Goal: Task Accomplishment & Management: Use online tool/utility

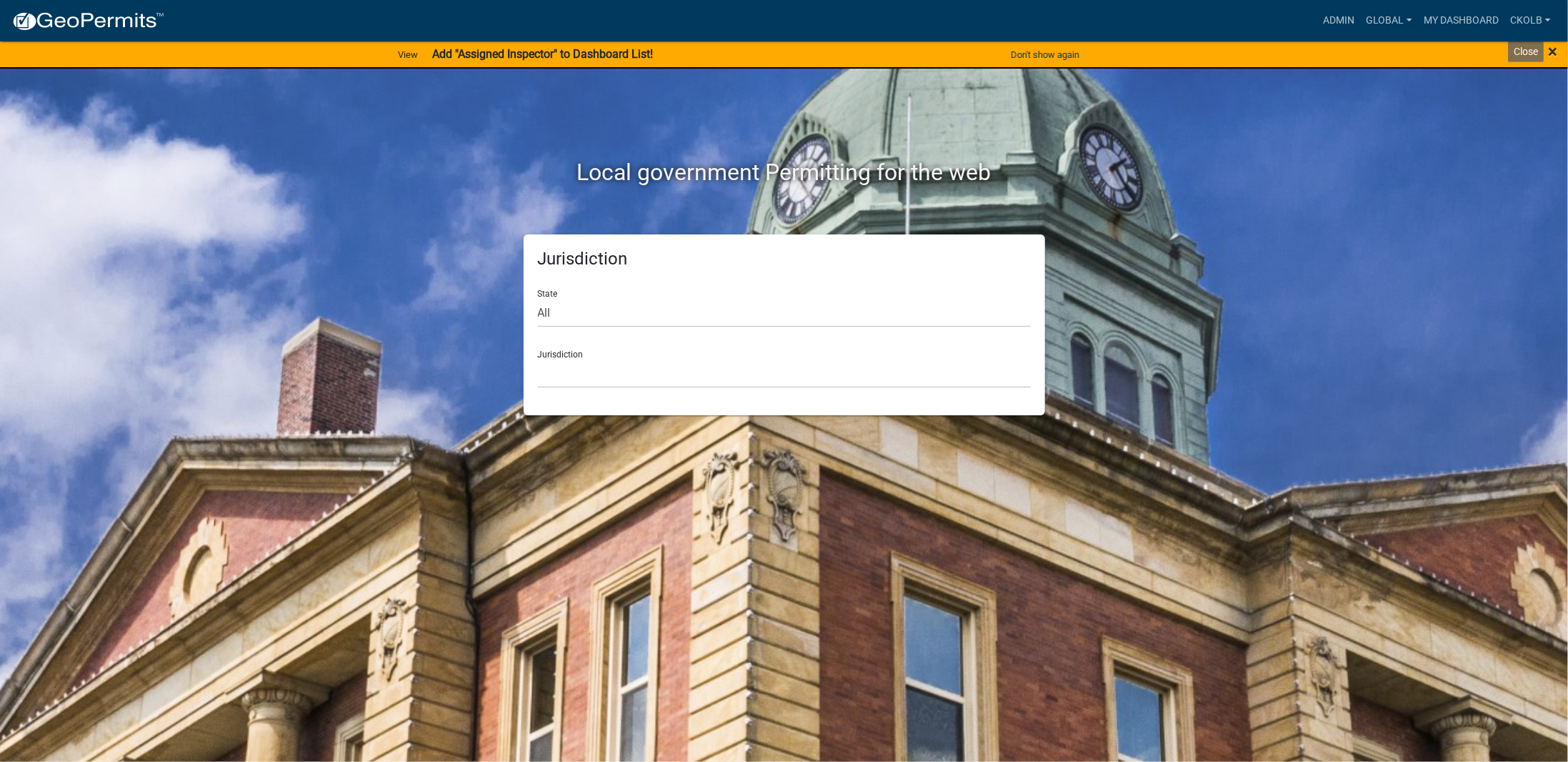
click at [1553, 52] on span "×" at bounding box center [1553, 51] width 9 height 20
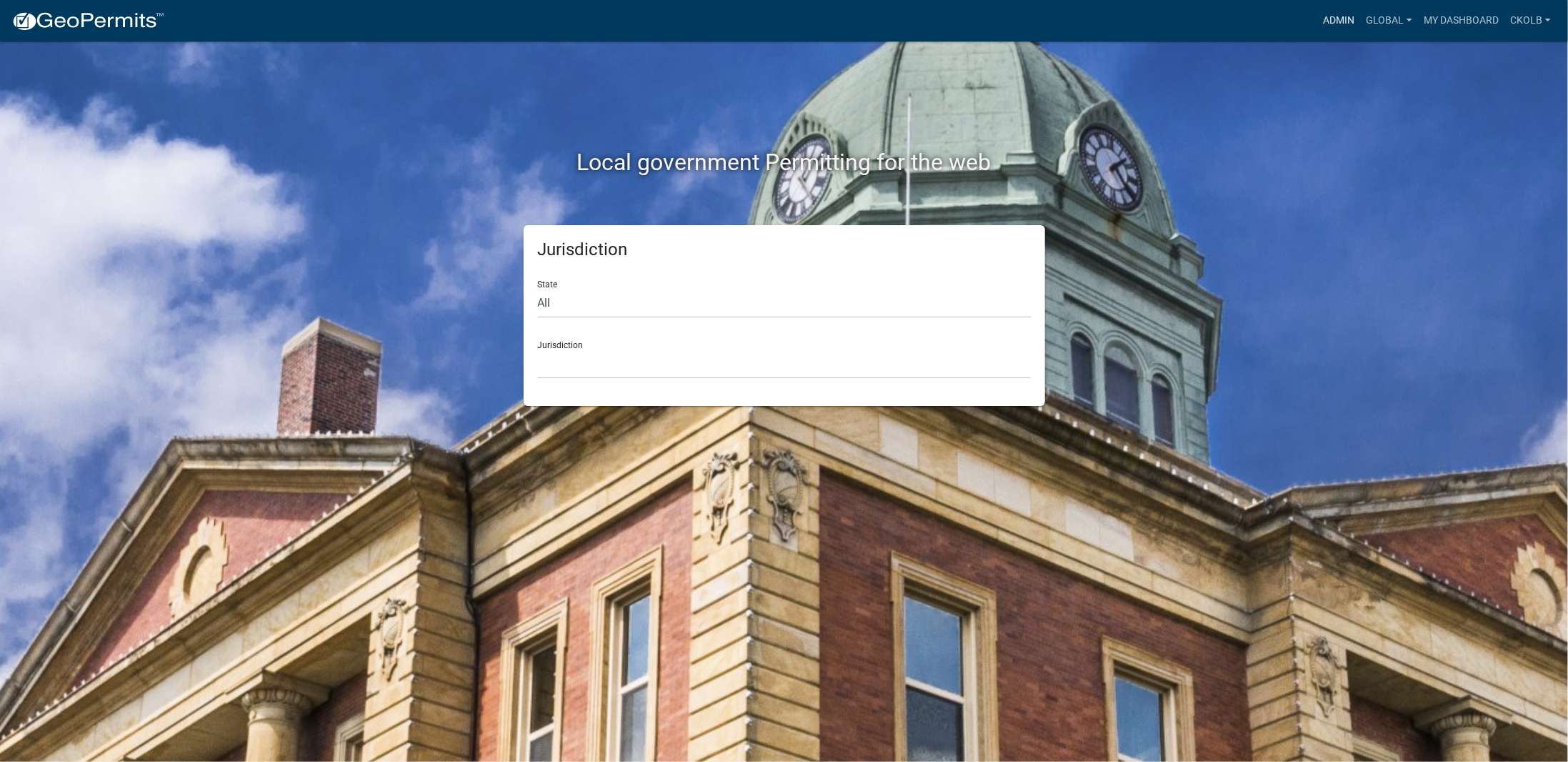
click at [1347, 22] on link "Admin" at bounding box center [1339, 20] width 43 height 27
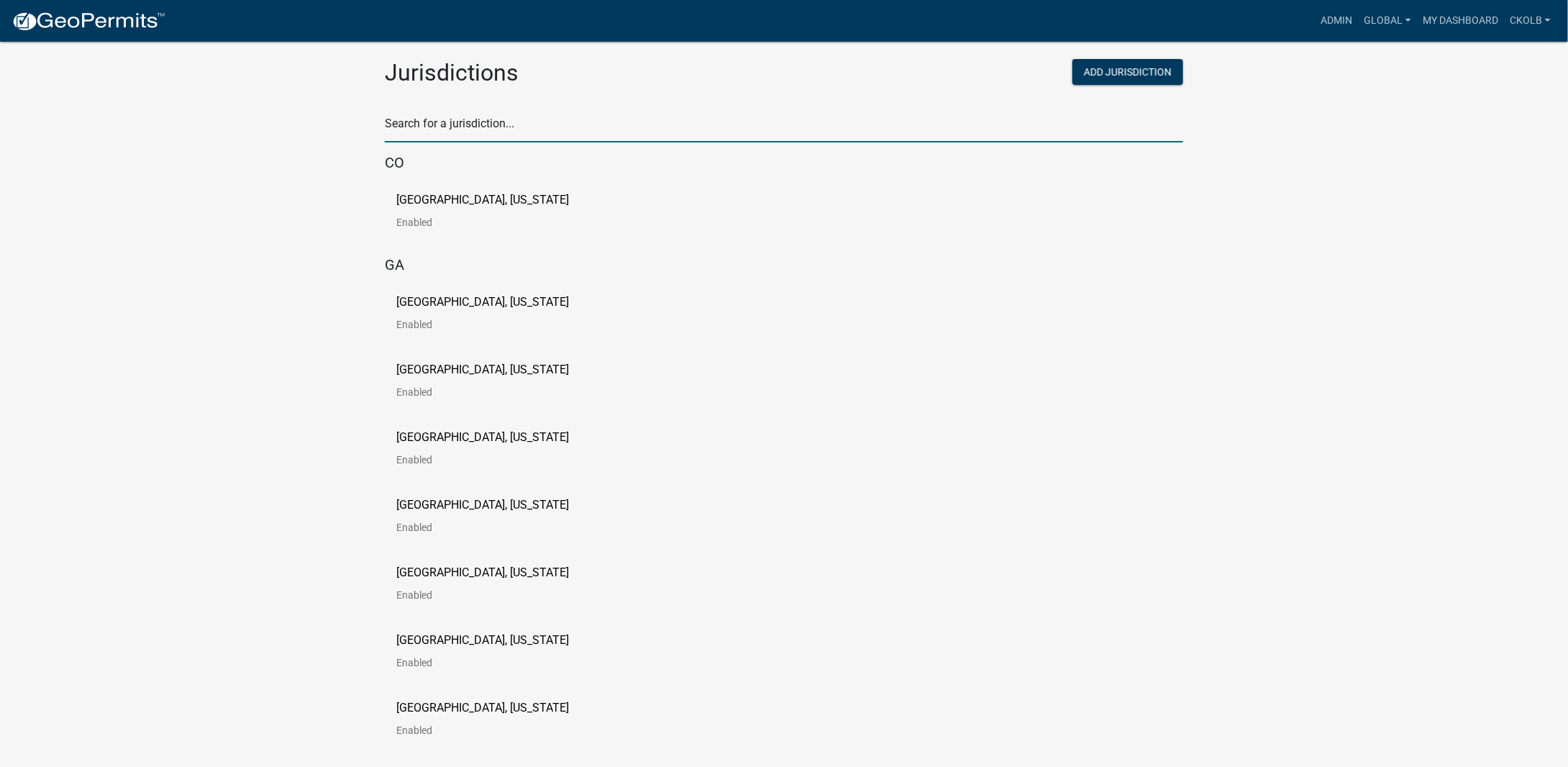
click at [544, 122] on input "text" at bounding box center [784, 127] width 799 height 30
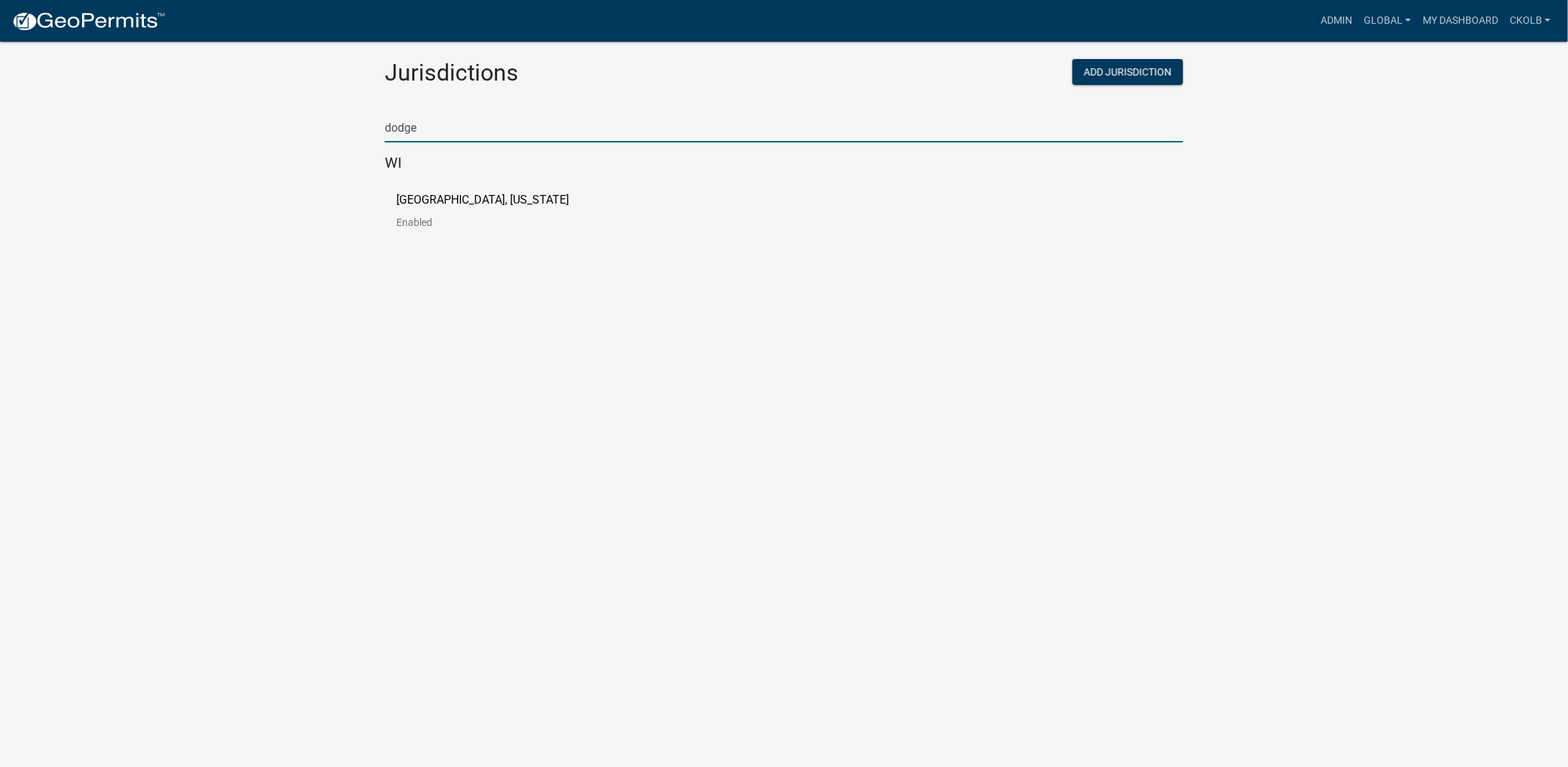
type input "dodge"
click at [462, 204] on p "[GEOGRAPHIC_DATA], [US_STATE]" at bounding box center [482, 200] width 173 height 11
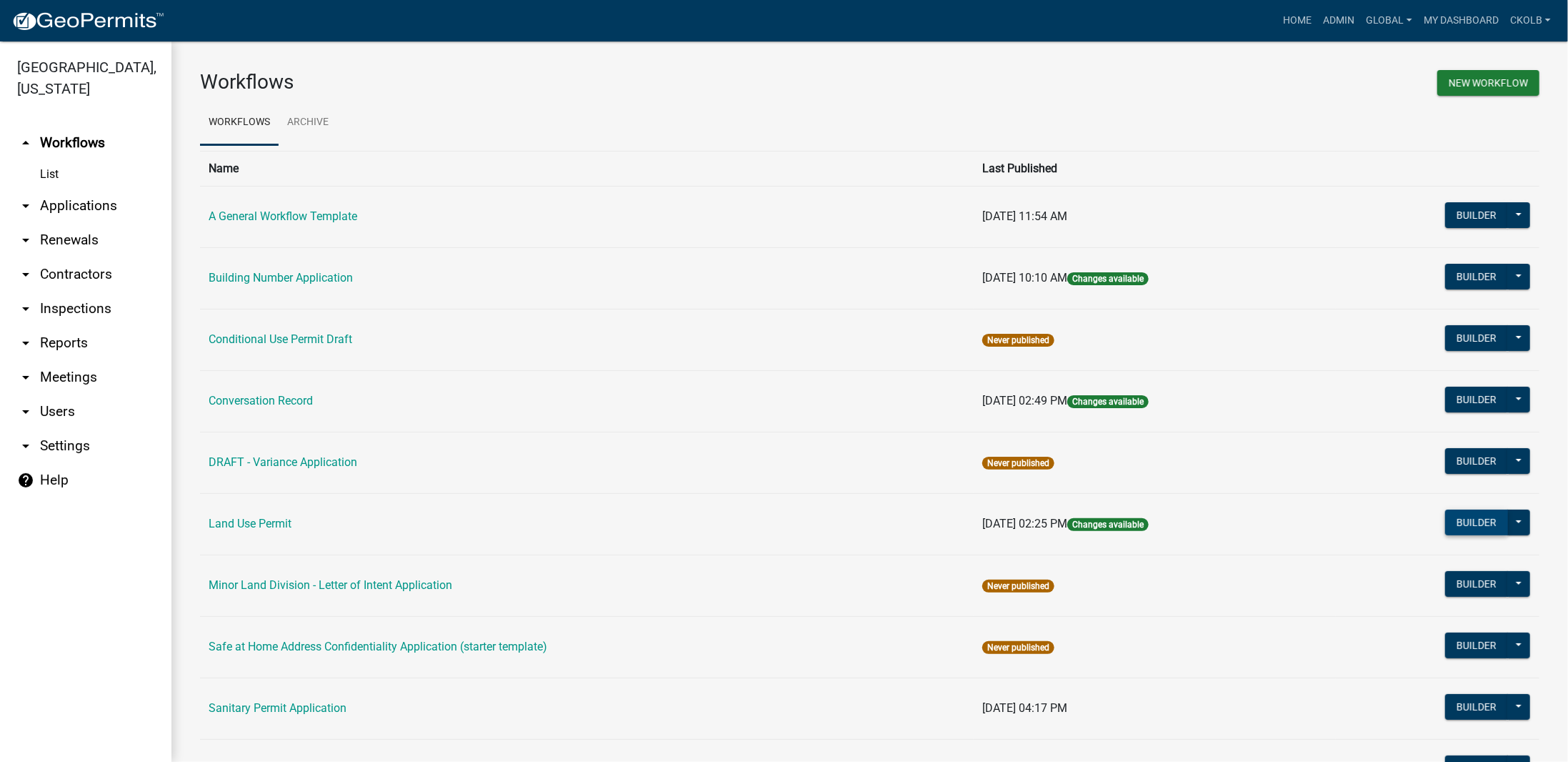
click at [1465, 519] on button "Builder" at bounding box center [1476, 522] width 63 height 26
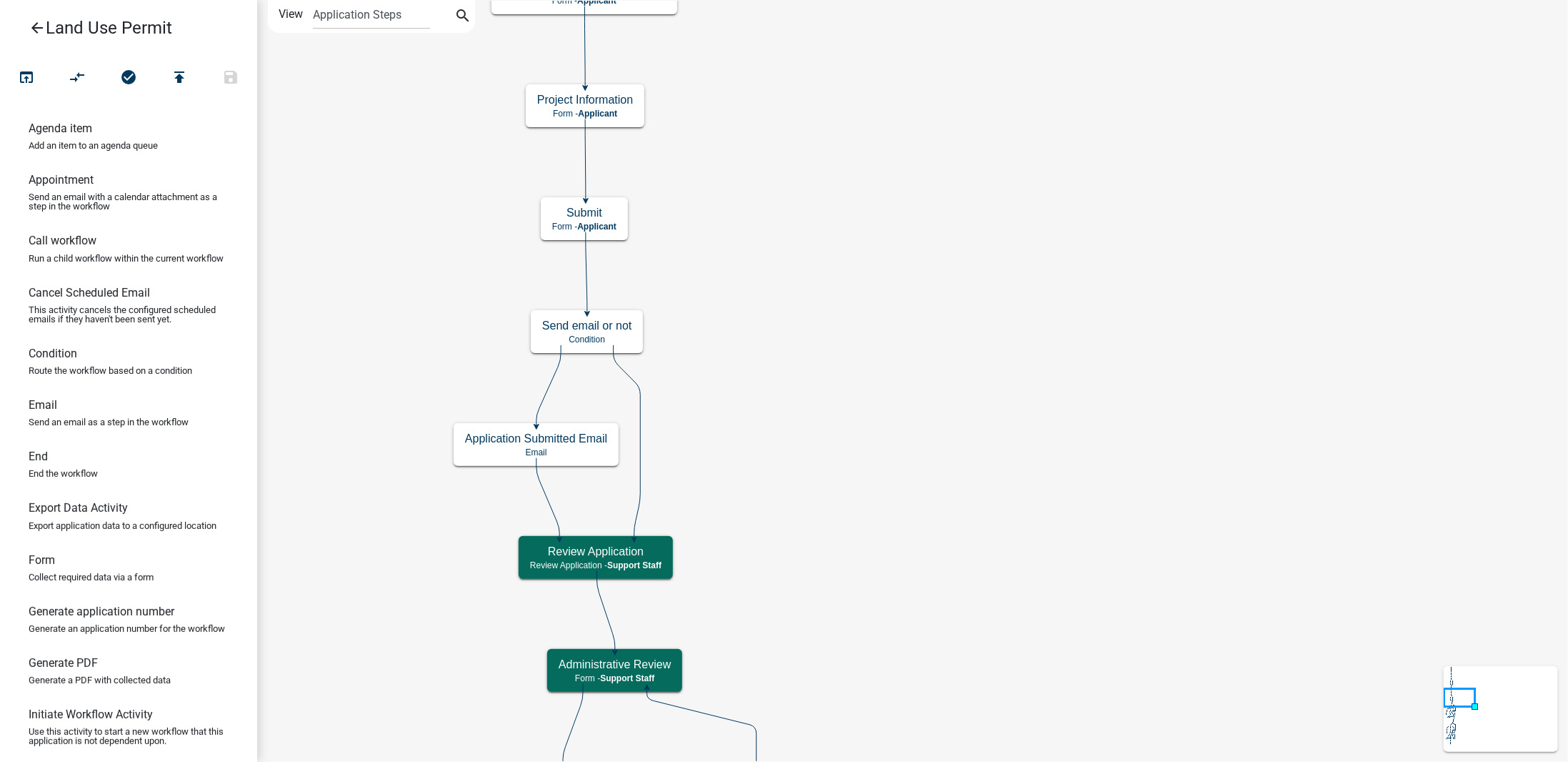
scroll to position [72, 0]
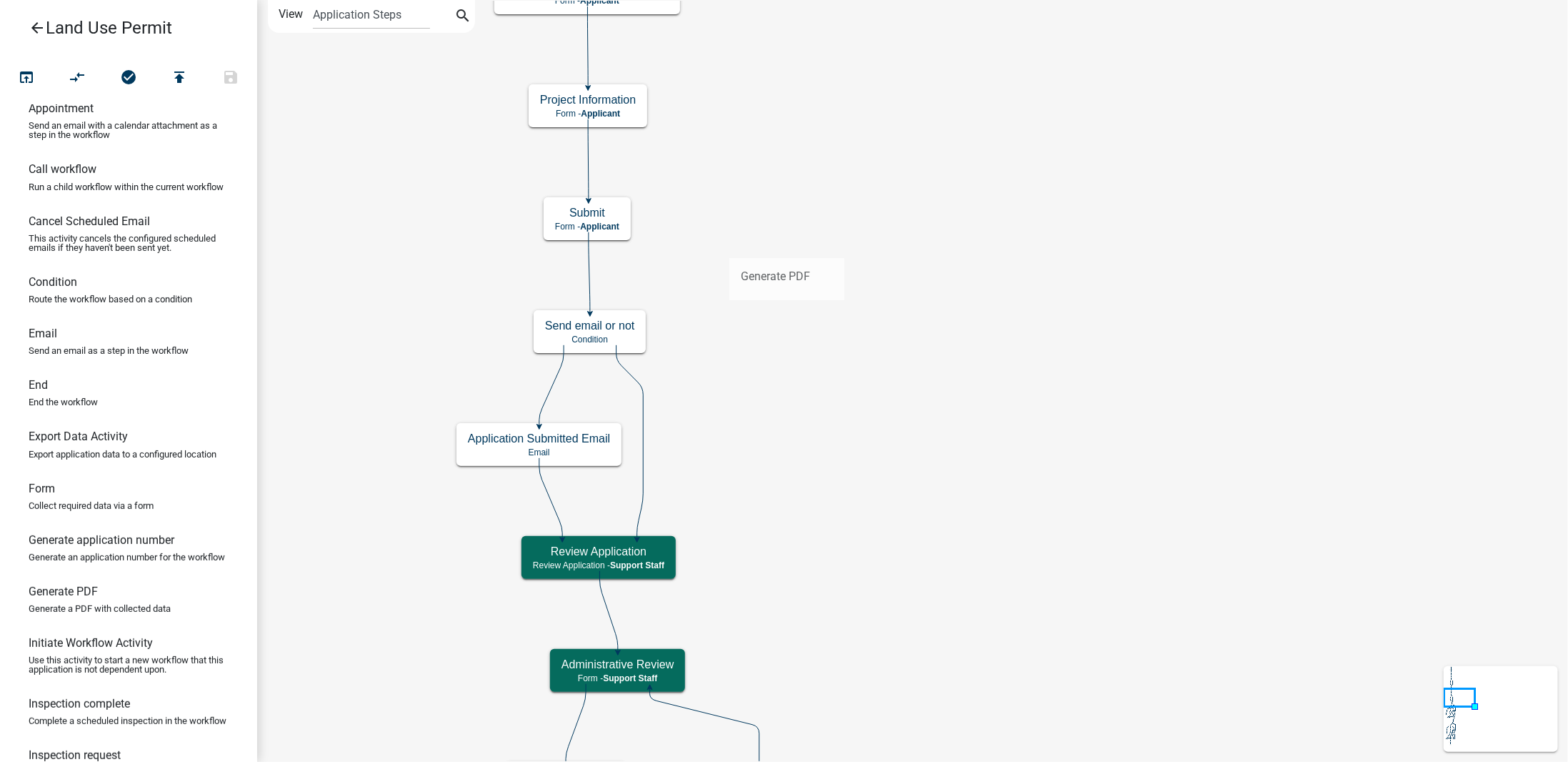
drag, startPoint x: 80, startPoint y: 633, endPoint x: 714, endPoint y: 222, distance: 755.6
click at [714, 222] on div "arrow_back Land Use Permit open_in_browser compare_arrows check_circle publish …" at bounding box center [784, 381] width 1568 height 762
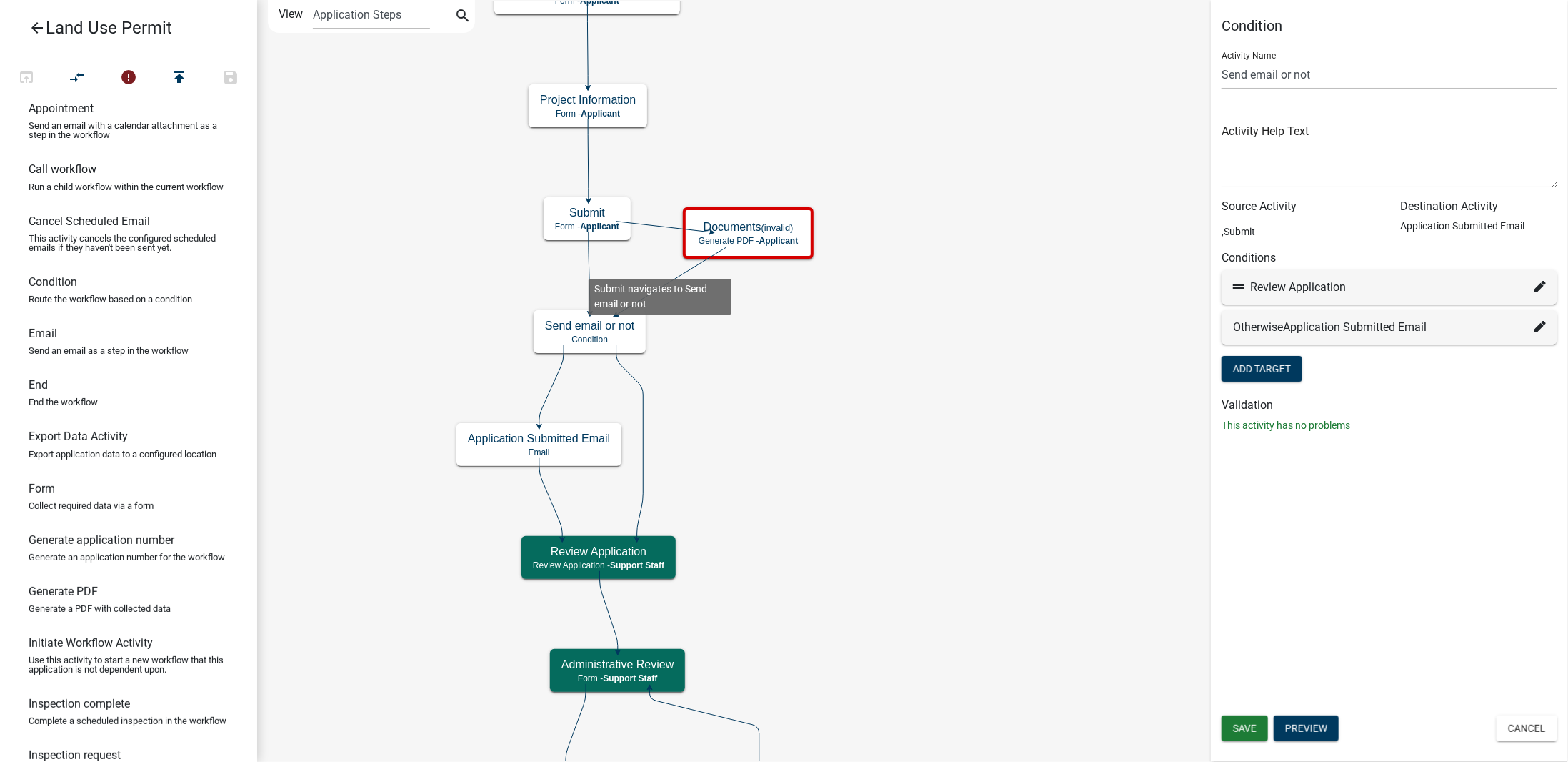
click at [588, 268] on icon at bounding box center [589, 272] width 2 height 80
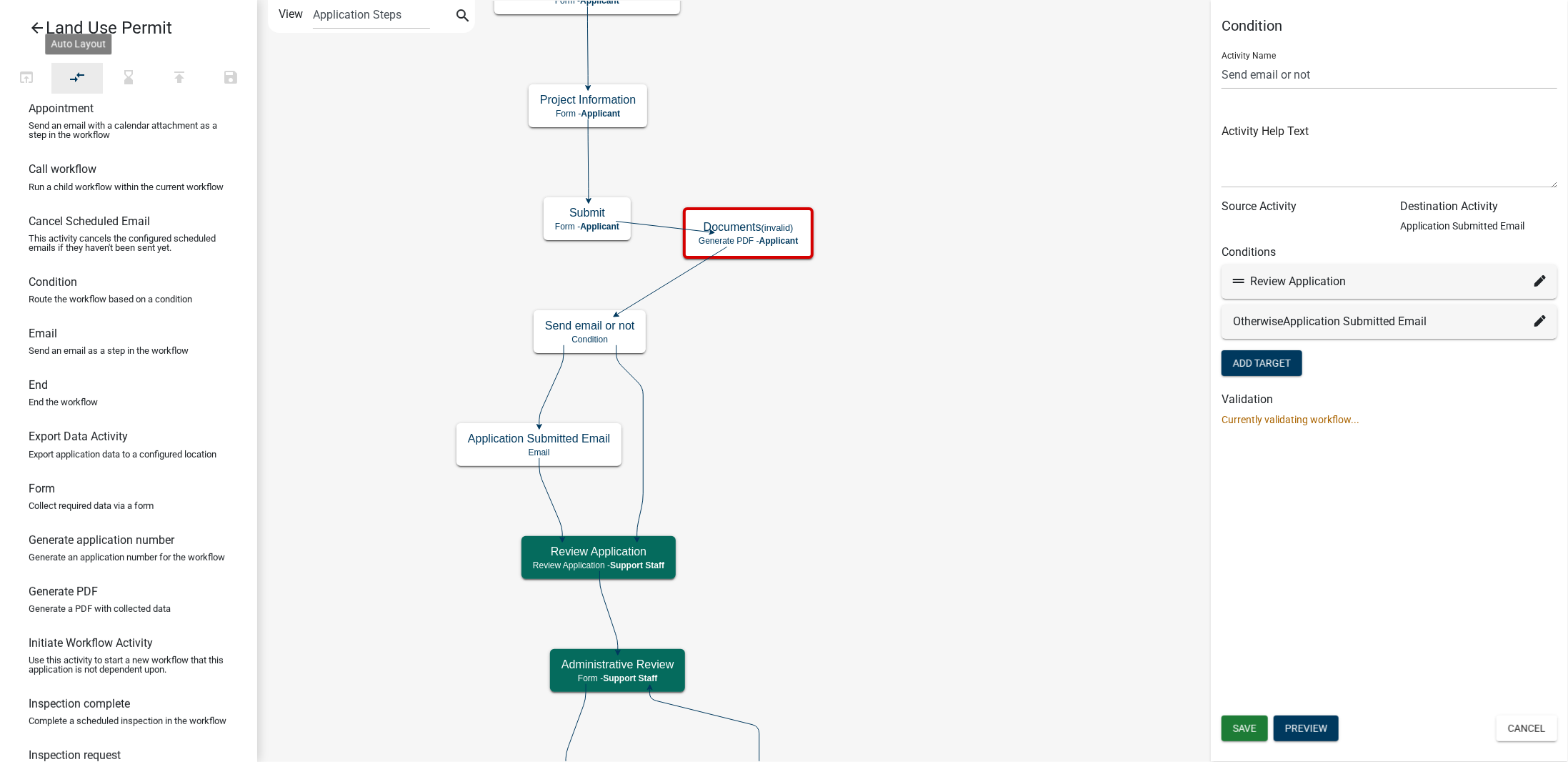
click at [73, 79] on icon "compare_arrows" at bounding box center [78, 78] width 17 height 20
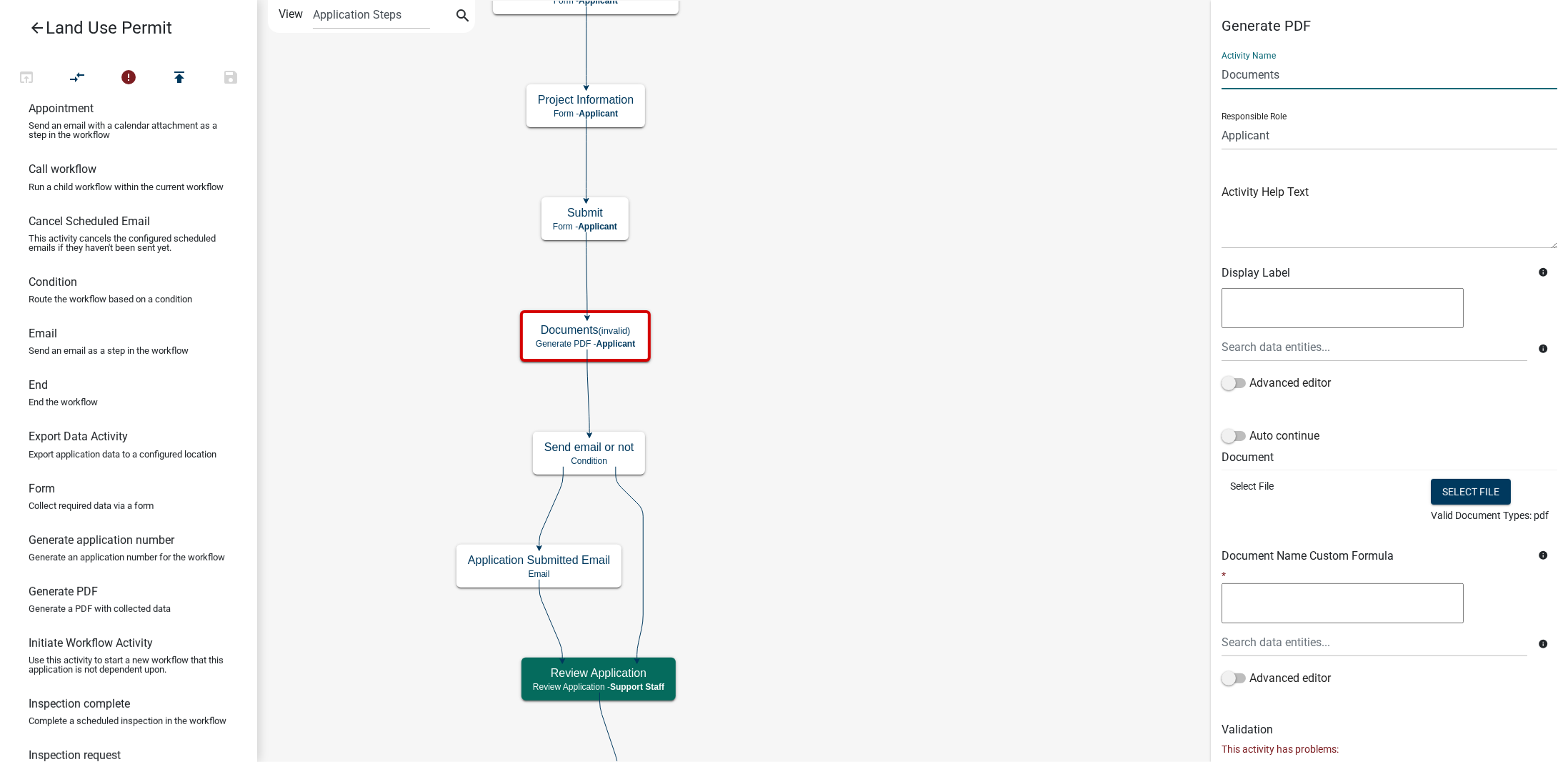
click at [1286, 76] on input "Documents" at bounding box center [1390, 75] width 336 height 29
drag, startPoint x: 1304, startPoint y: 75, endPoint x: 1224, endPoint y: 79, distance: 80.1
click at [1224, 79] on input "Documents" at bounding box center [1390, 75] width 336 height 29
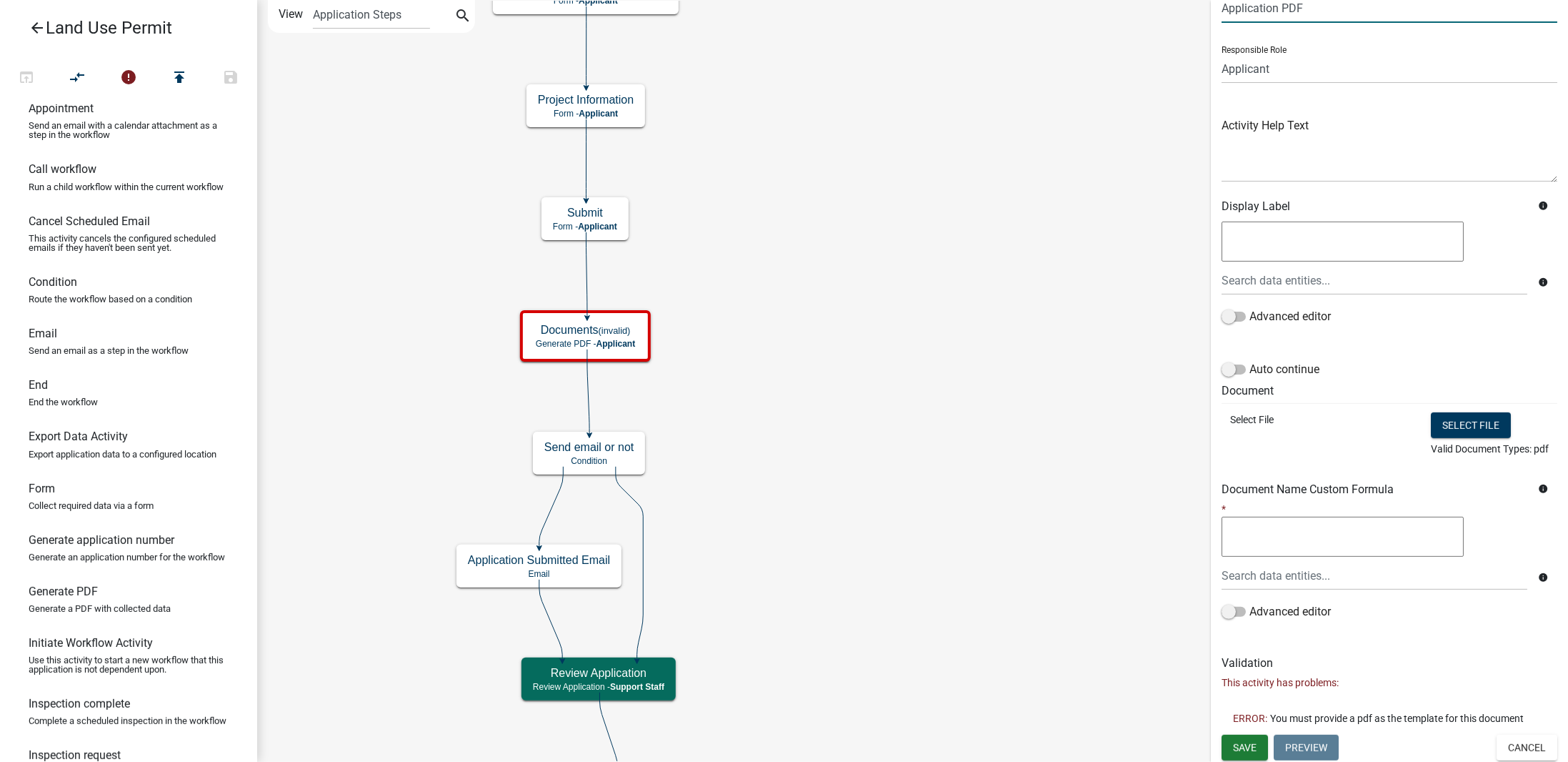
type input "Application PDF"
click at [1448, 421] on button "Select file" at bounding box center [1471, 425] width 80 height 26
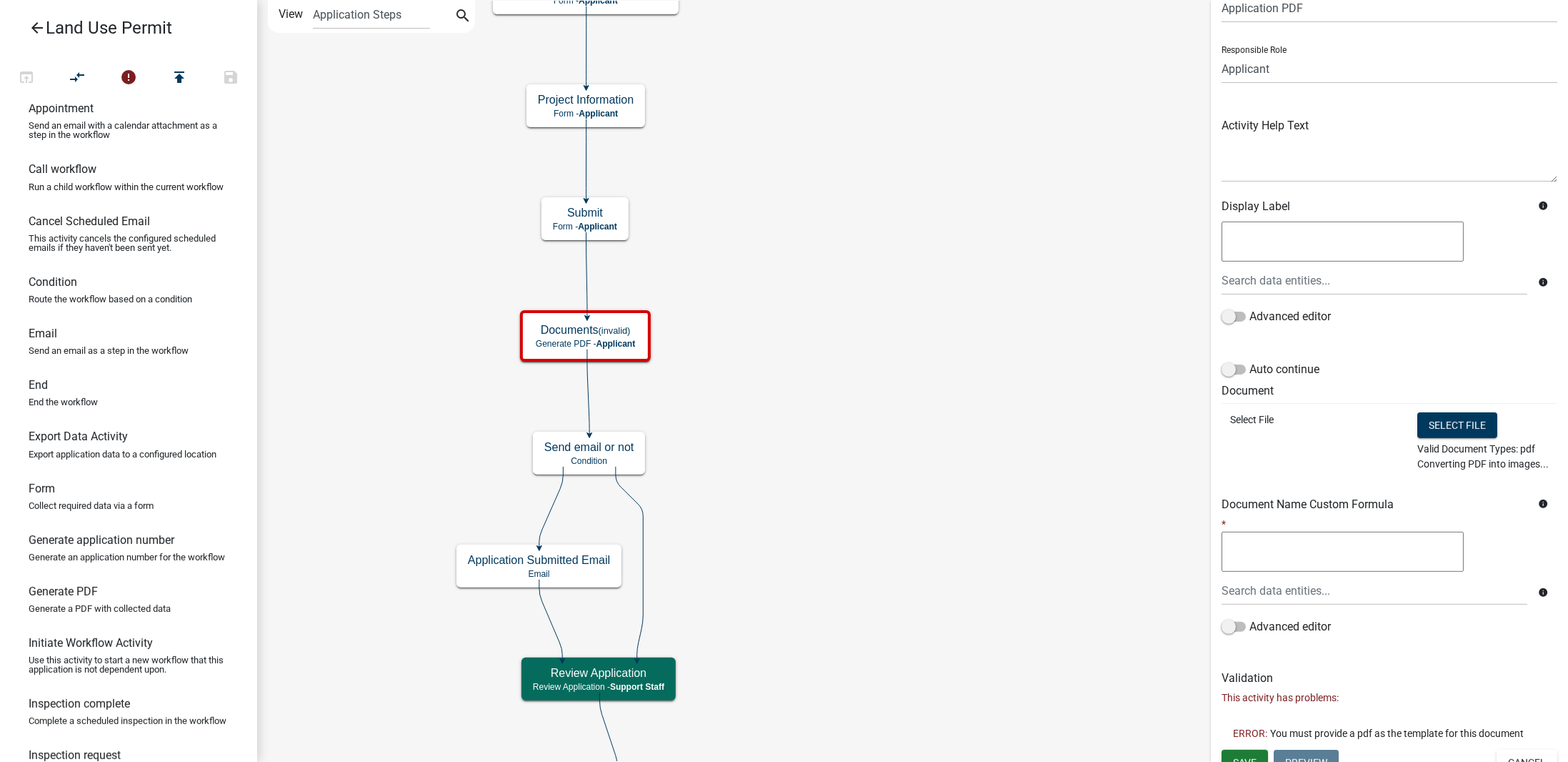
scroll to position [51, 0]
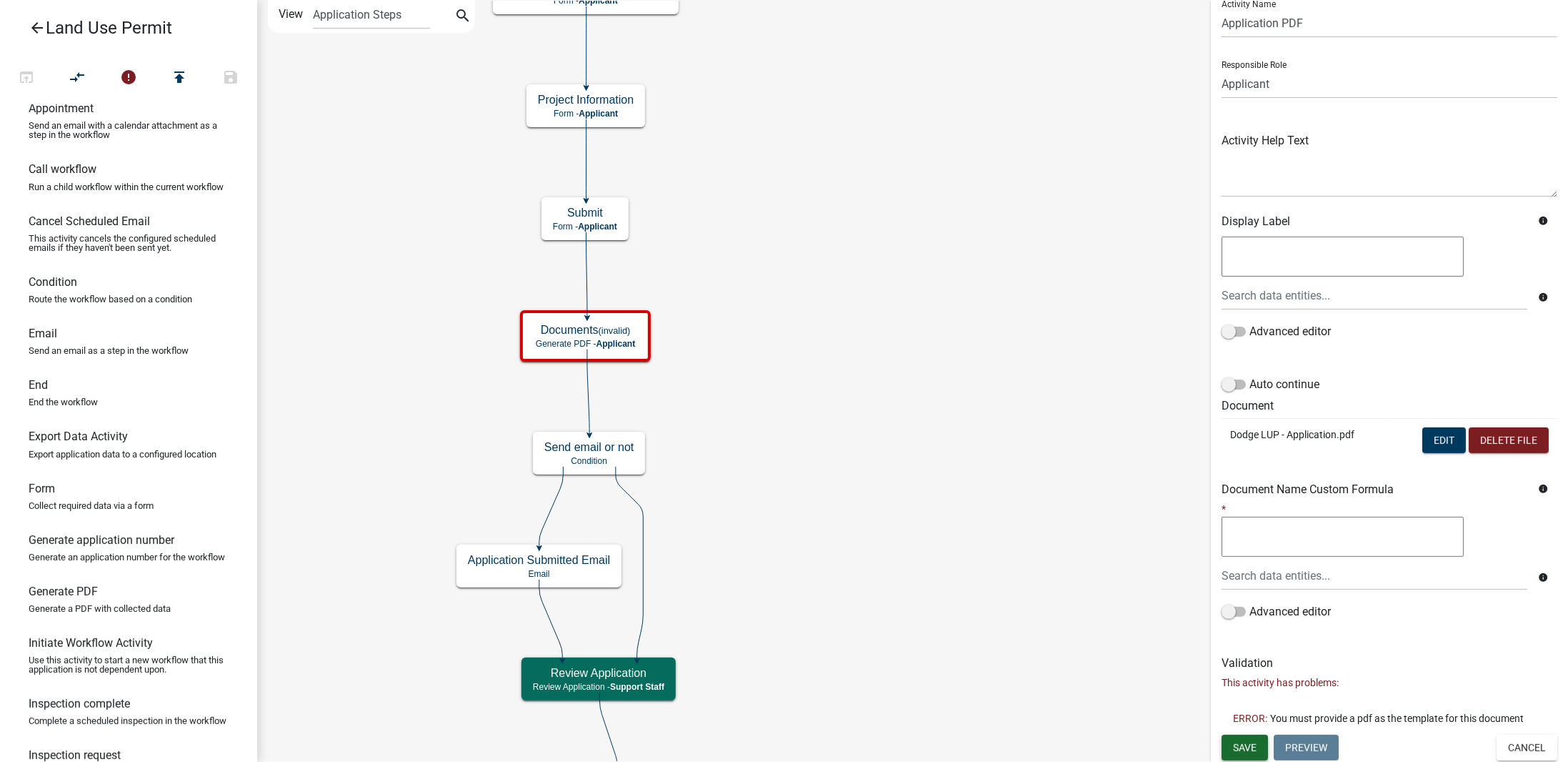
click at [1249, 743] on span "Save" at bounding box center [1245, 746] width 23 height 11
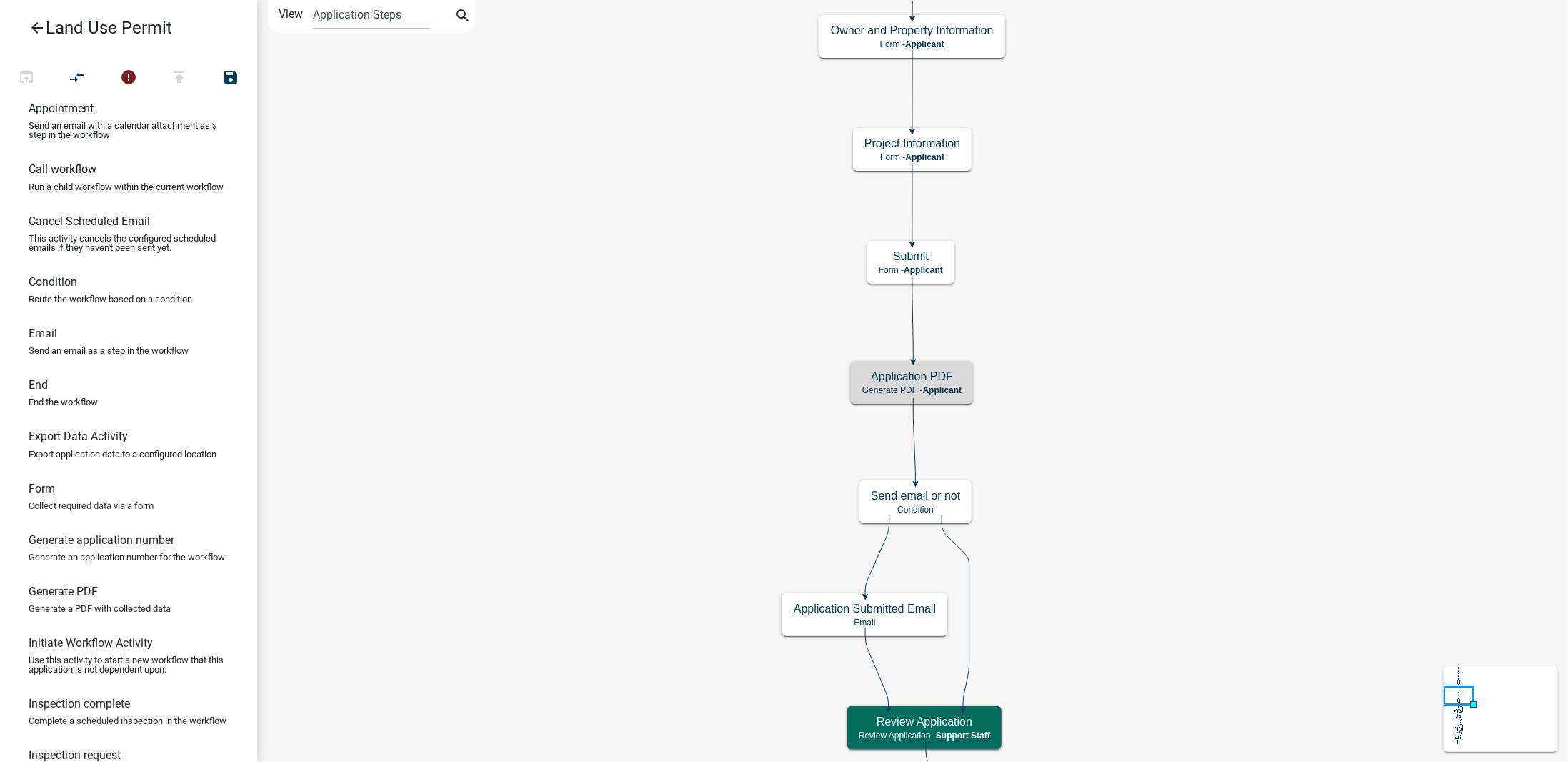
scroll to position [0, 0]
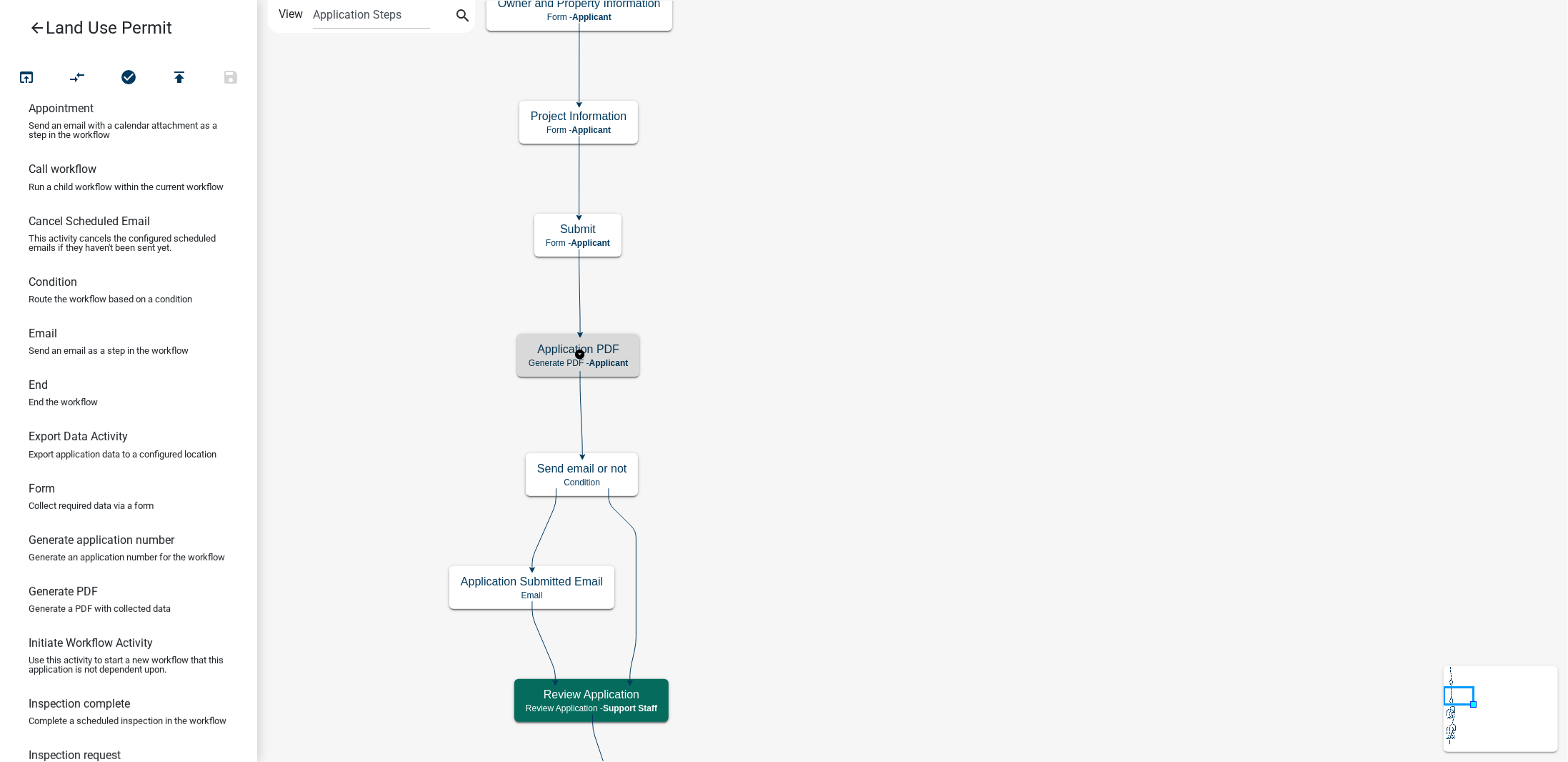
click at [616, 358] on p "Generate PDF - Applicant" at bounding box center [579, 363] width 99 height 10
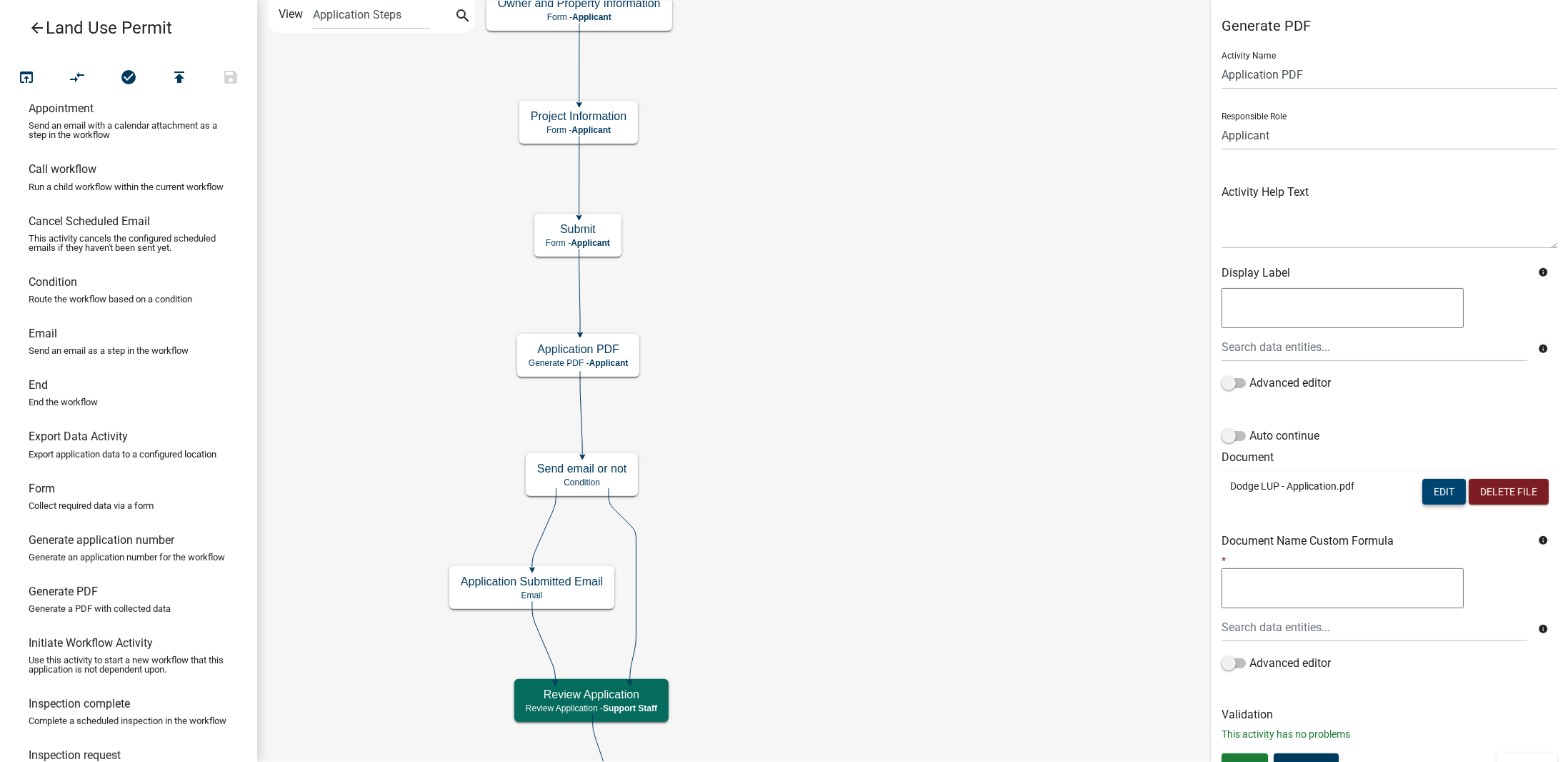
click at [1429, 488] on button "Edit" at bounding box center [1444, 491] width 44 height 26
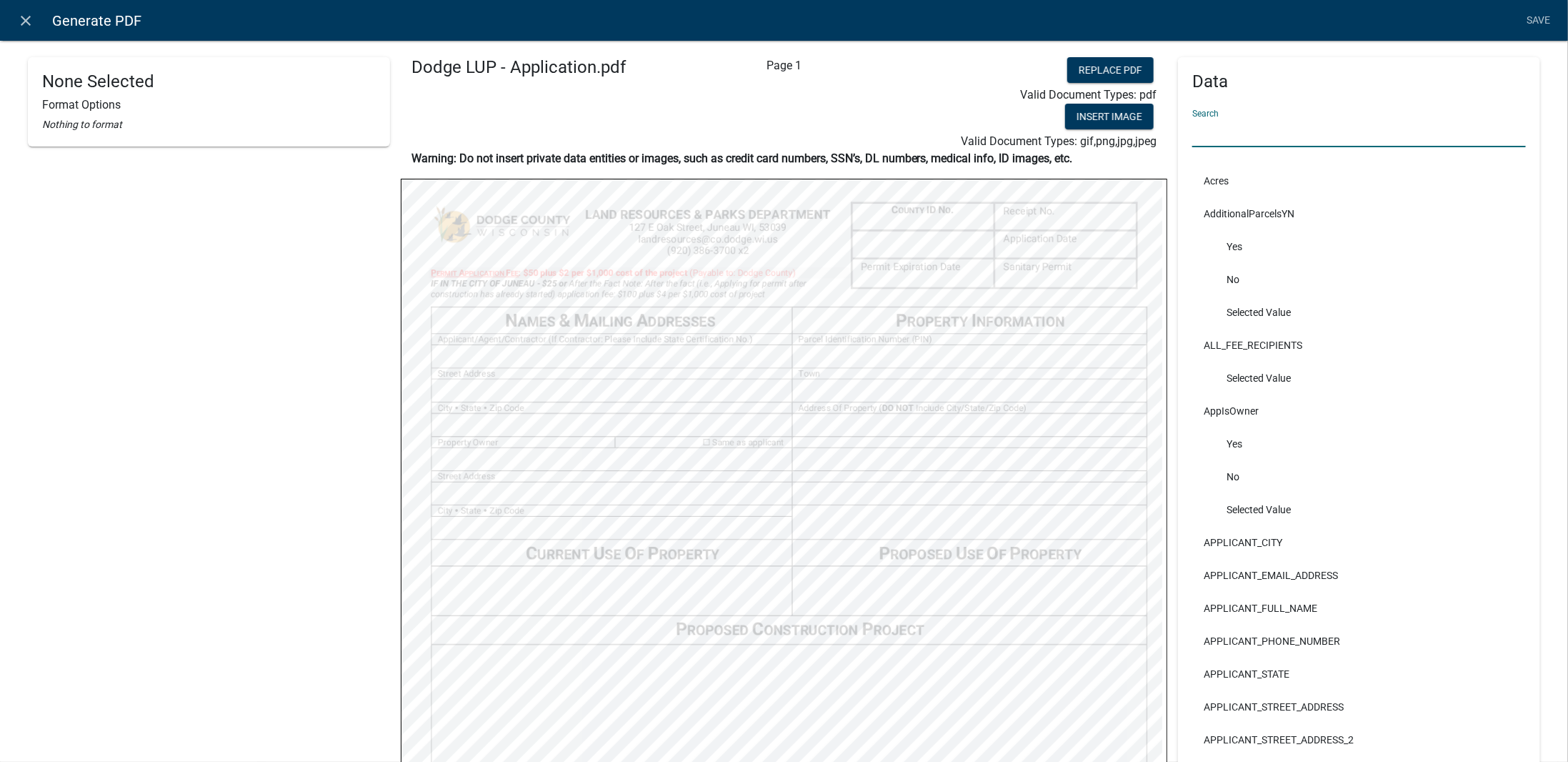
click at [1255, 132] on input "text" at bounding box center [1359, 132] width 334 height 29
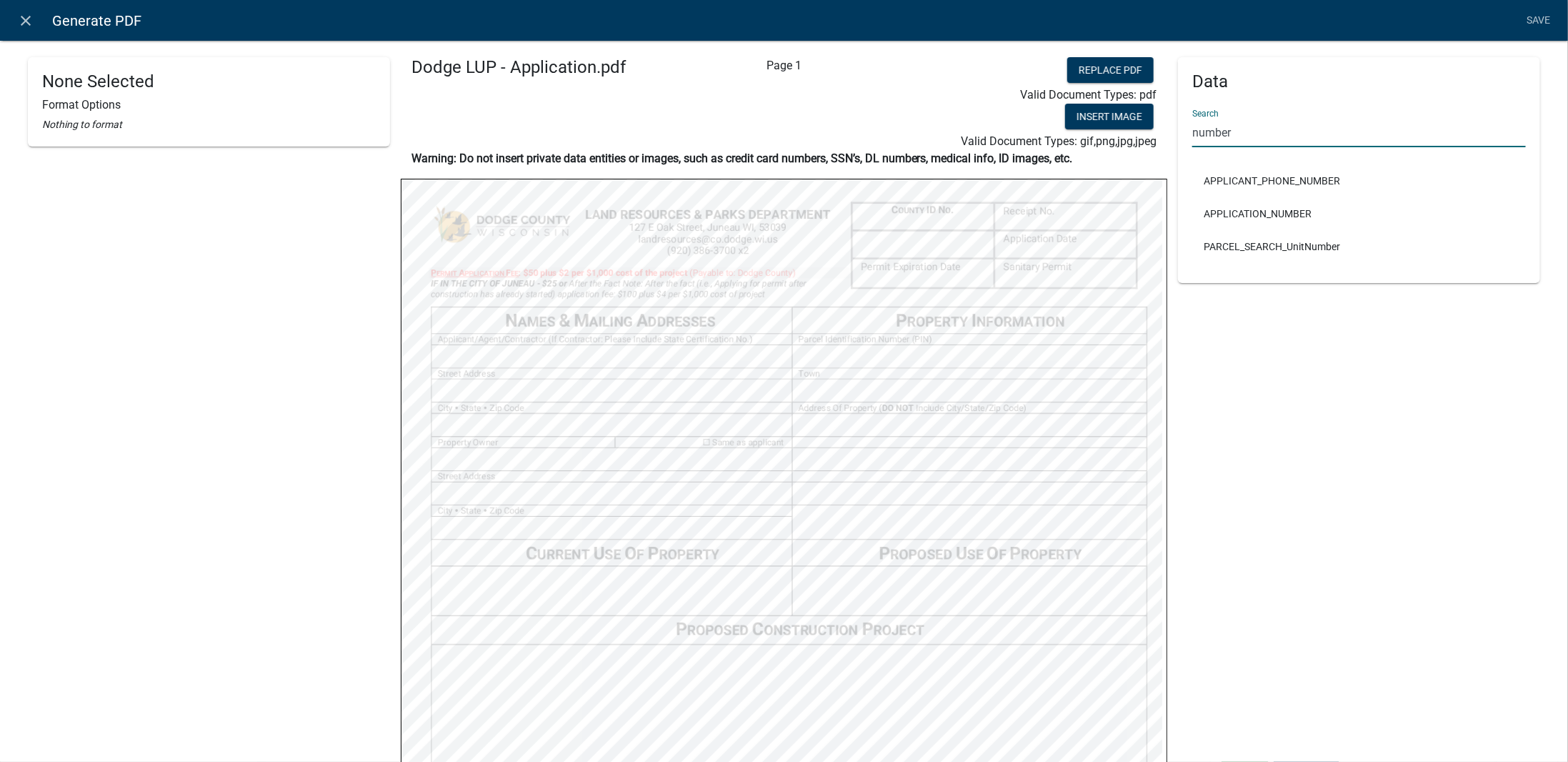
type input "number"
select select
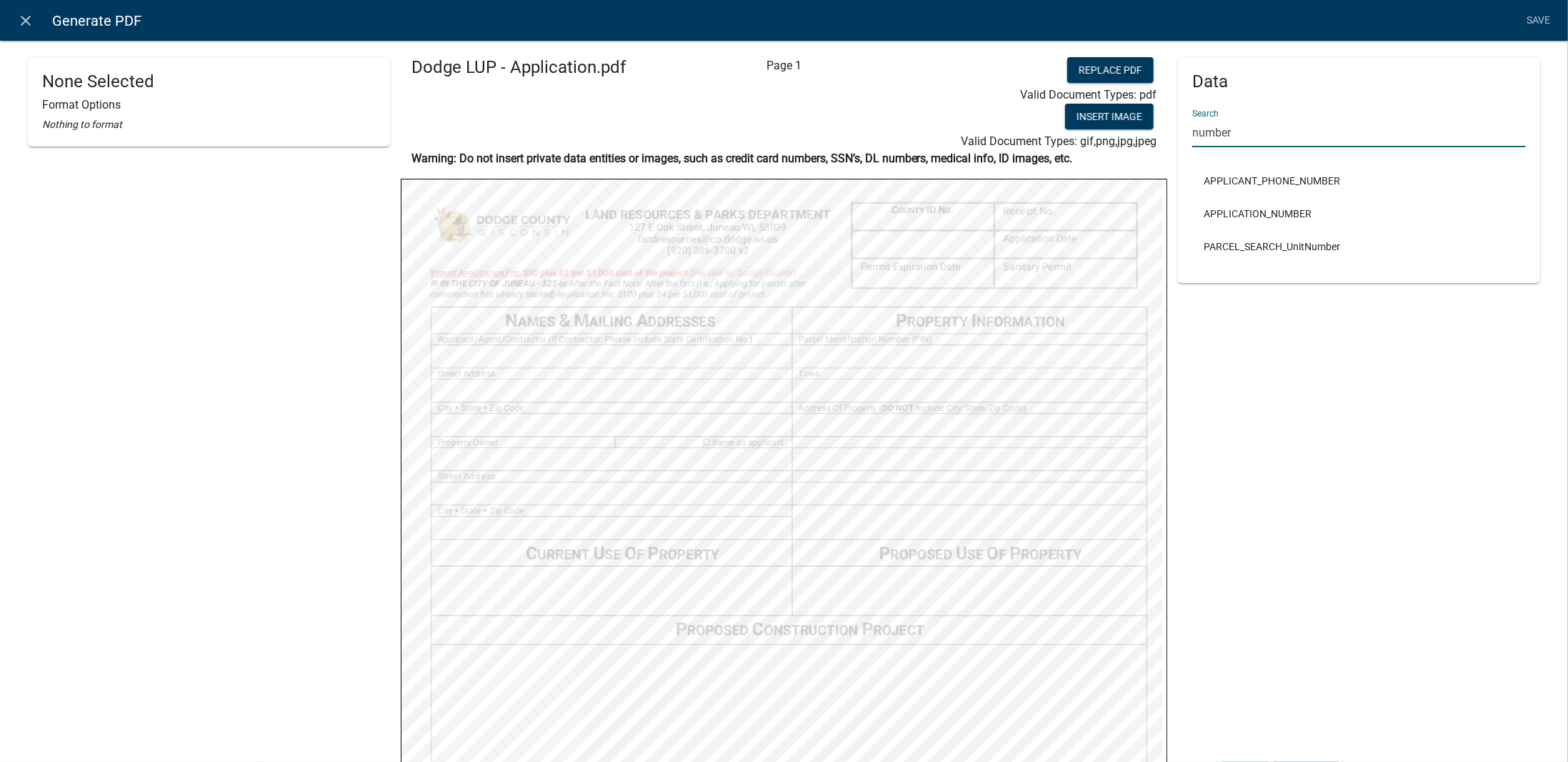
drag, startPoint x: 1250, startPoint y: 130, endPoint x: 1169, endPoint y: 131, distance: 81.0
click at [1169, 131] on div "Data Search number APPLICANT_PHONE_NUMBER APPLICATION_NUMBER PARCEL_SEARCH_Unit…" at bounding box center [1359, 639] width 384 height 1164
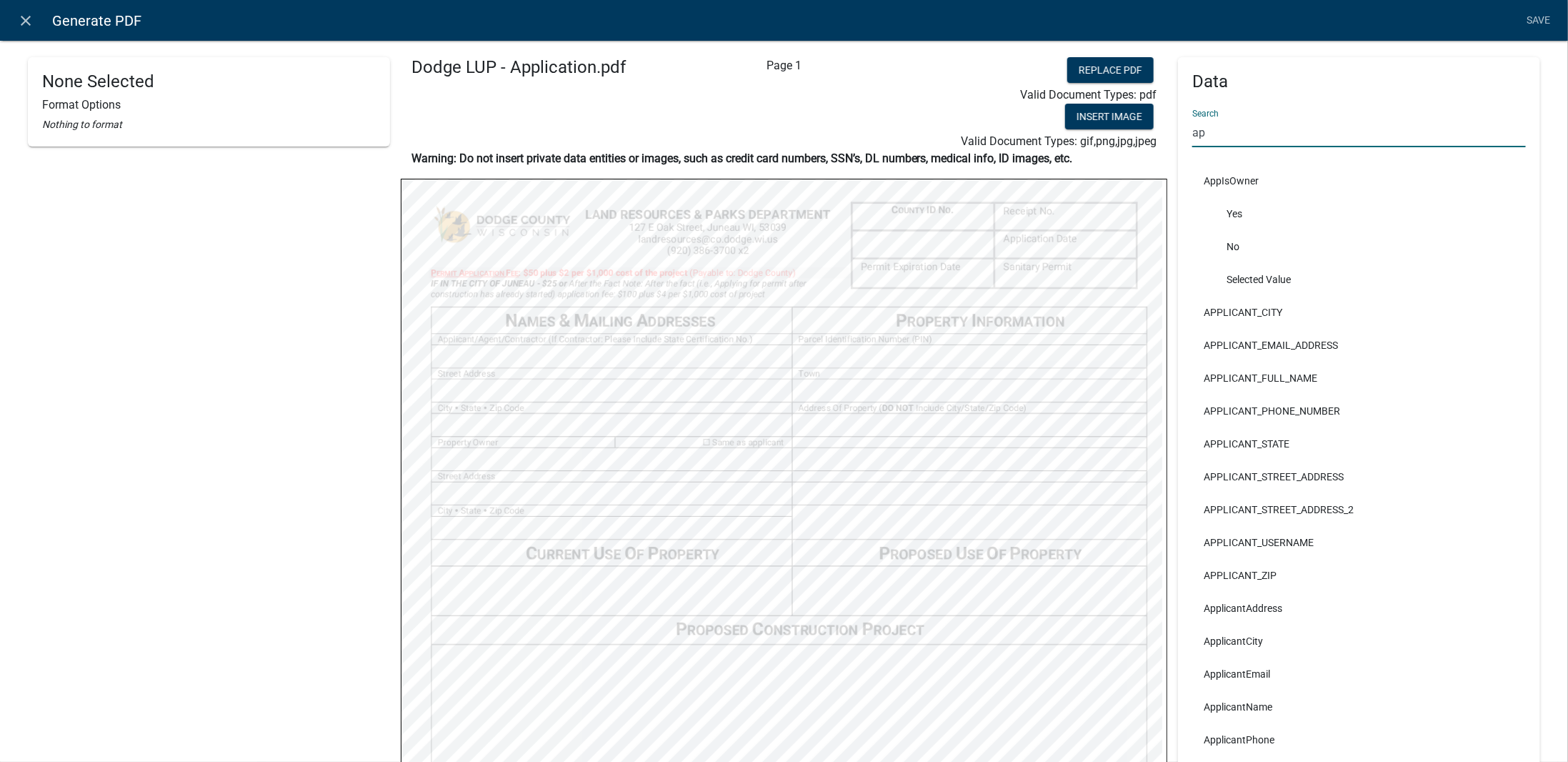
type input "a"
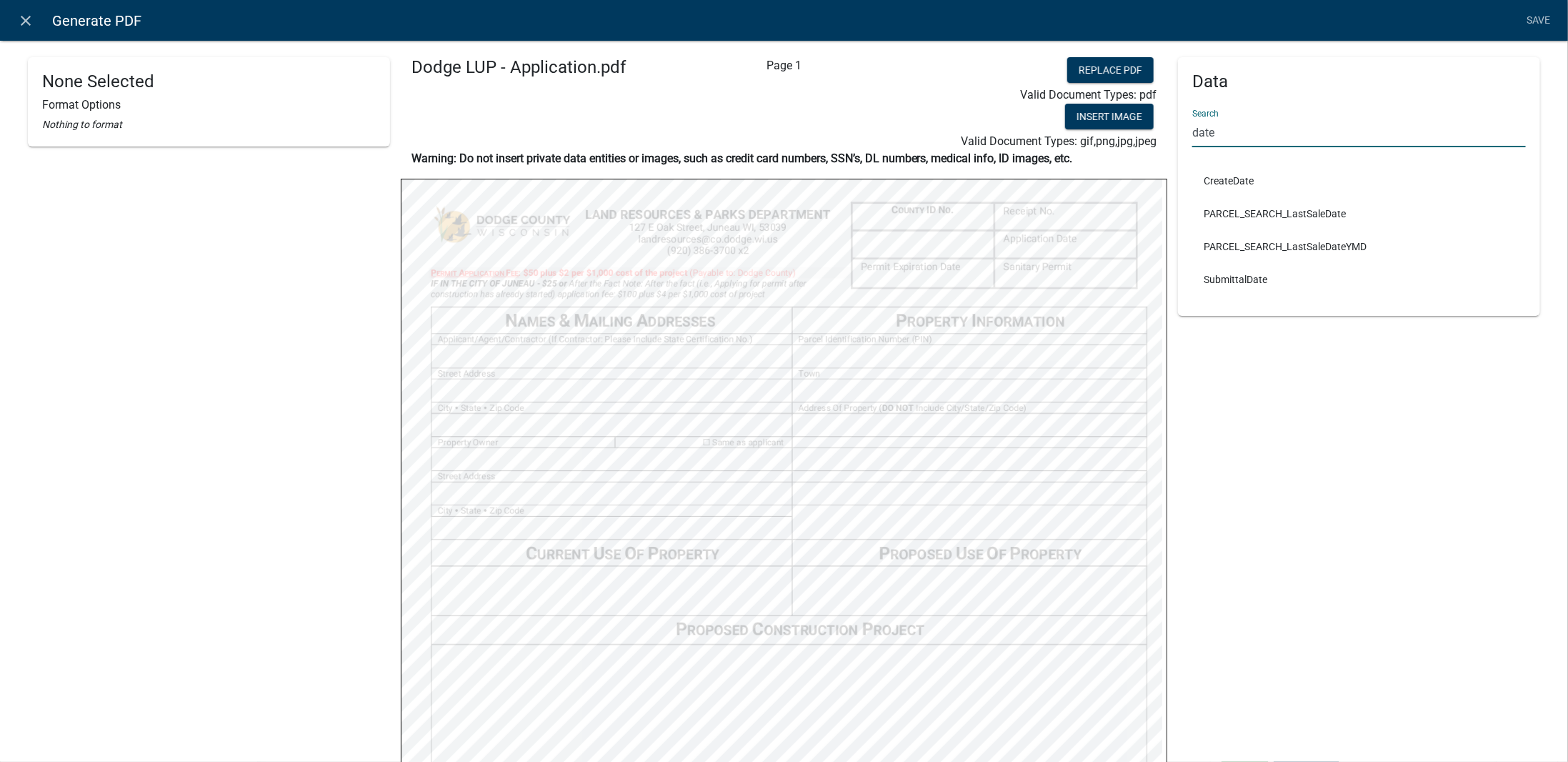
type input "date"
select select
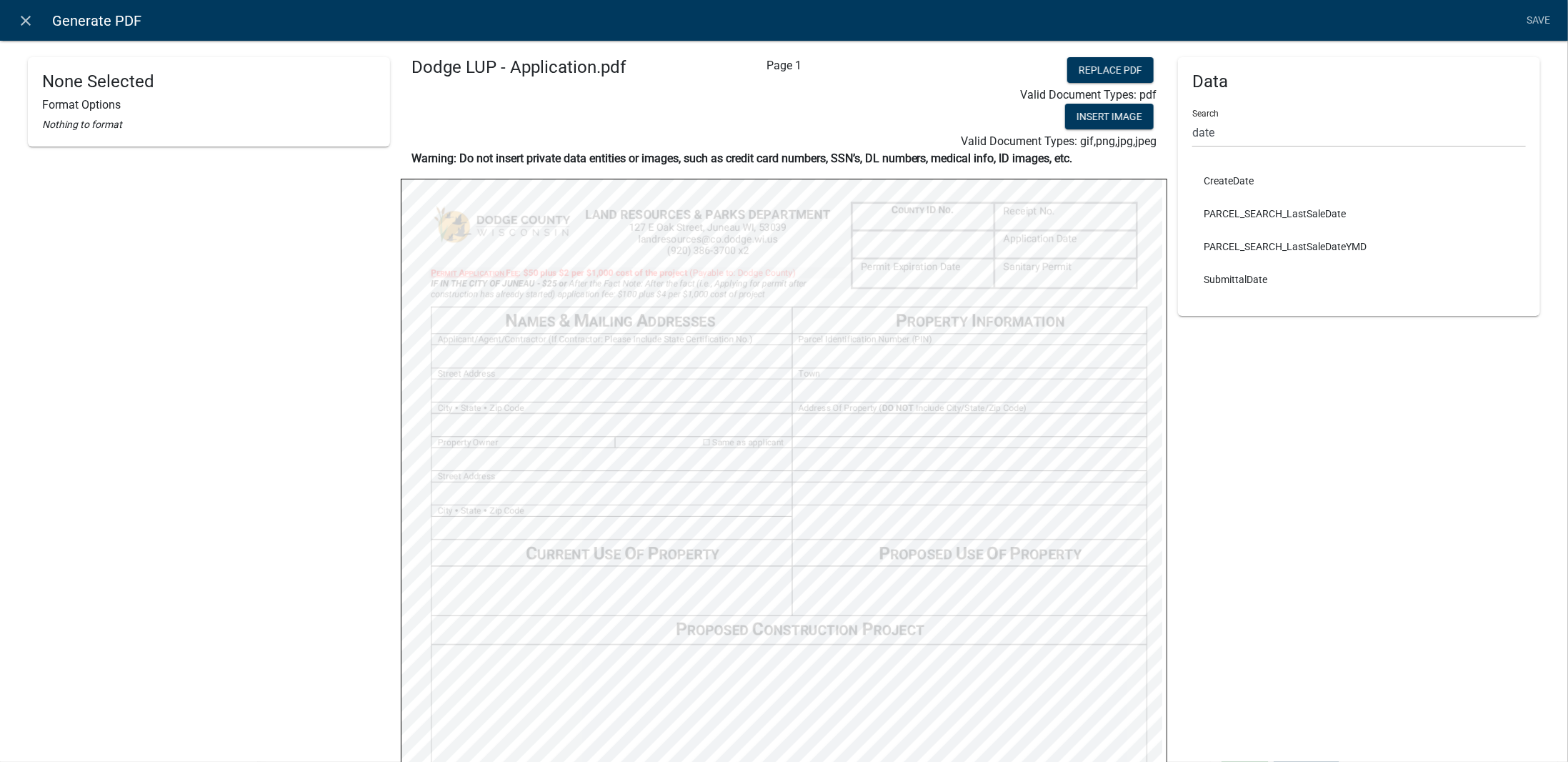
select select
drag, startPoint x: 1221, startPoint y: 142, endPoint x: 1173, endPoint y: 138, distance: 48.2
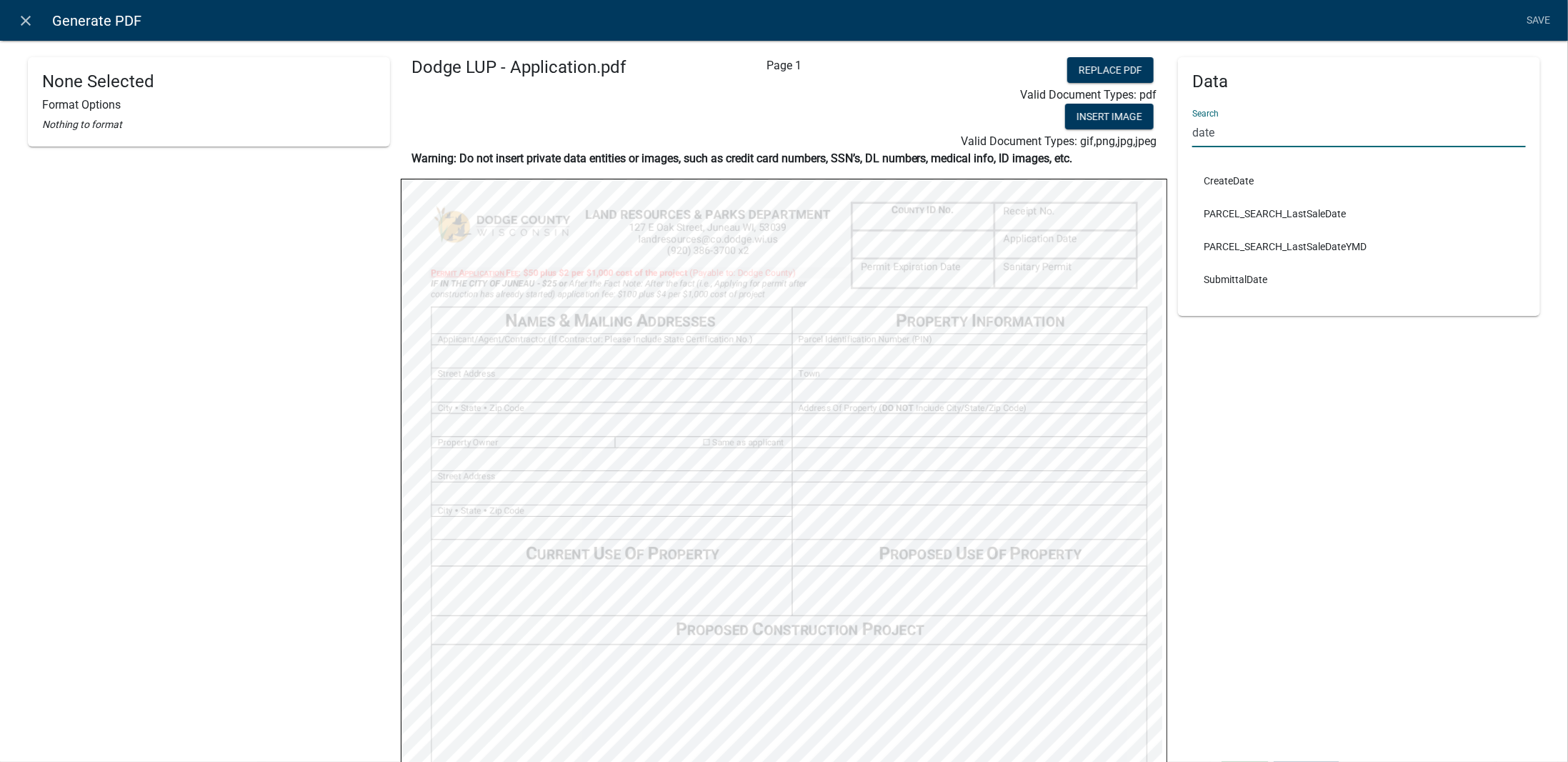
click at [1178, 138] on div "Data Search date CreateDate PARCEL_SEARCH_LastSaleDate PARCEL_SEARCH_LastSaleDa…" at bounding box center [1359, 186] width 362 height 259
type input "e"
type input "s"
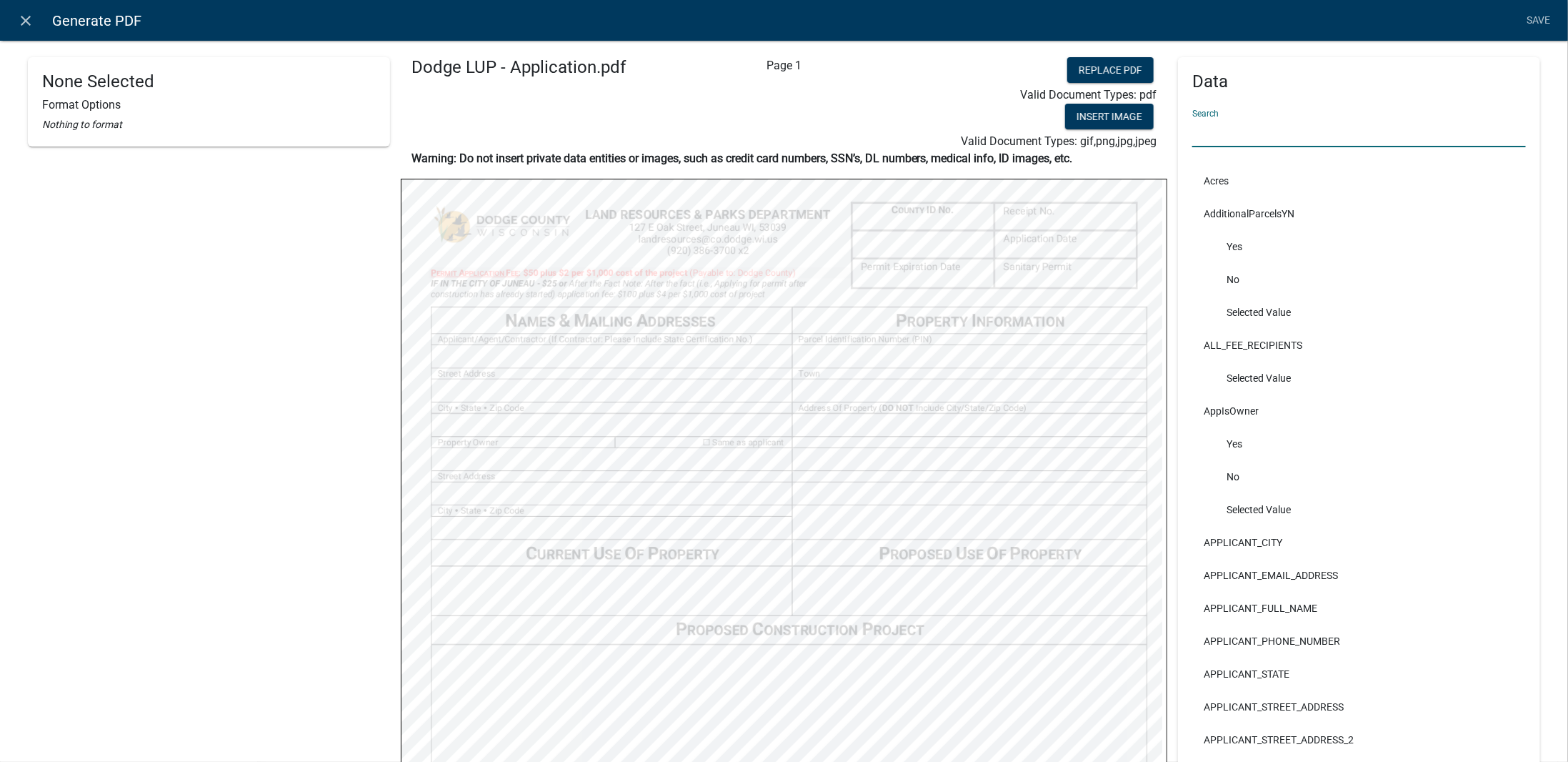
scroll to position [72, 0]
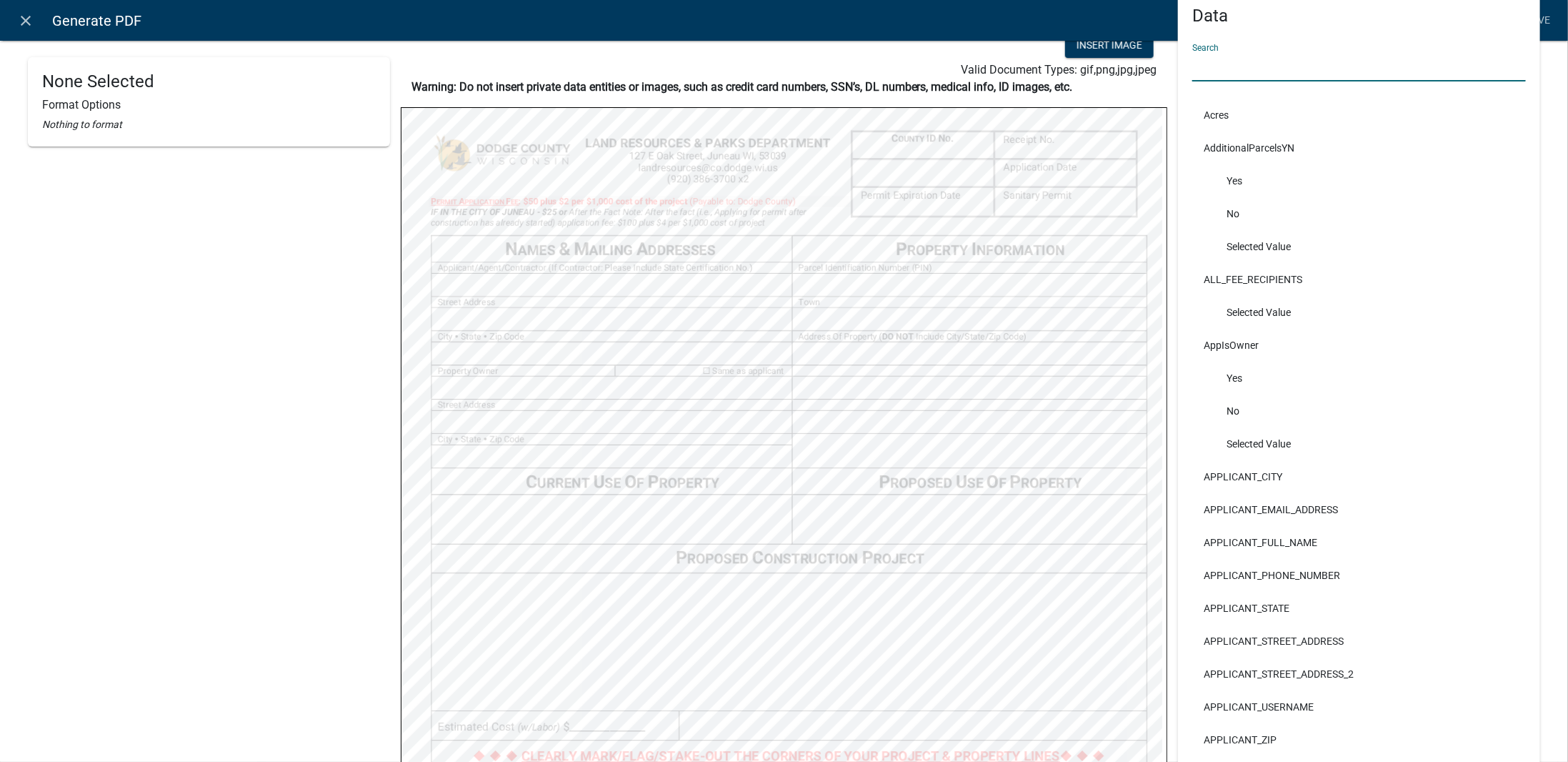
click at [1203, 66] on input "text" at bounding box center [1359, 66] width 334 height 29
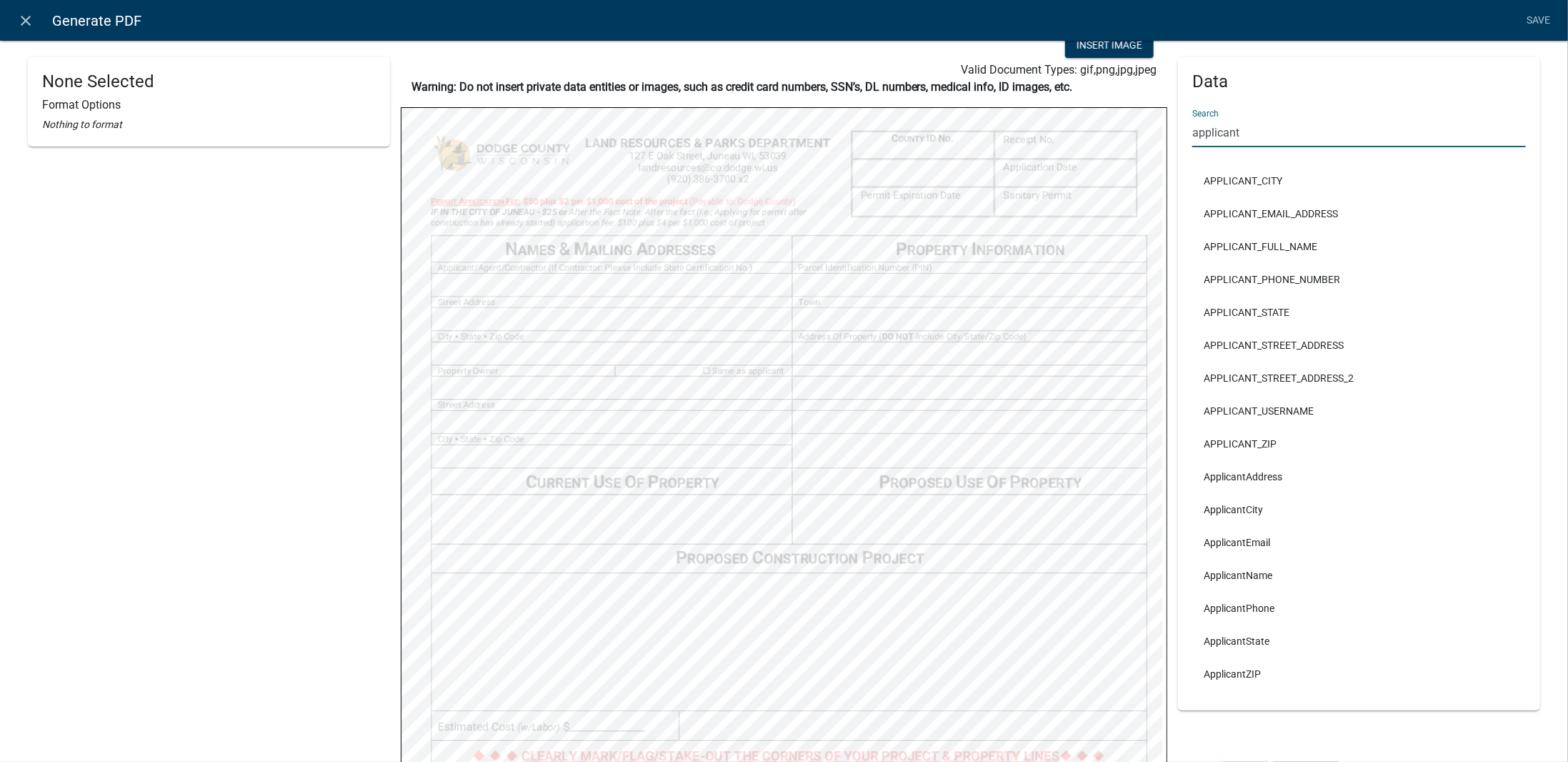
type input "applicant"
select select
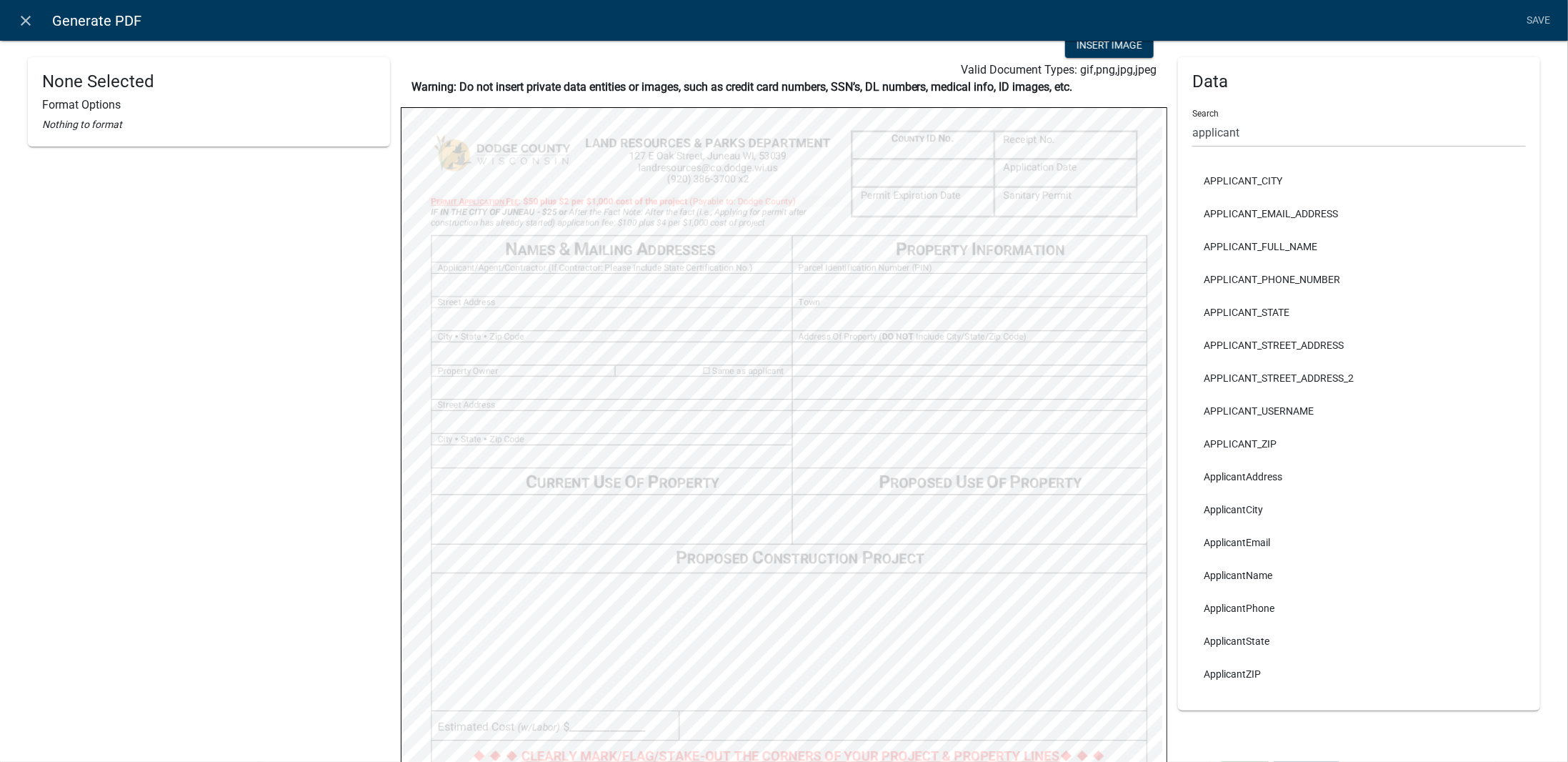
select select
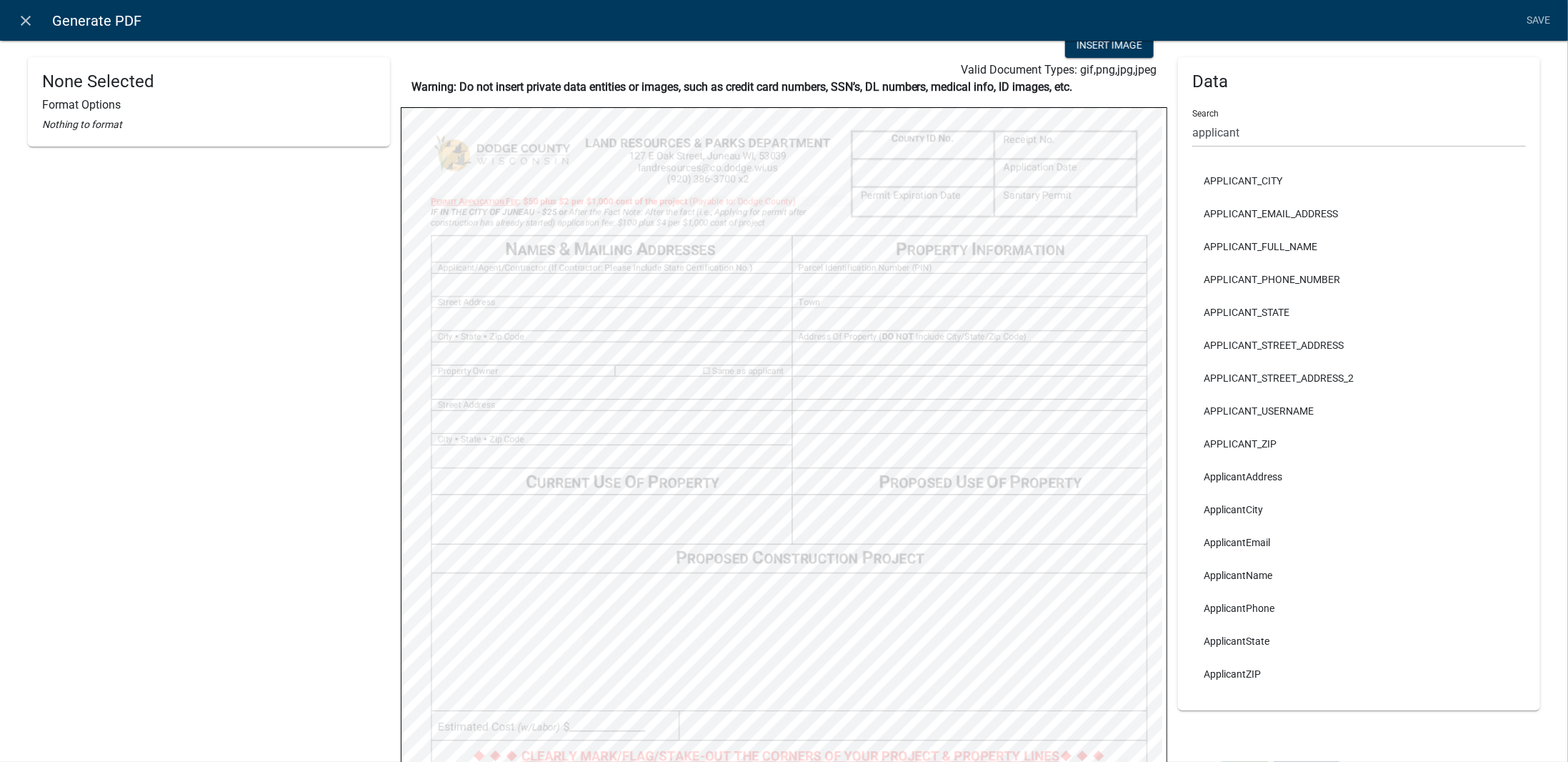
select select
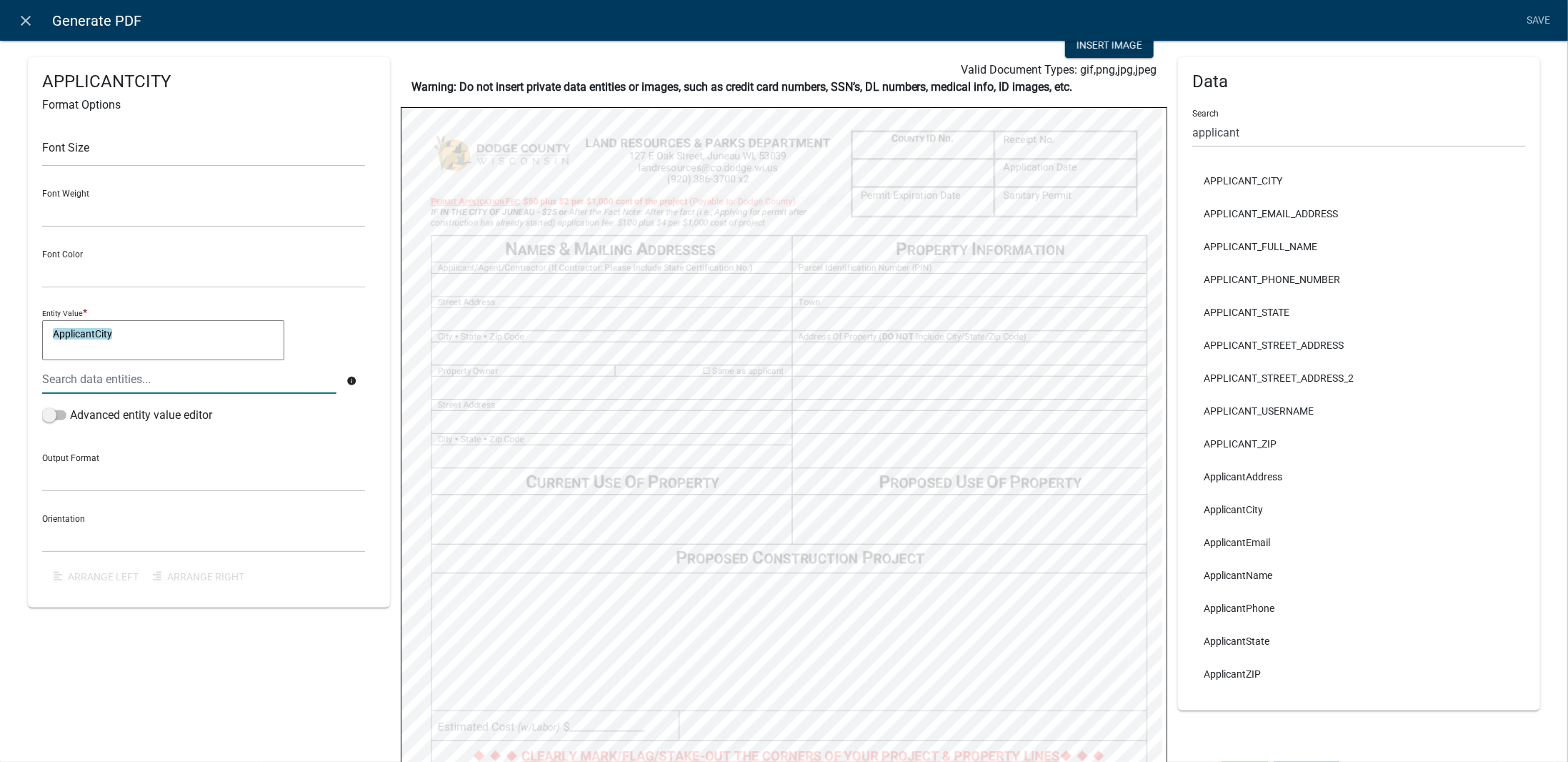
click at [152, 338] on textarea "ApplicantCity" at bounding box center [163, 340] width 242 height 40
click at [152, 338] on textarea "ApplicantCity & ", "" at bounding box center [163, 340] width 242 height 40
type textarea "ApplicantCity & ", " &"
click at [150, 378] on div at bounding box center [189, 379] width 316 height 29
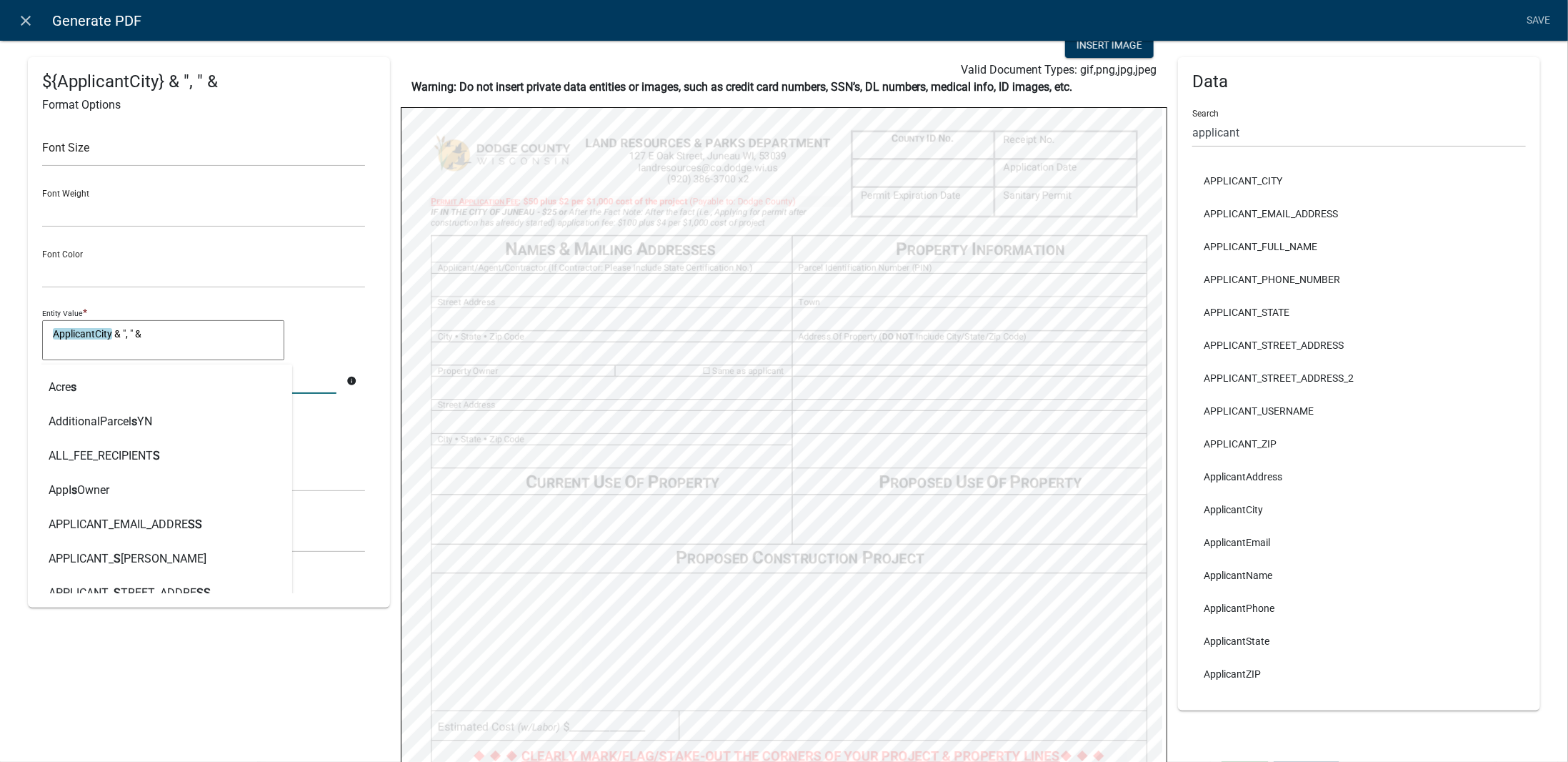
type input "state"
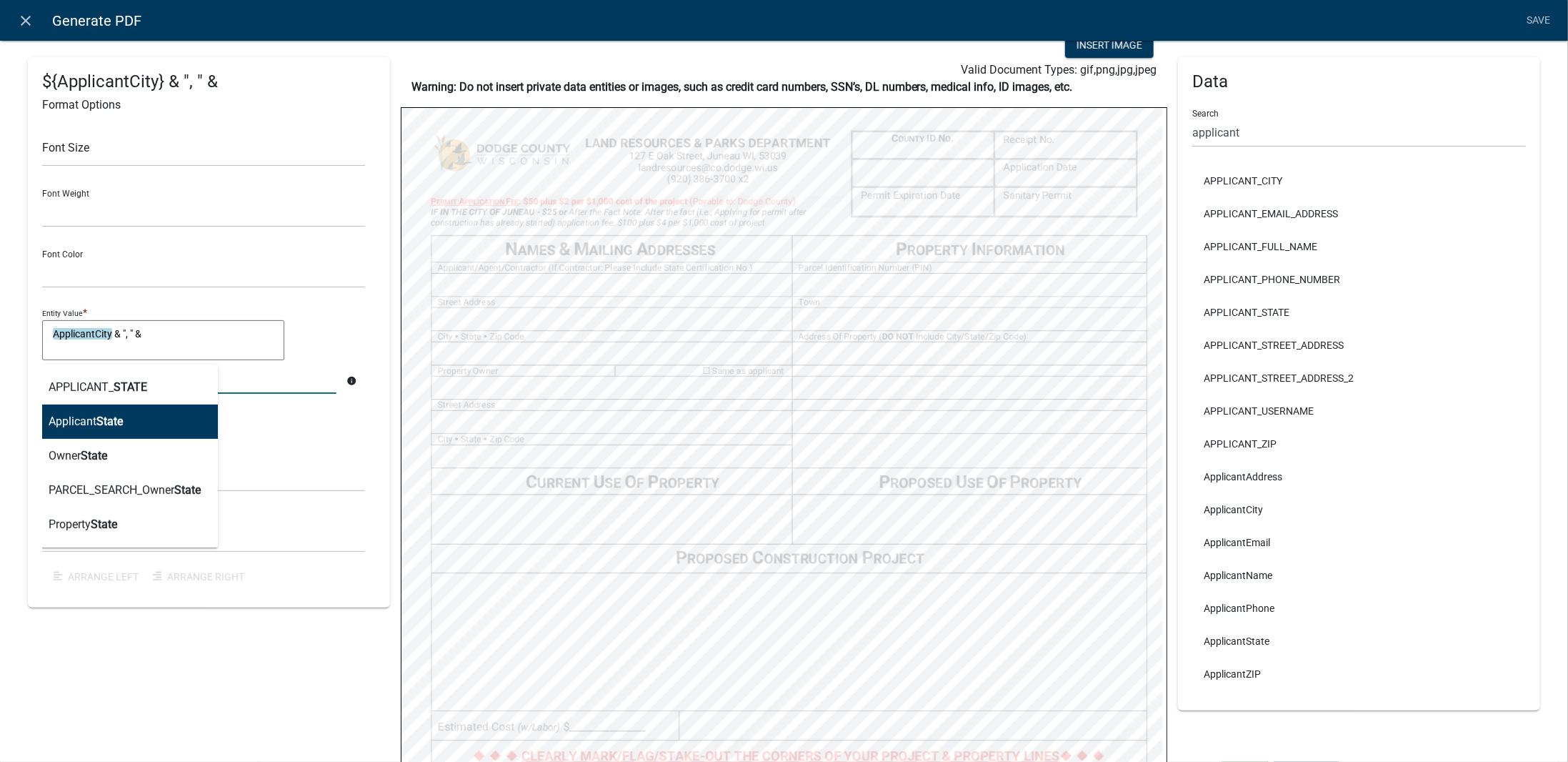
click at [137, 424] on button "Applicant State" at bounding box center [124, 422] width 186 height 35
type textarea "ApplicantCity & ", " & ApplicantState"
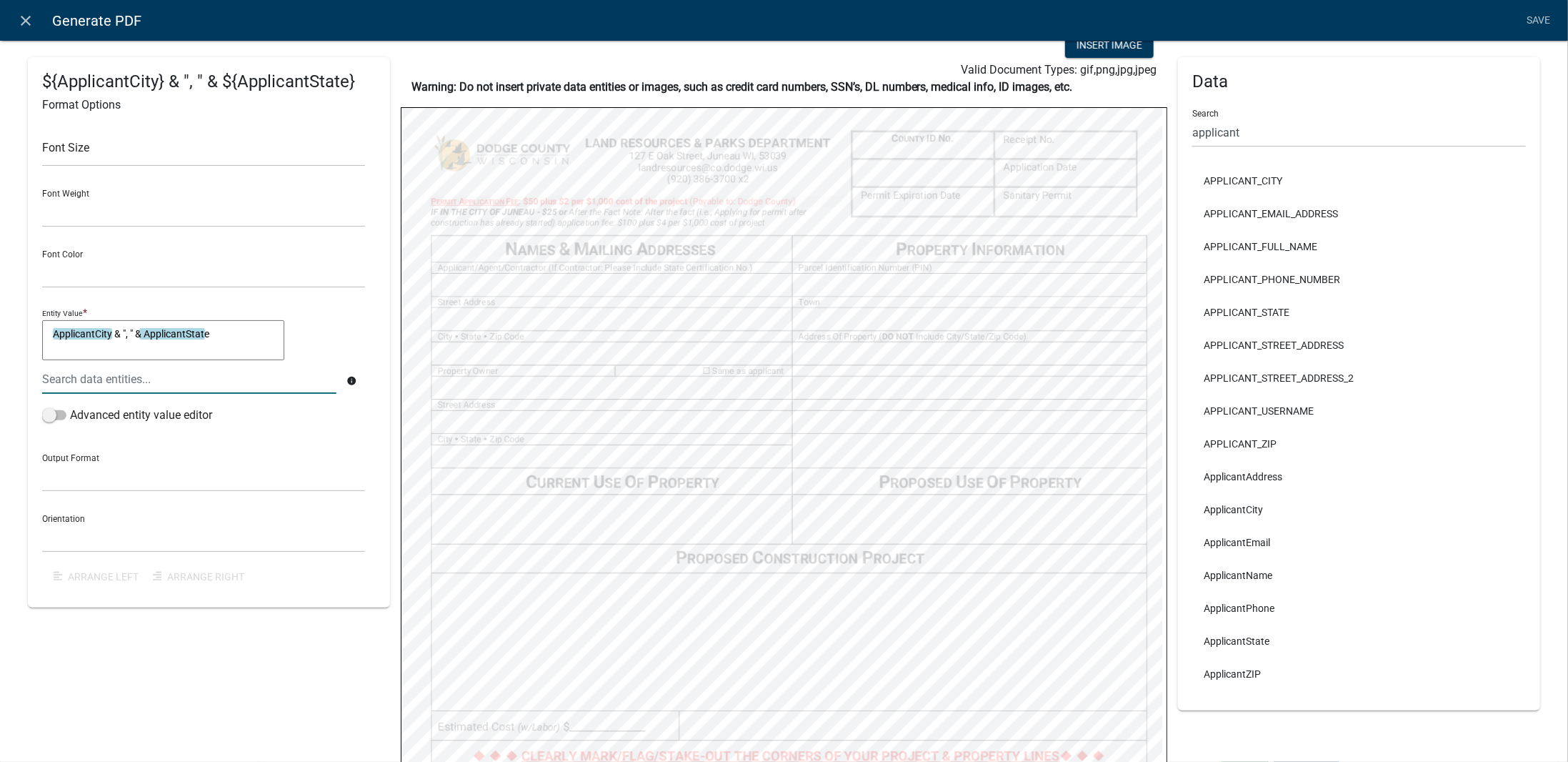
click at [231, 338] on textarea "ApplicantCity & ", " & ApplicantState" at bounding box center [163, 340] width 242 height 40
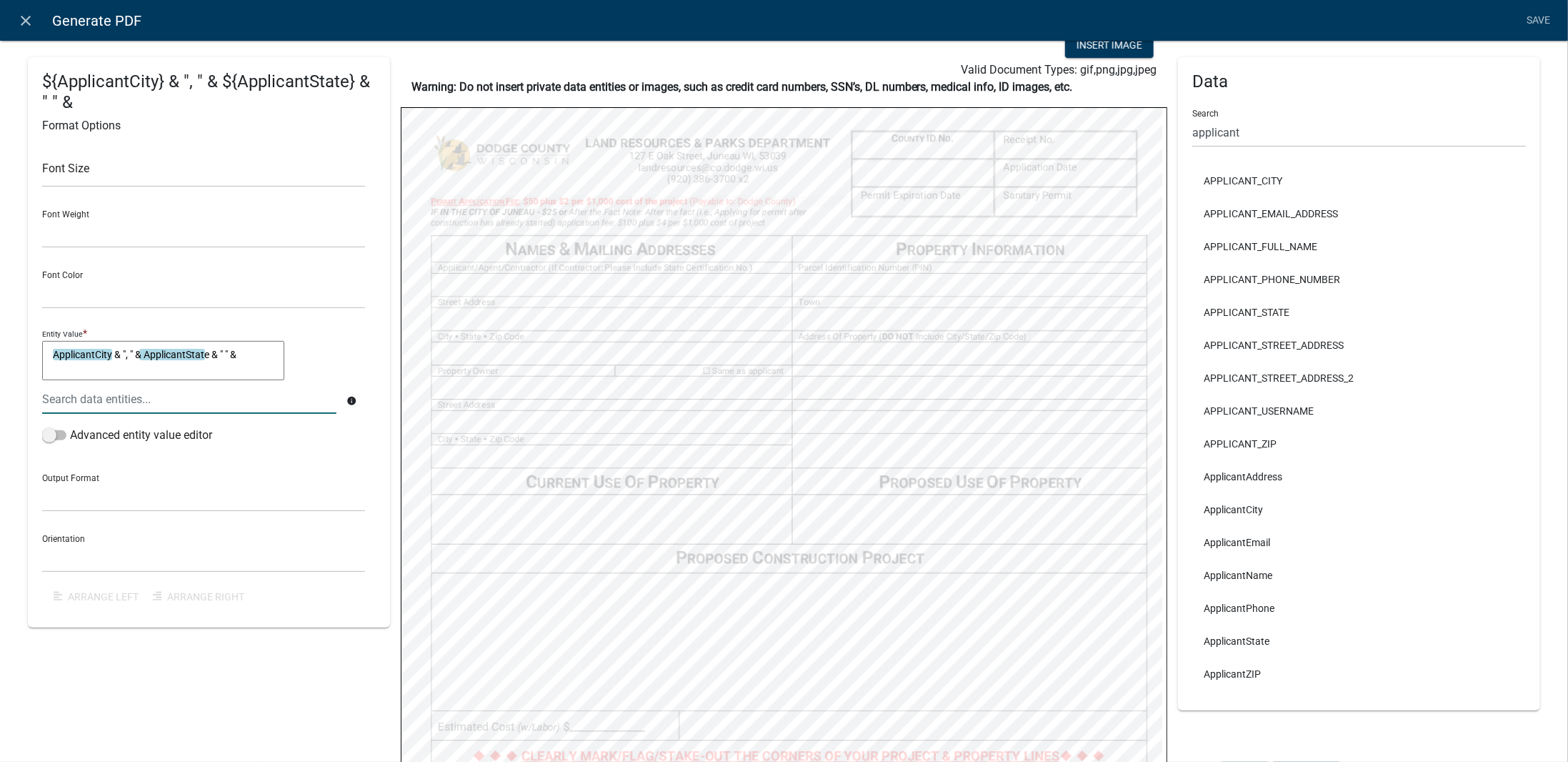
type textarea "ApplicantCity & ", " & ApplicantState & " " &"
click at [224, 395] on div at bounding box center [189, 399] width 316 height 29
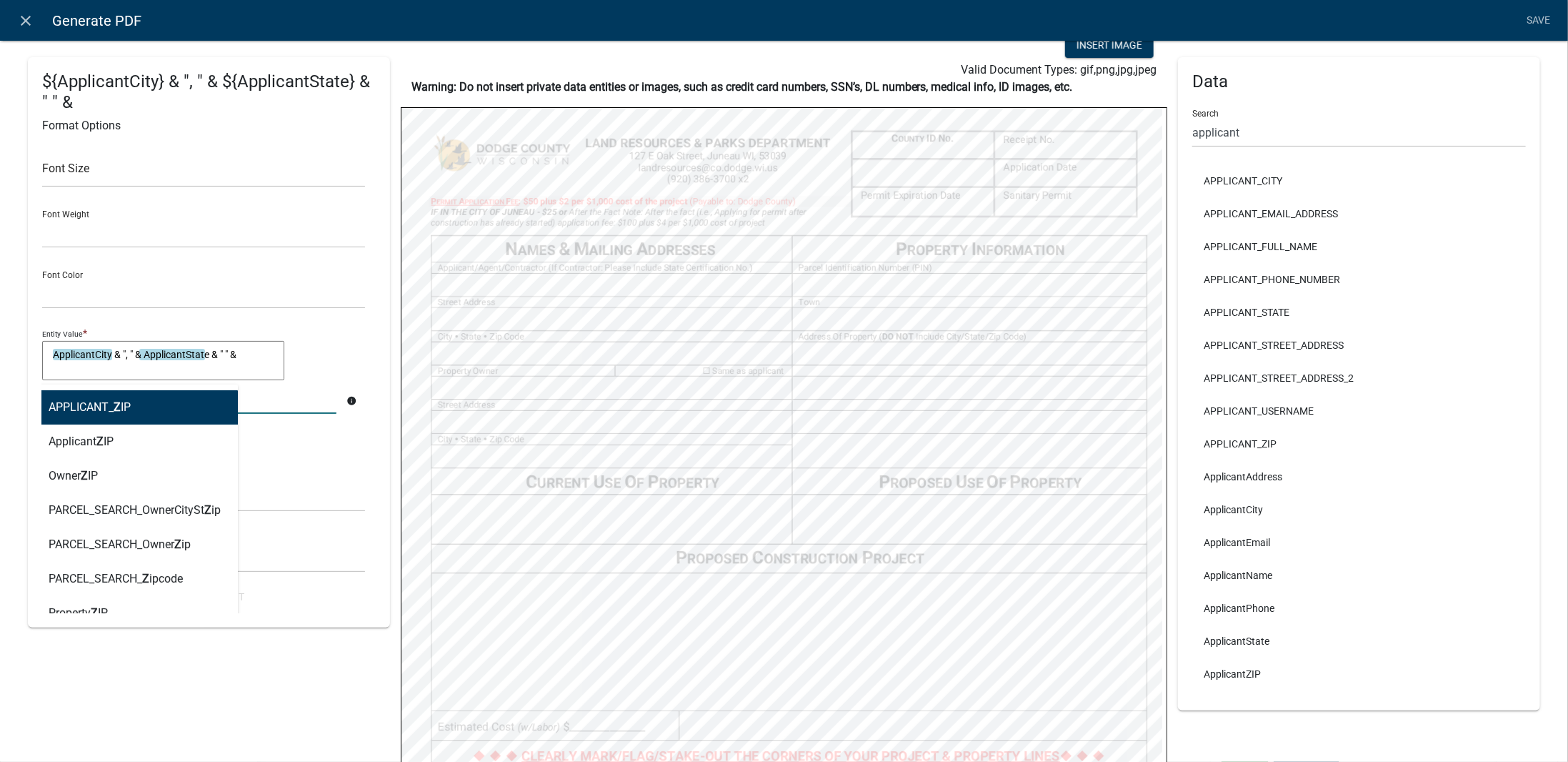
type input "zip"
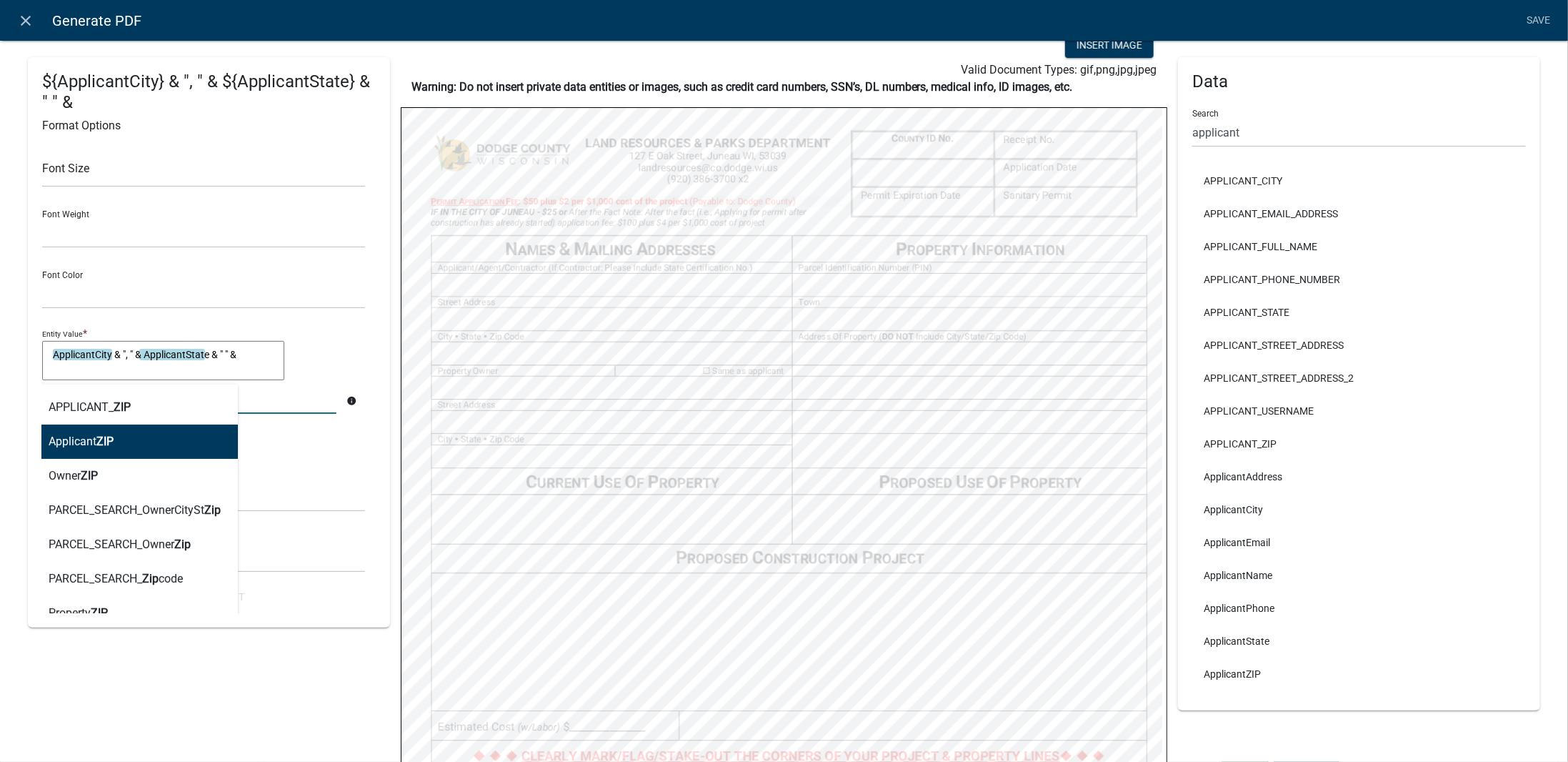
click at [103, 444] on span "ZIP" at bounding box center [105, 442] width 17 height 14
type textarea "ApplicantCity & ", " & ApplicantState & " " & ApplicantZIP"
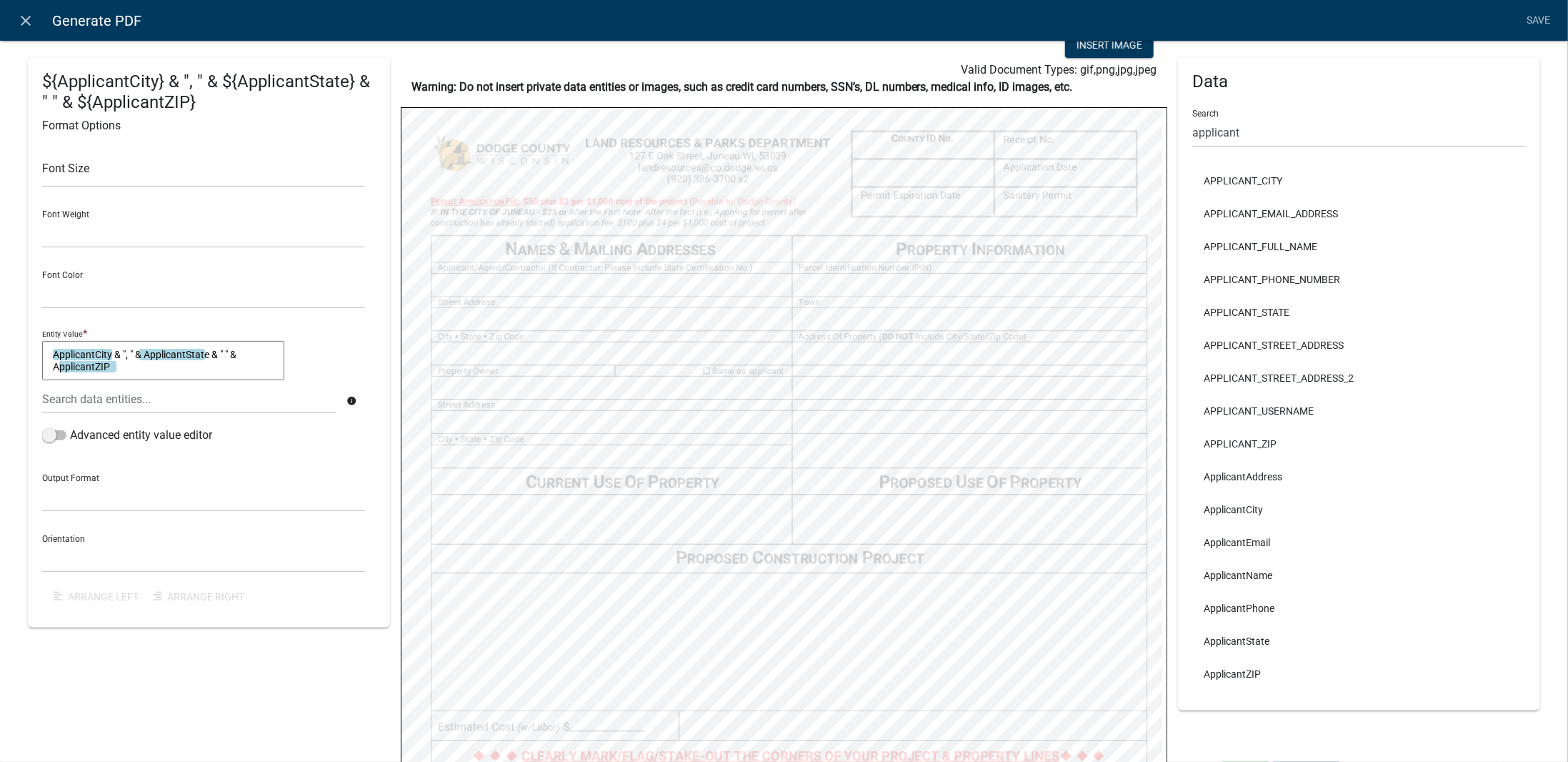
click at [1153, 95] on div "Warning: Do not insert private data entities or images, such as credit card num…" at bounding box center [784, 93] width 767 height 29
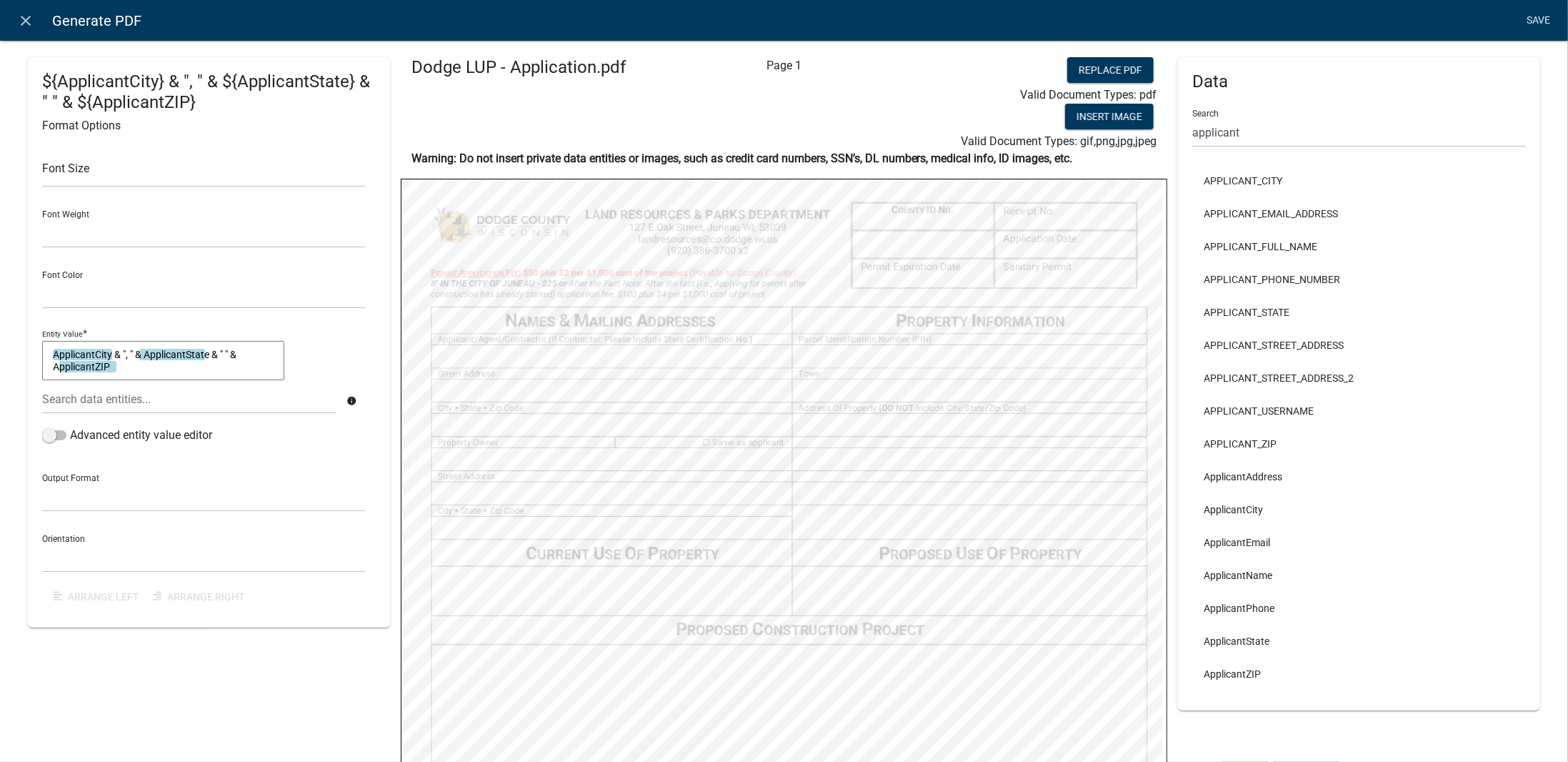
click at [1542, 19] on link "Save" at bounding box center [1539, 20] width 35 height 27
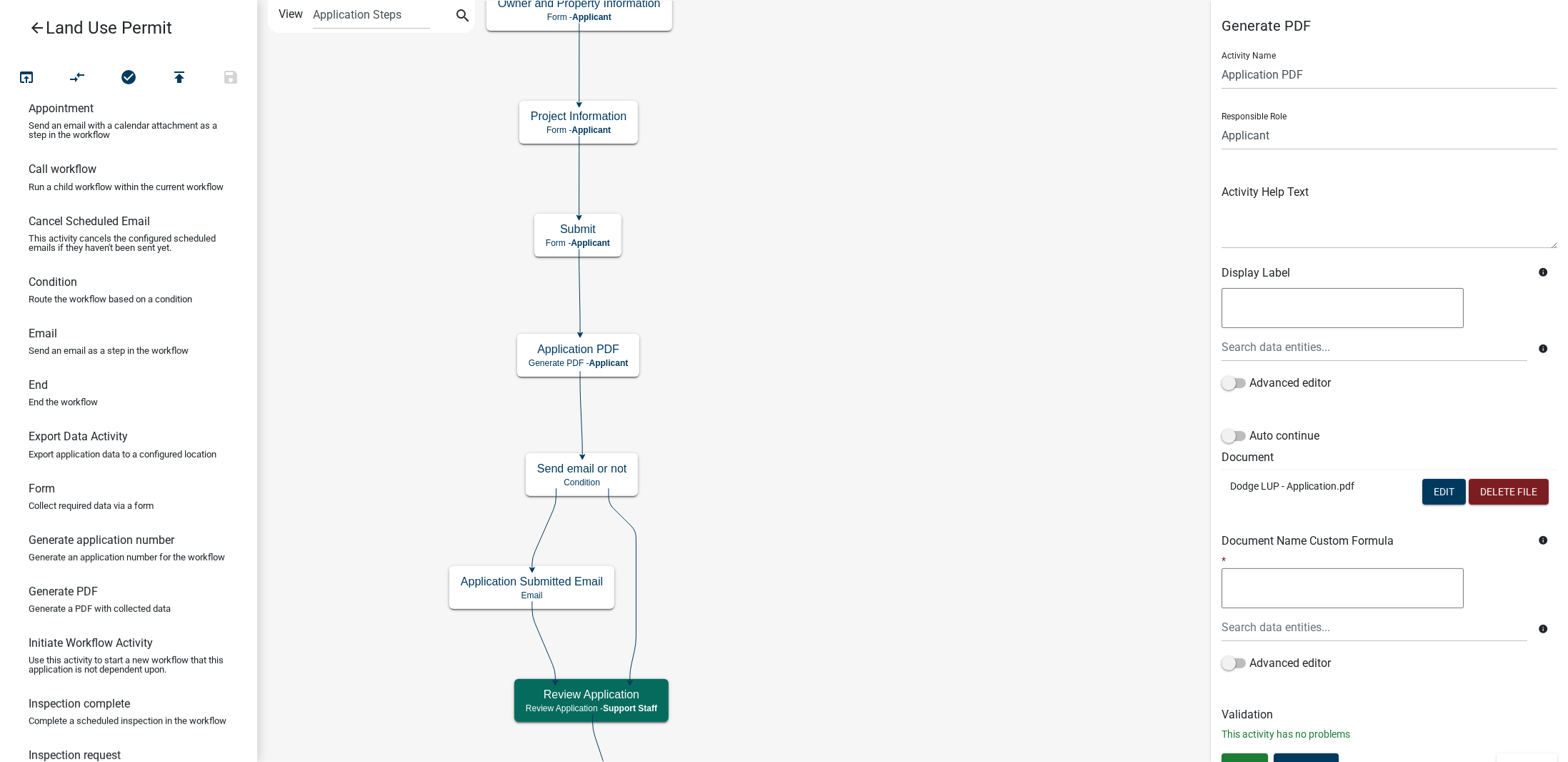
scroll to position [19, 0]
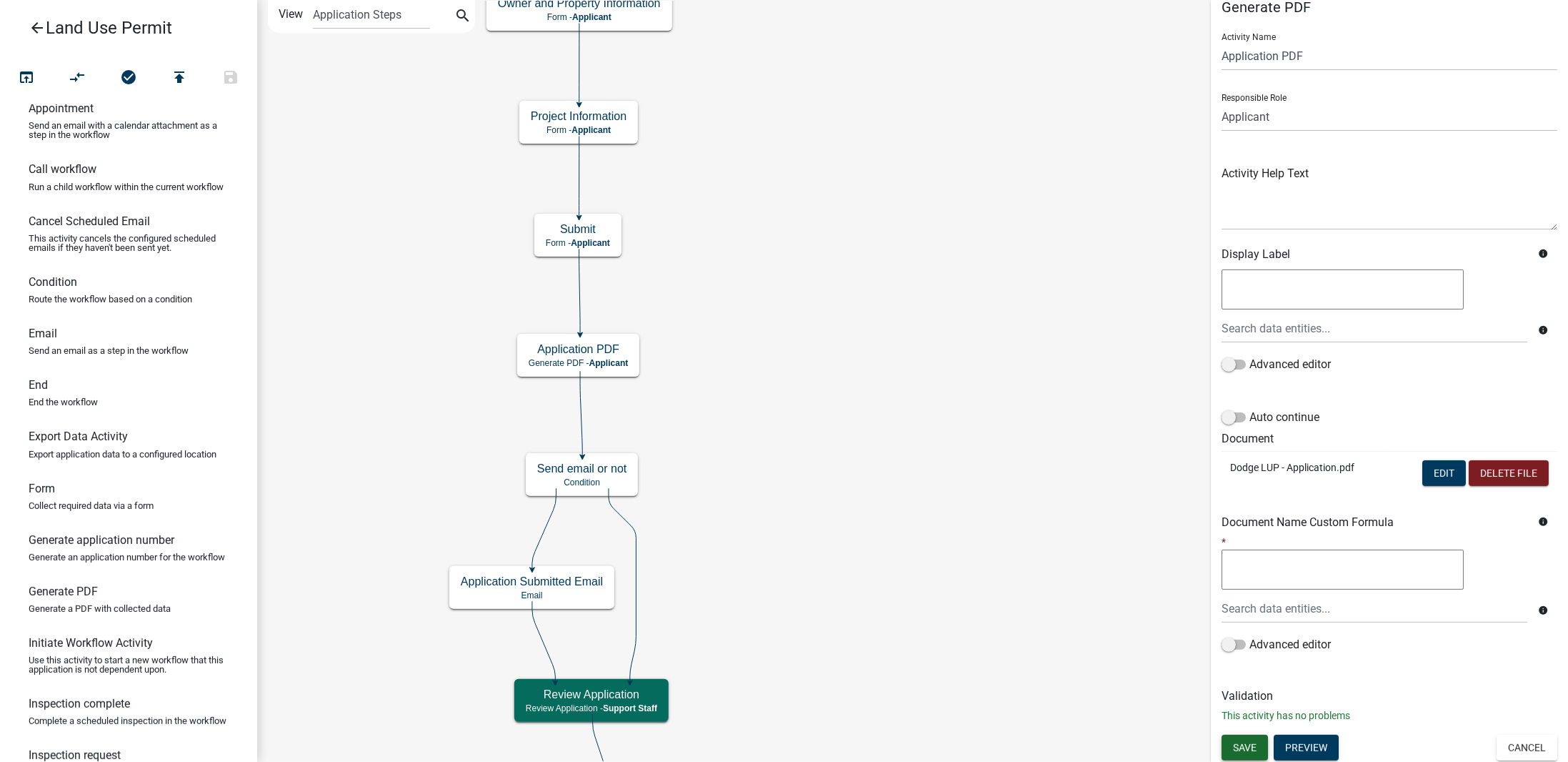
click at [1248, 750] on span "Save" at bounding box center [1245, 746] width 23 height 11
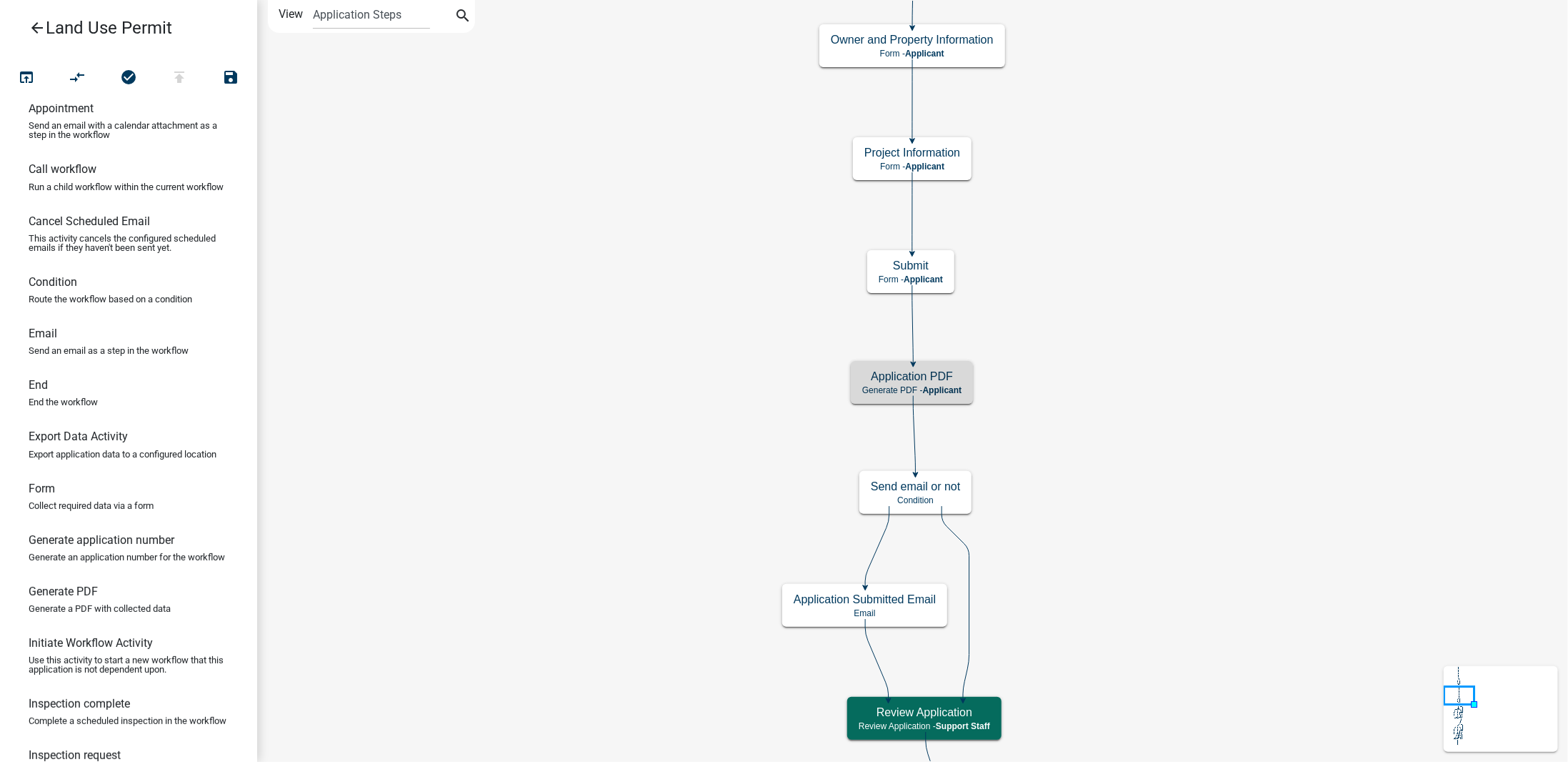
scroll to position [0, 0]
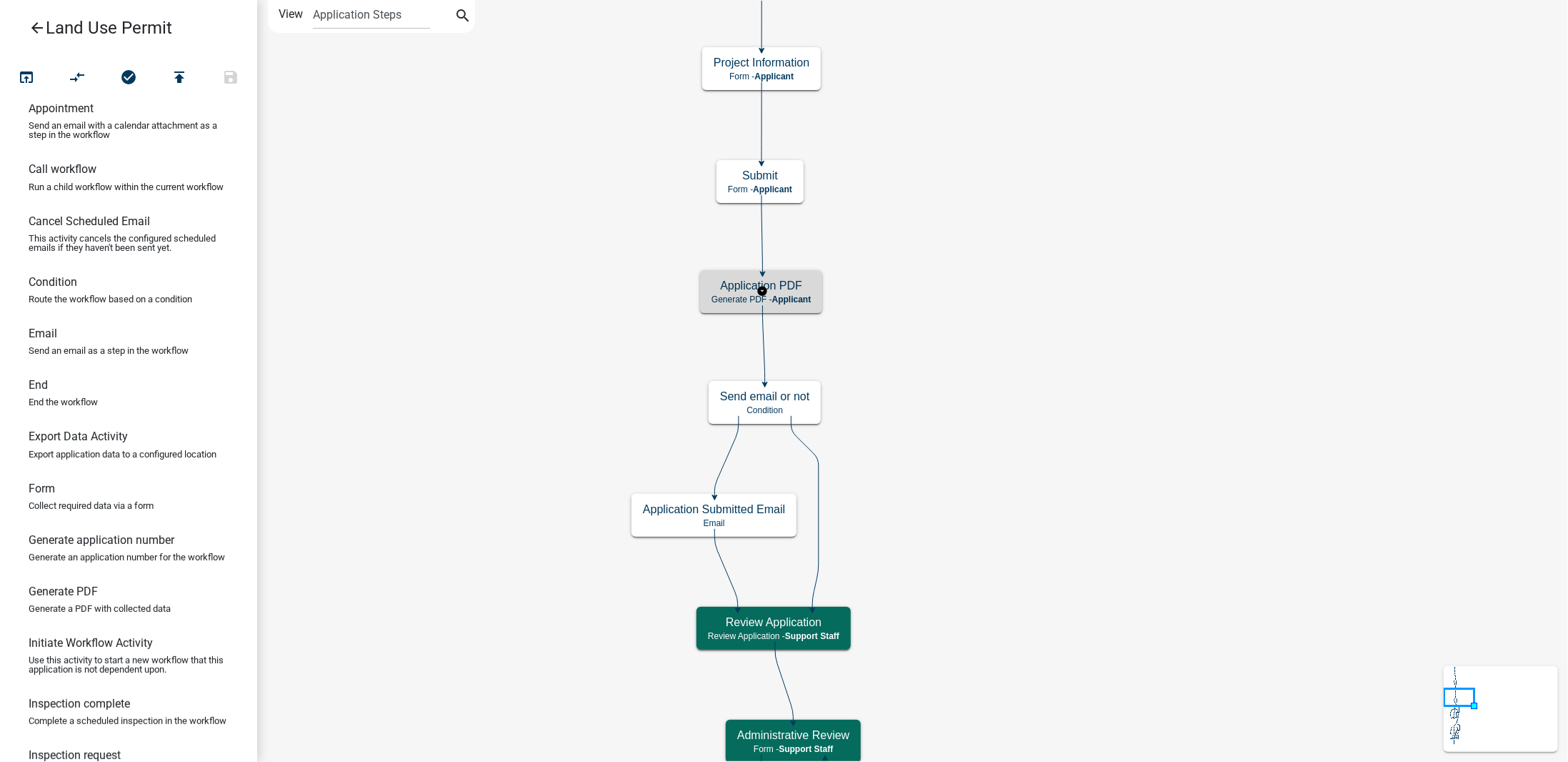
click at [808, 295] on span "Applicant" at bounding box center [792, 299] width 39 height 10
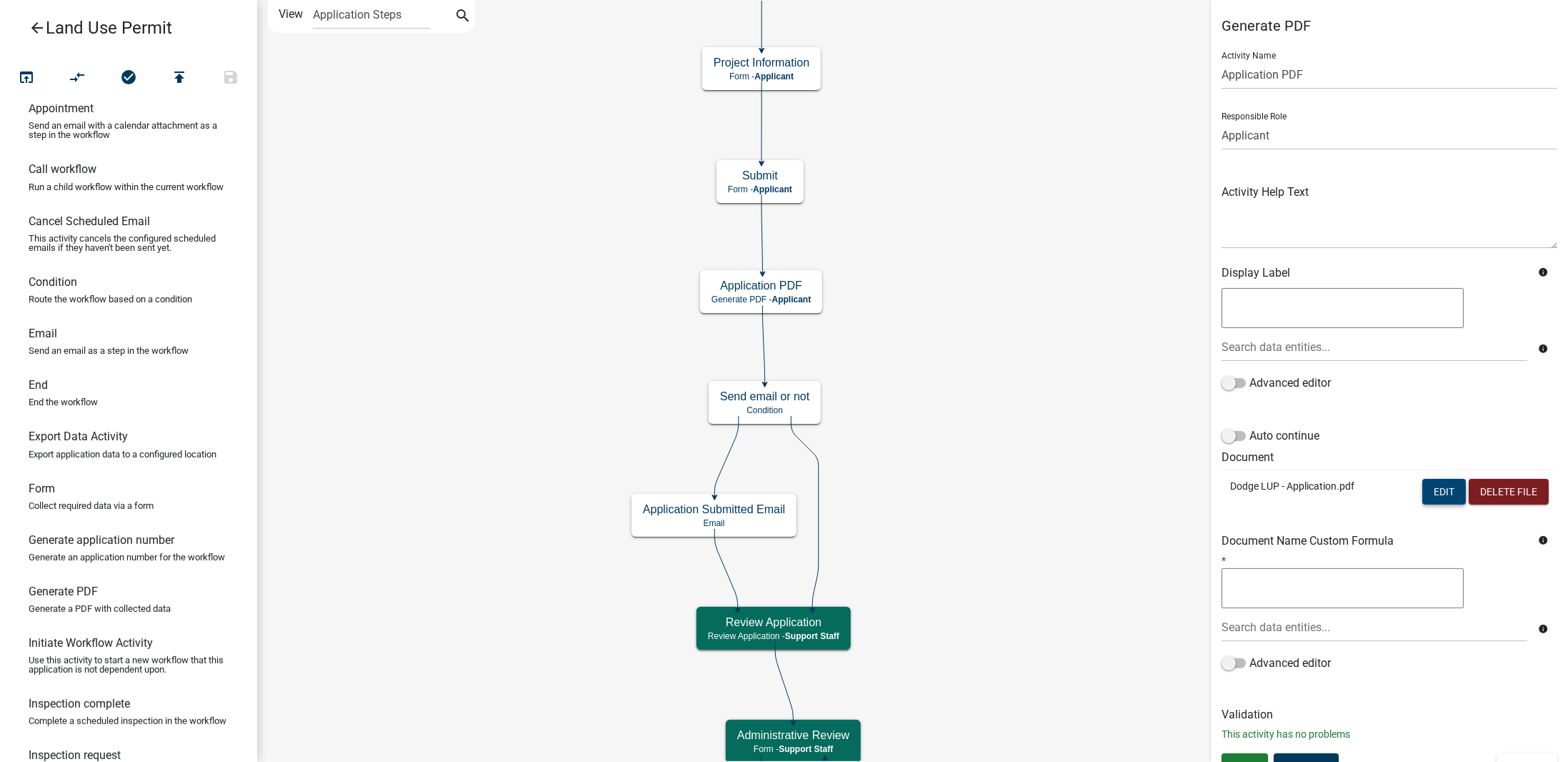
click at [1431, 495] on button "Edit" at bounding box center [1444, 491] width 44 height 26
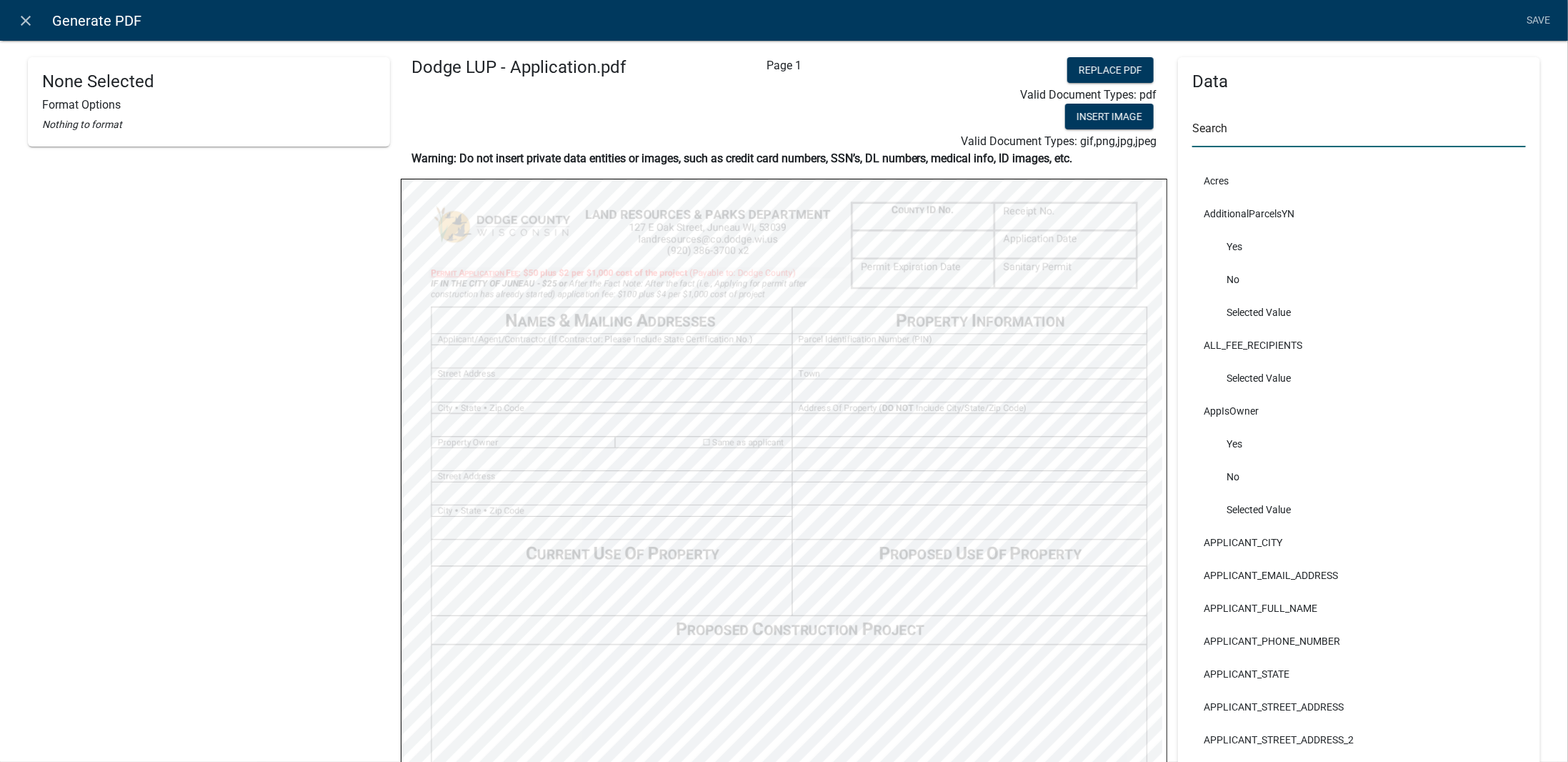
click at [1257, 139] on input "text" at bounding box center [1359, 132] width 334 height 29
type input "owner"
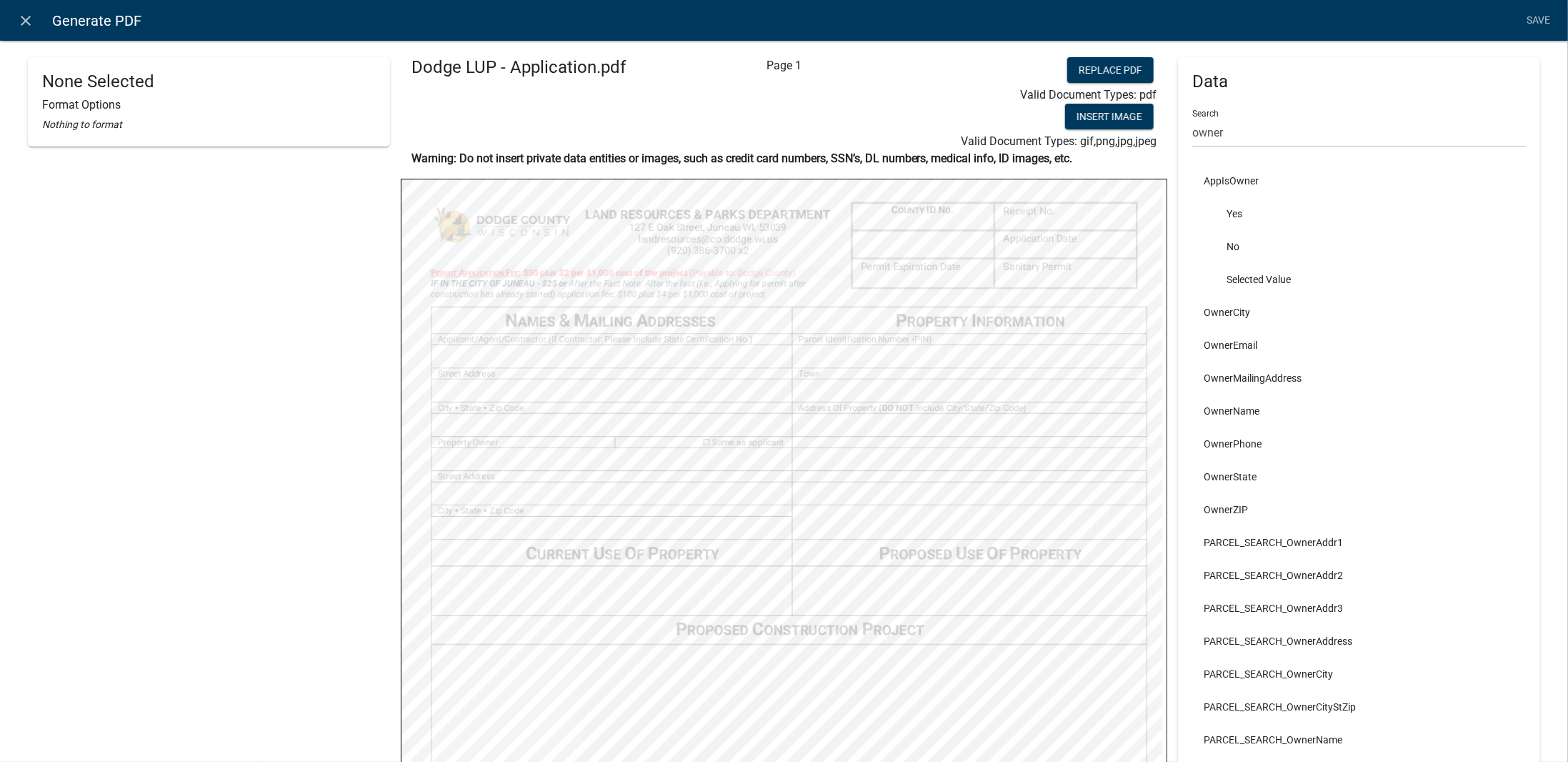
select select
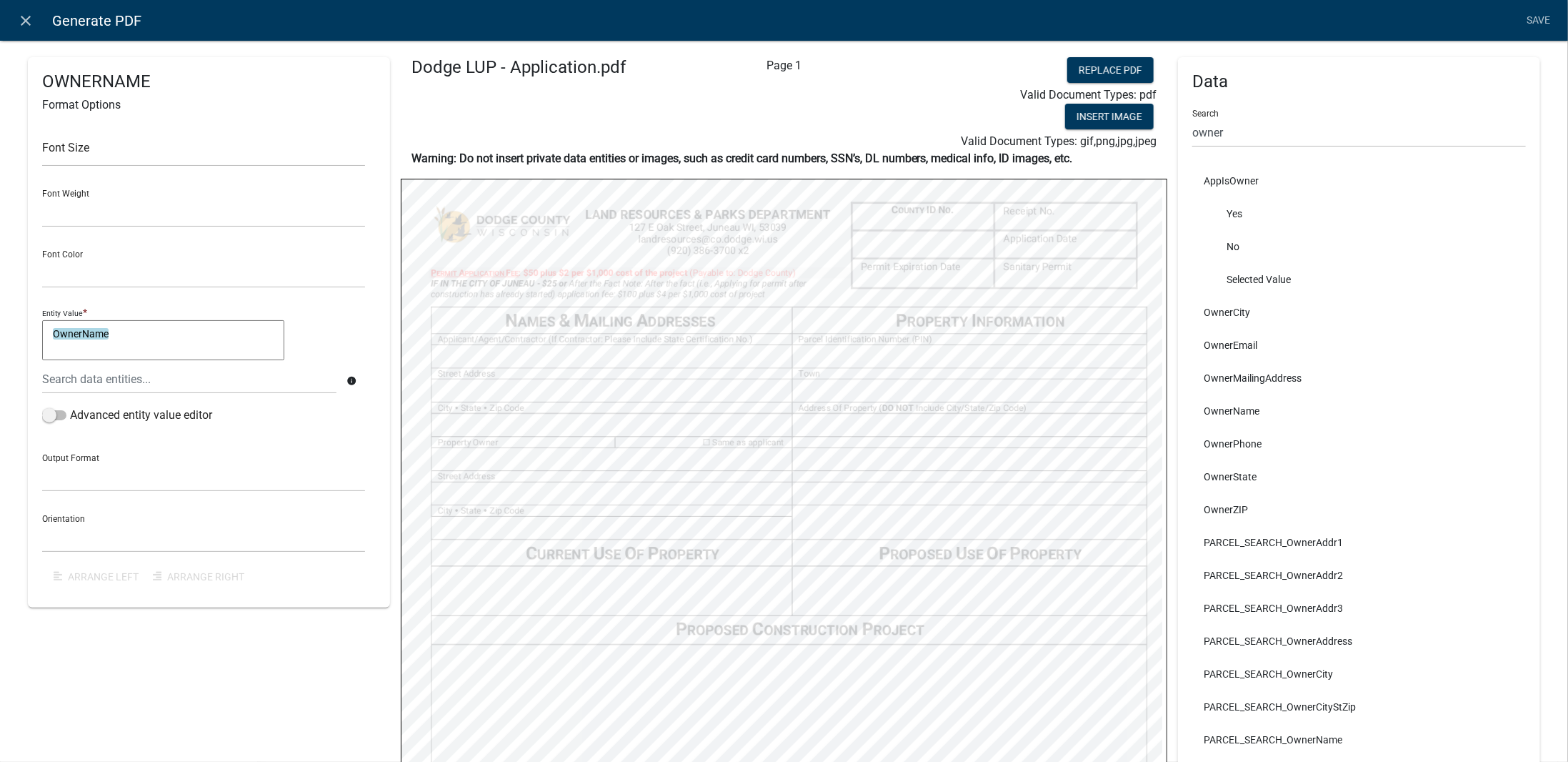
select select
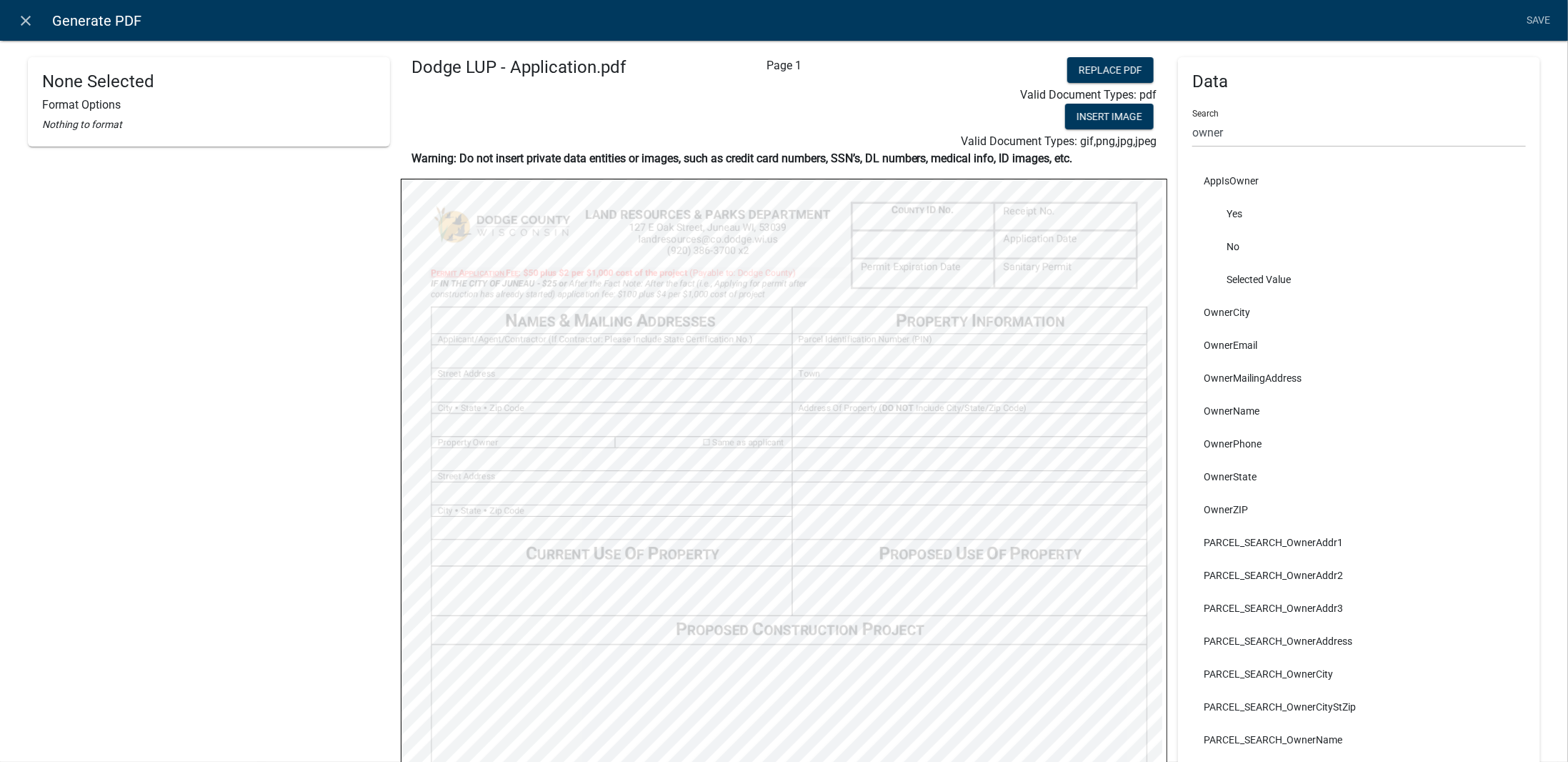
select select
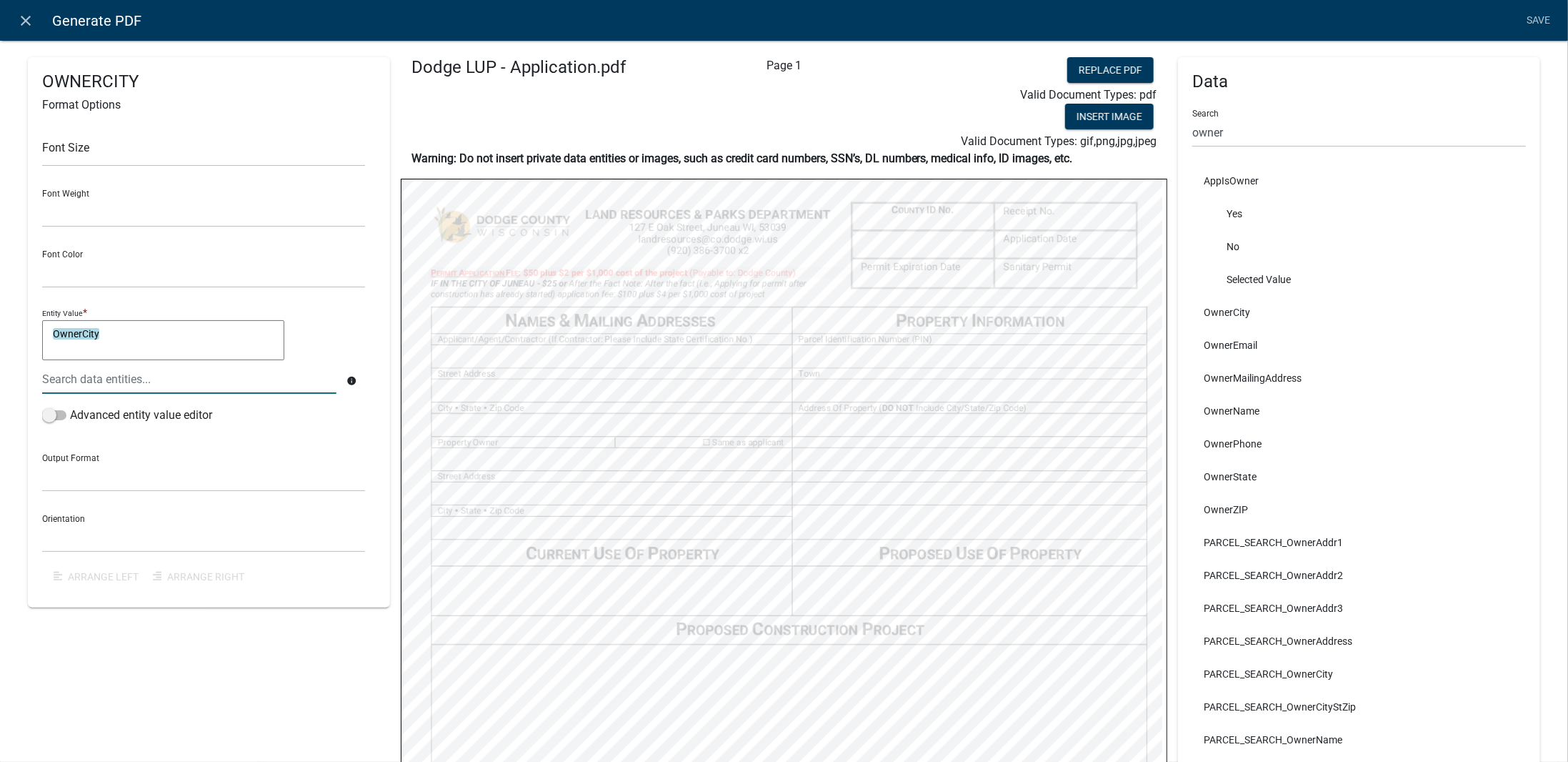
click at [182, 328] on textarea "OwnerCity" at bounding box center [163, 340] width 242 height 40
type textarea "OwnerCity & ", " &"
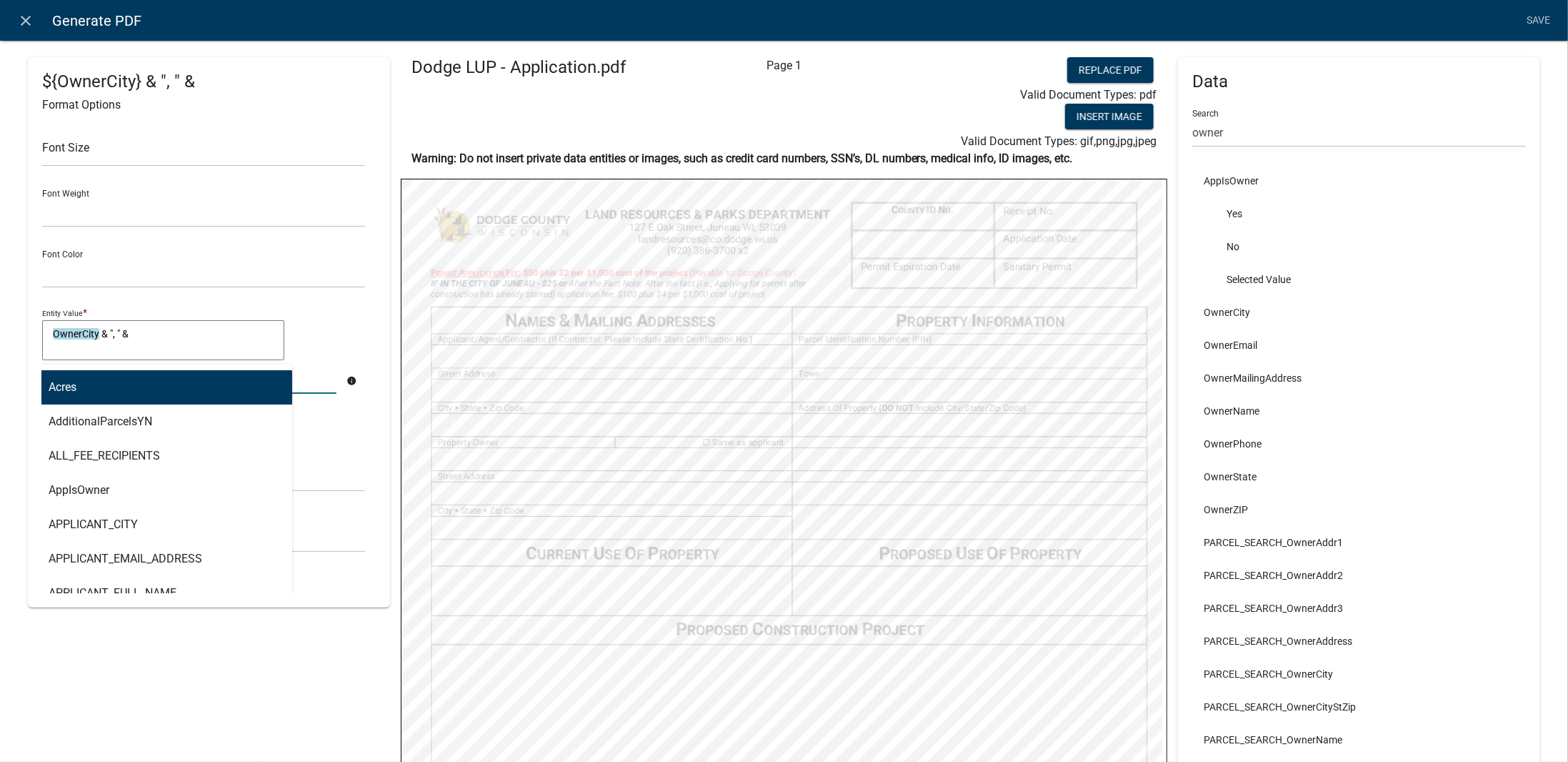
click at [152, 374] on div "Acres AdditionalParcelsYN ALL_FEE_RECIPIENTS AppIsOwner APPLICANT_CITY APPLICAN…" at bounding box center [189, 379] width 316 height 29
type input "state"
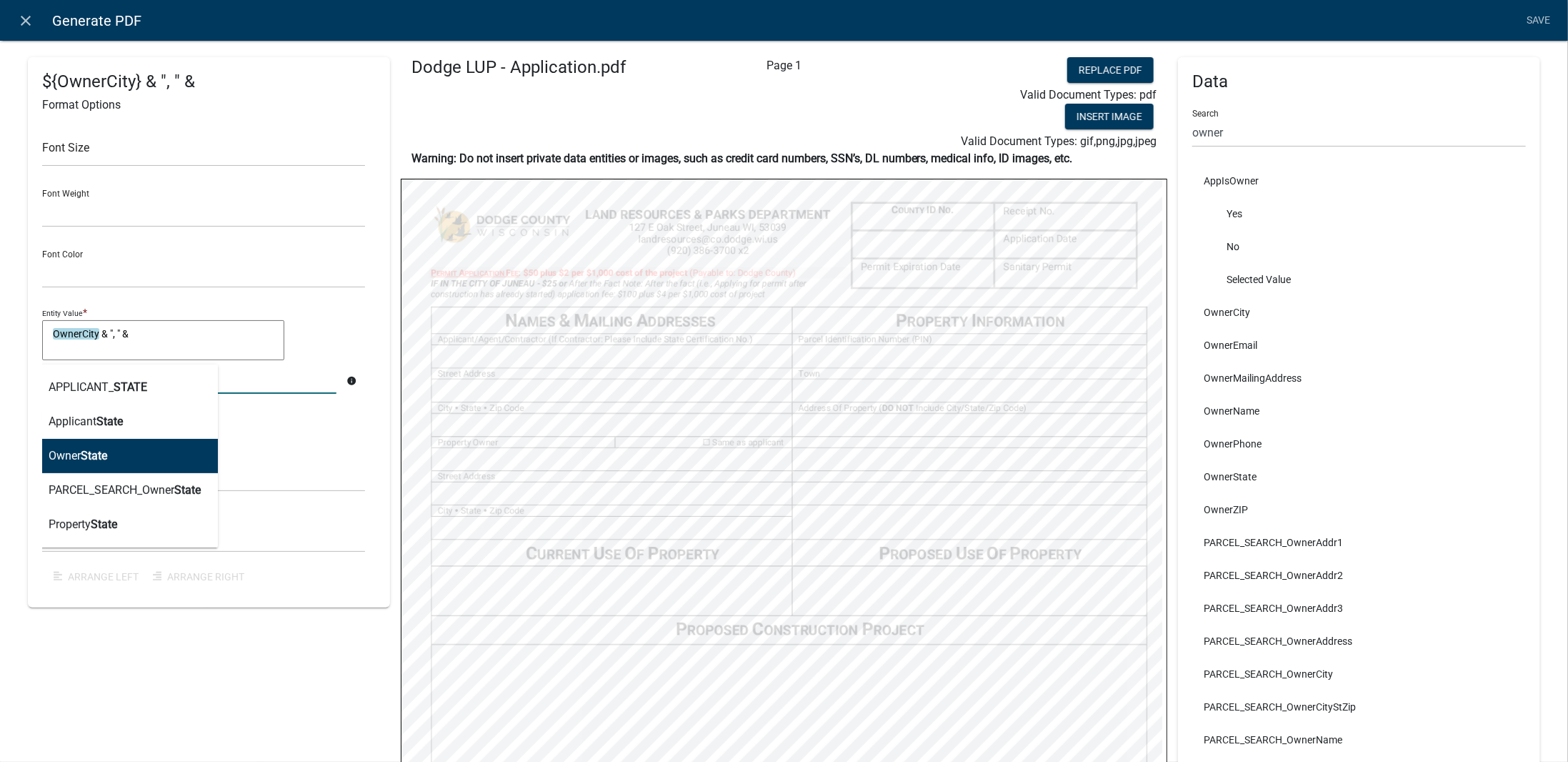
click at [102, 462] on span "State" at bounding box center [93, 455] width 26 height 14
type textarea "OwnerCity & ", " & OwnerState"
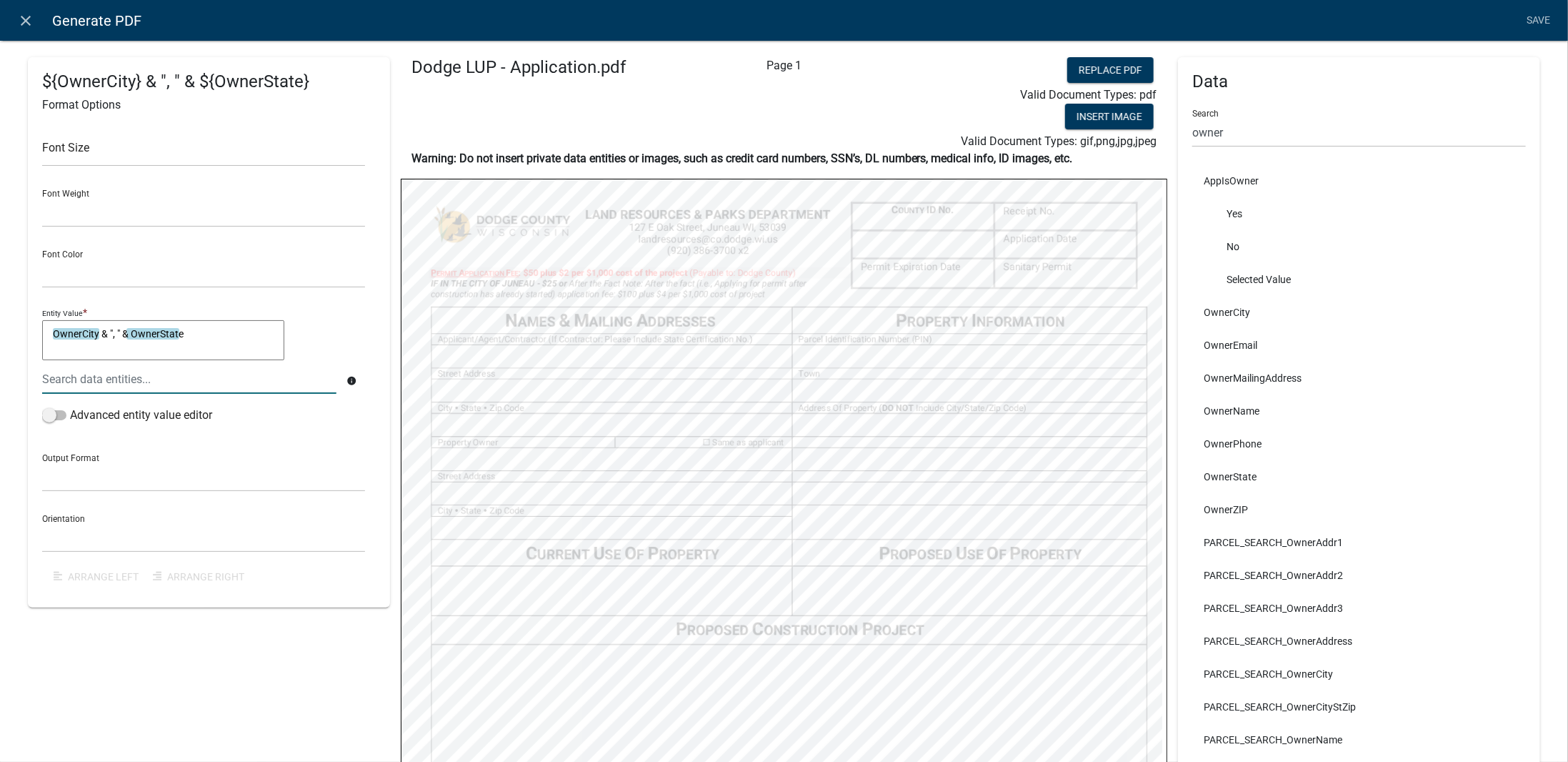
click at [213, 346] on textarea "OwnerCity & ", " & OwnerState" at bounding box center [163, 340] width 242 height 40
type textarea "OwnerCity & ", " & OwnerState & " " &"
click at [197, 381] on div at bounding box center [189, 379] width 316 height 29
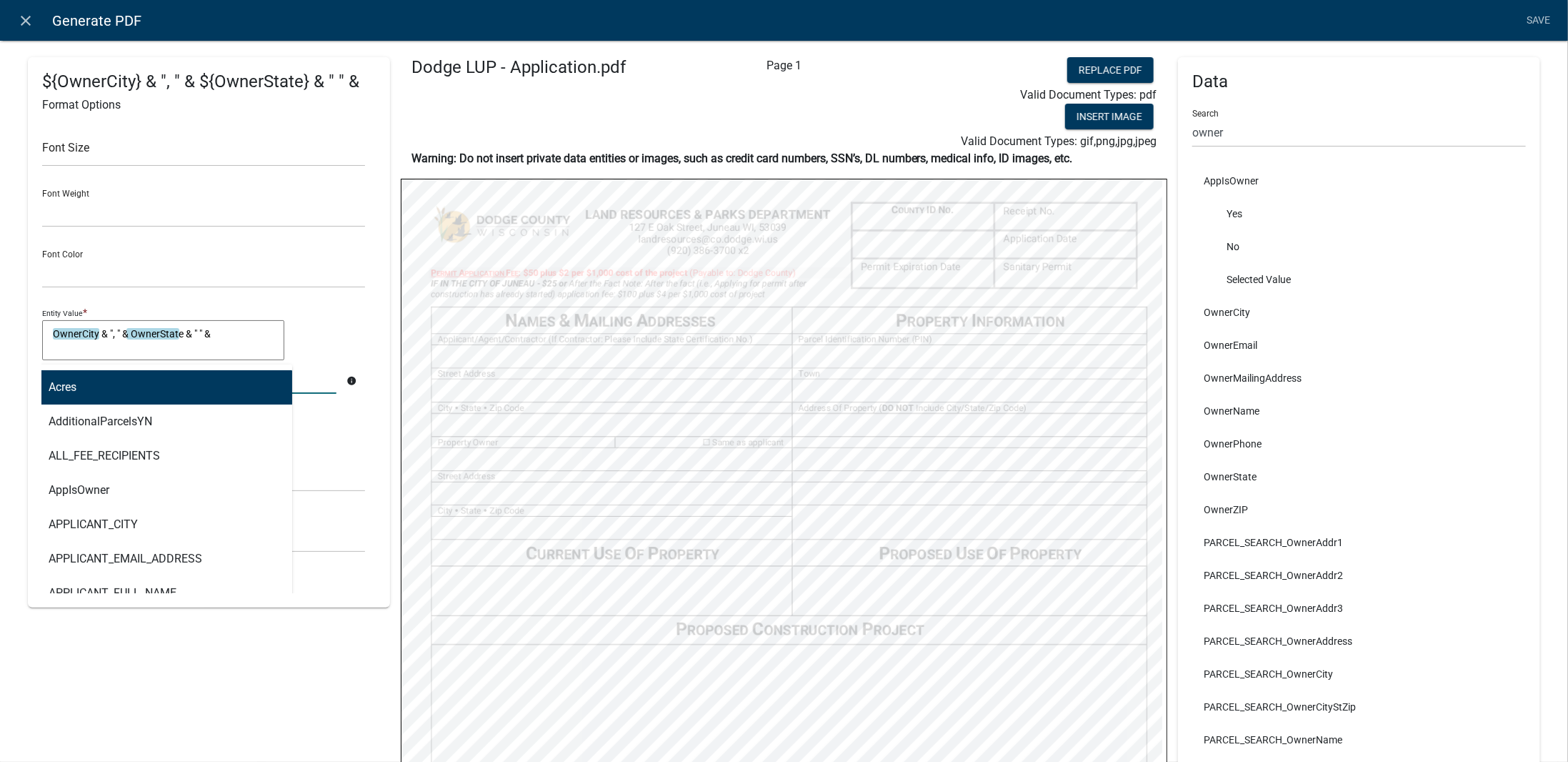
type input "zip"
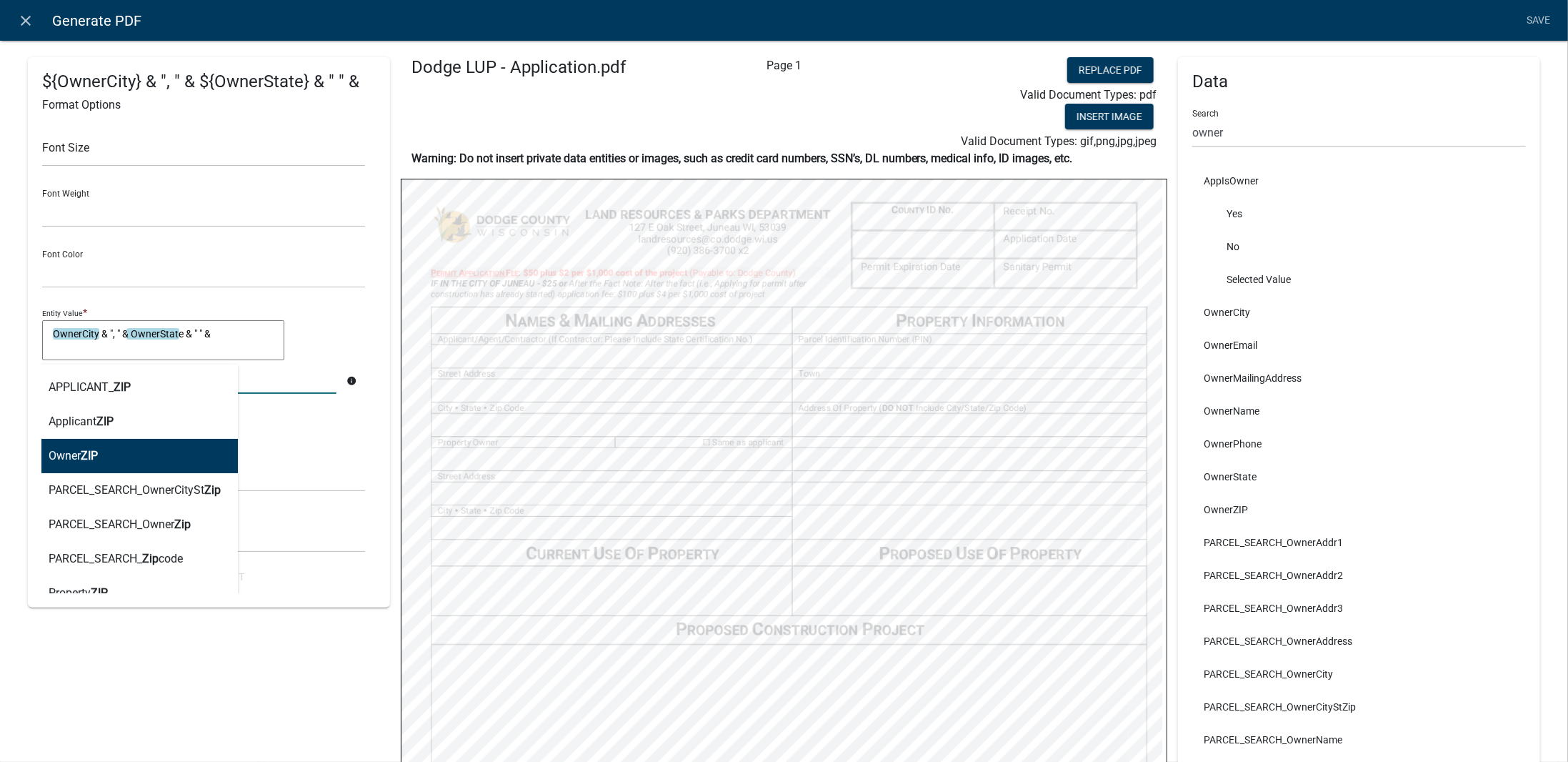
click at [168, 450] on button "Owner ZIP" at bounding box center [135, 456] width 206 height 35
type textarea "OwnerCity & ", " & OwnerState & " " & OwnerZIP"
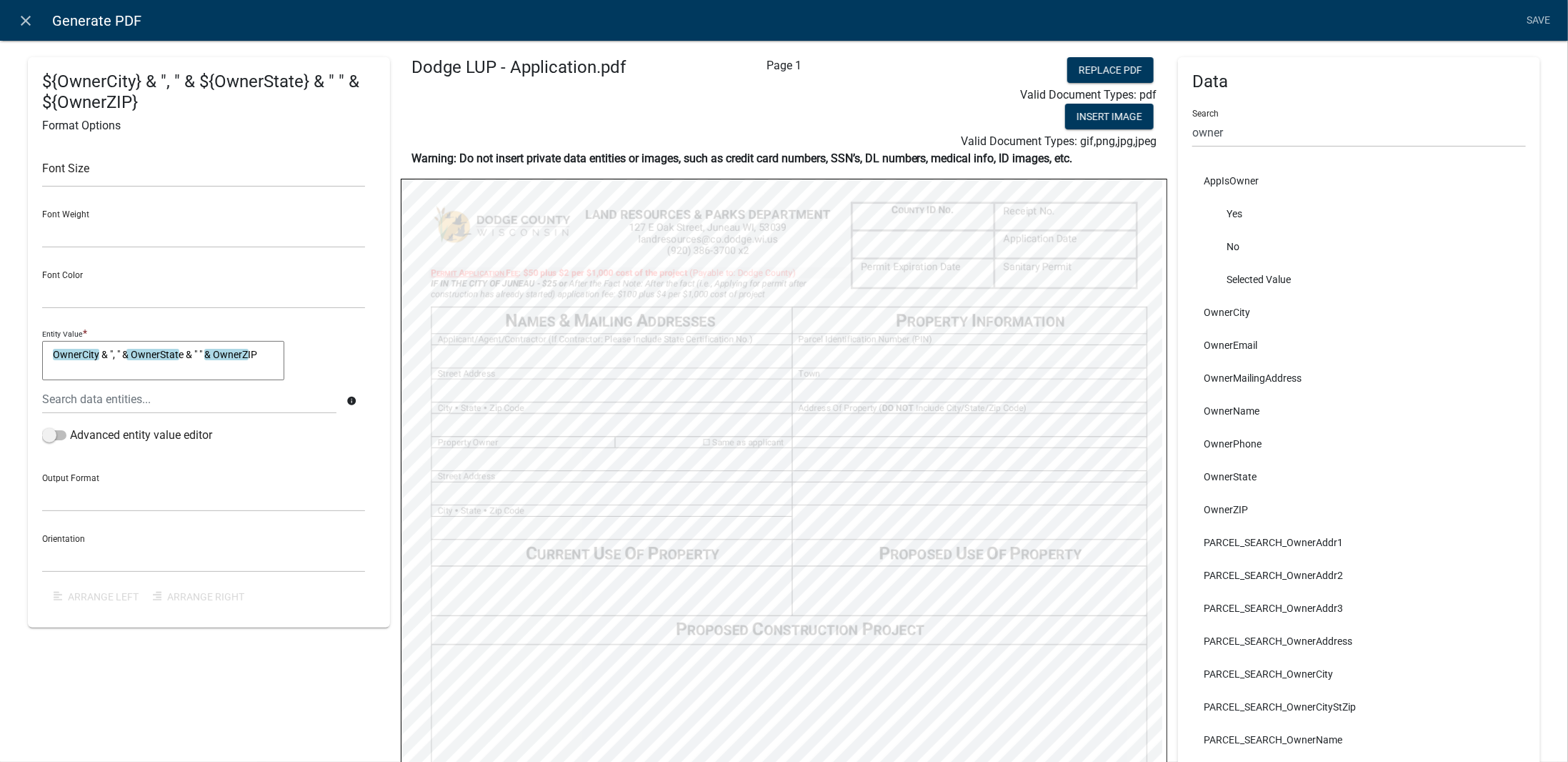
click at [324, 354] on div "OwnerCity & ", " & OwnerState & " " & OwnerZIP OwnerCity & ", " & OwnerState & …" at bounding box center [203, 363] width 323 height 44
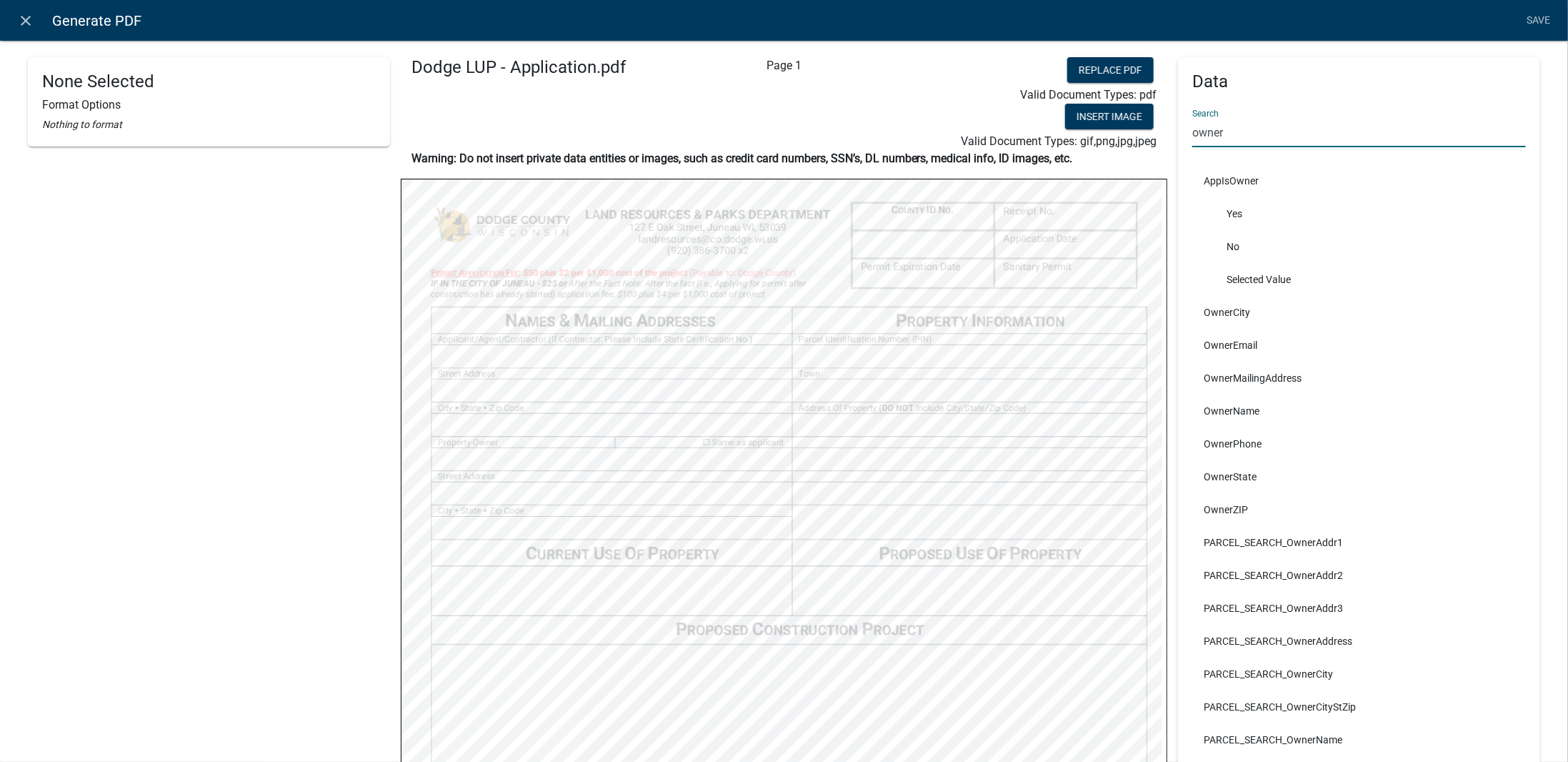
drag, startPoint x: 1240, startPoint y: 138, endPoint x: 1150, endPoint y: 142, distance: 90.1
click at [1150, 142] on div "None Selected Format Options Nothing to format Dodge LUP - Application.pdf Page…" at bounding box center [784, 639] width 1534 height 1164
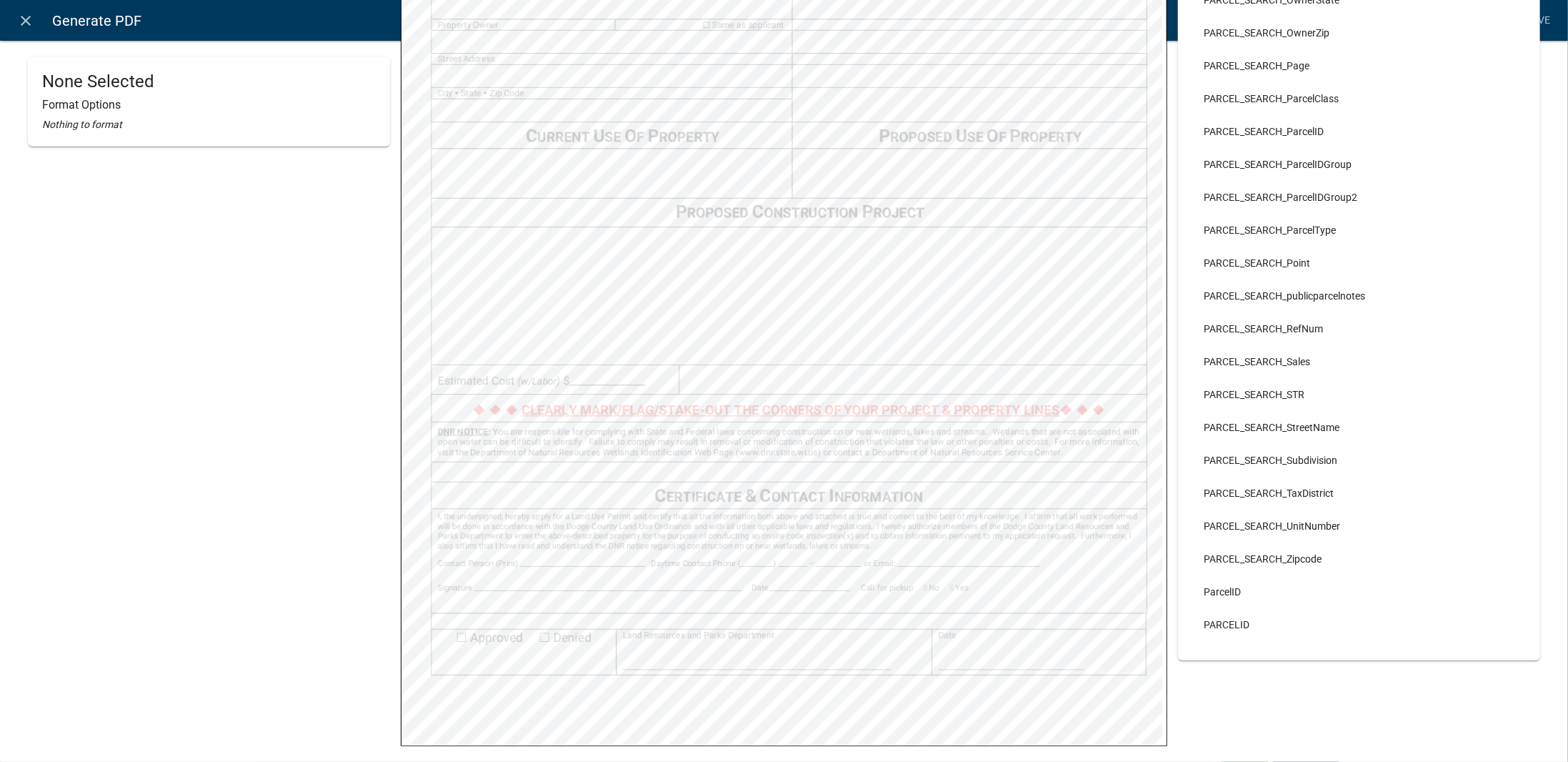
scroll to position [346, 0]
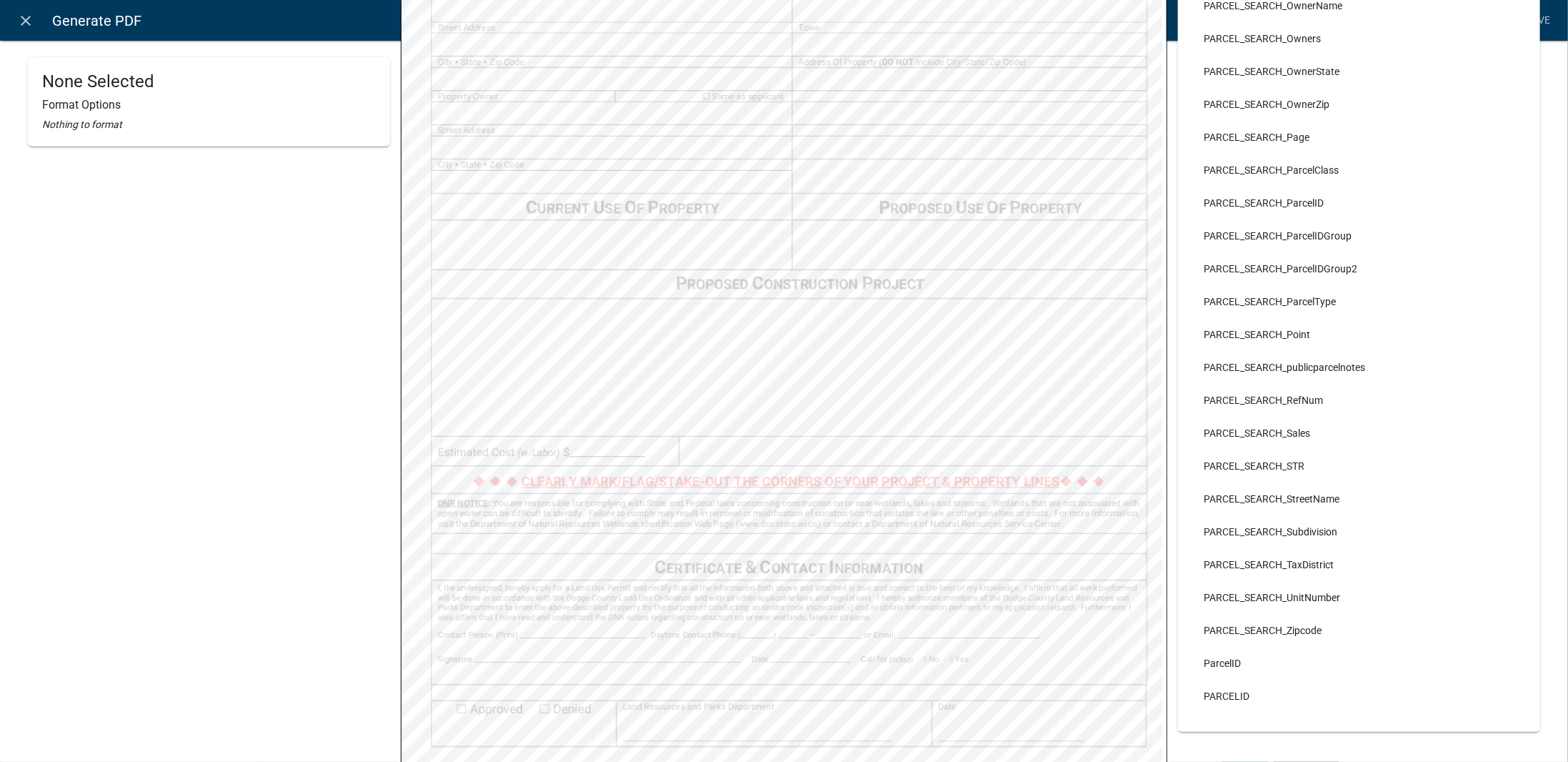
type input "parcel"
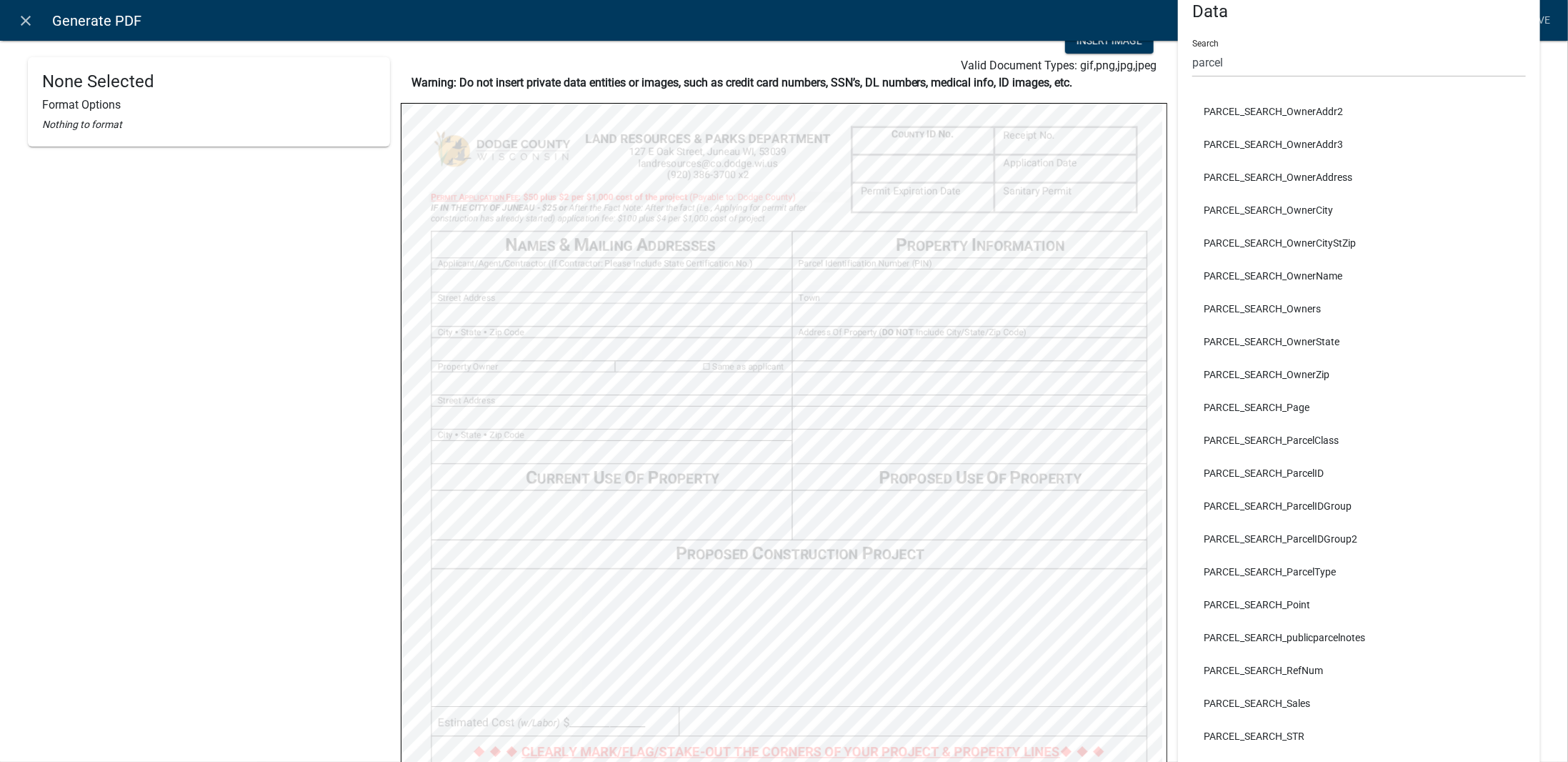
scroll to position [60, 0]
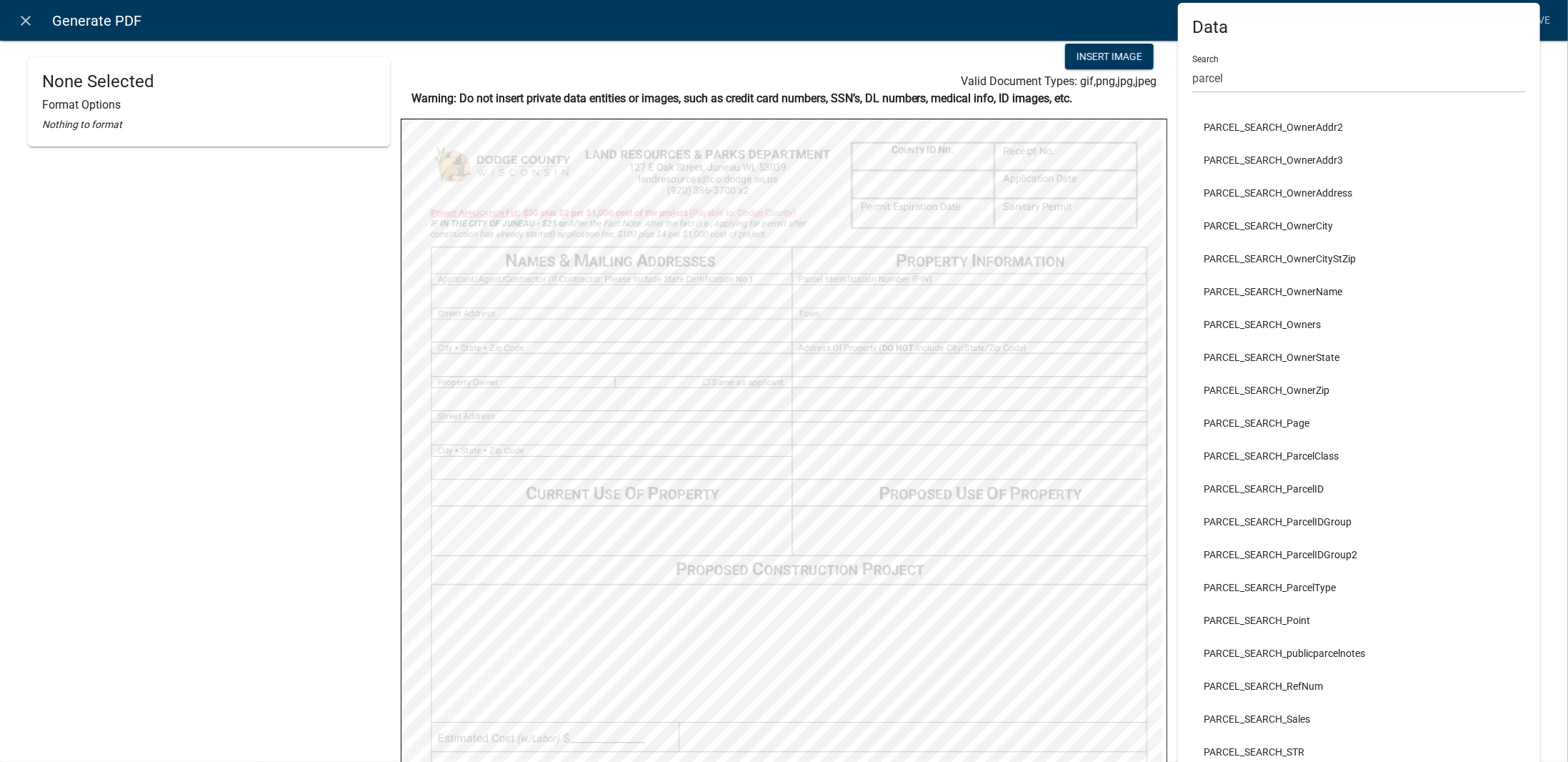
select select
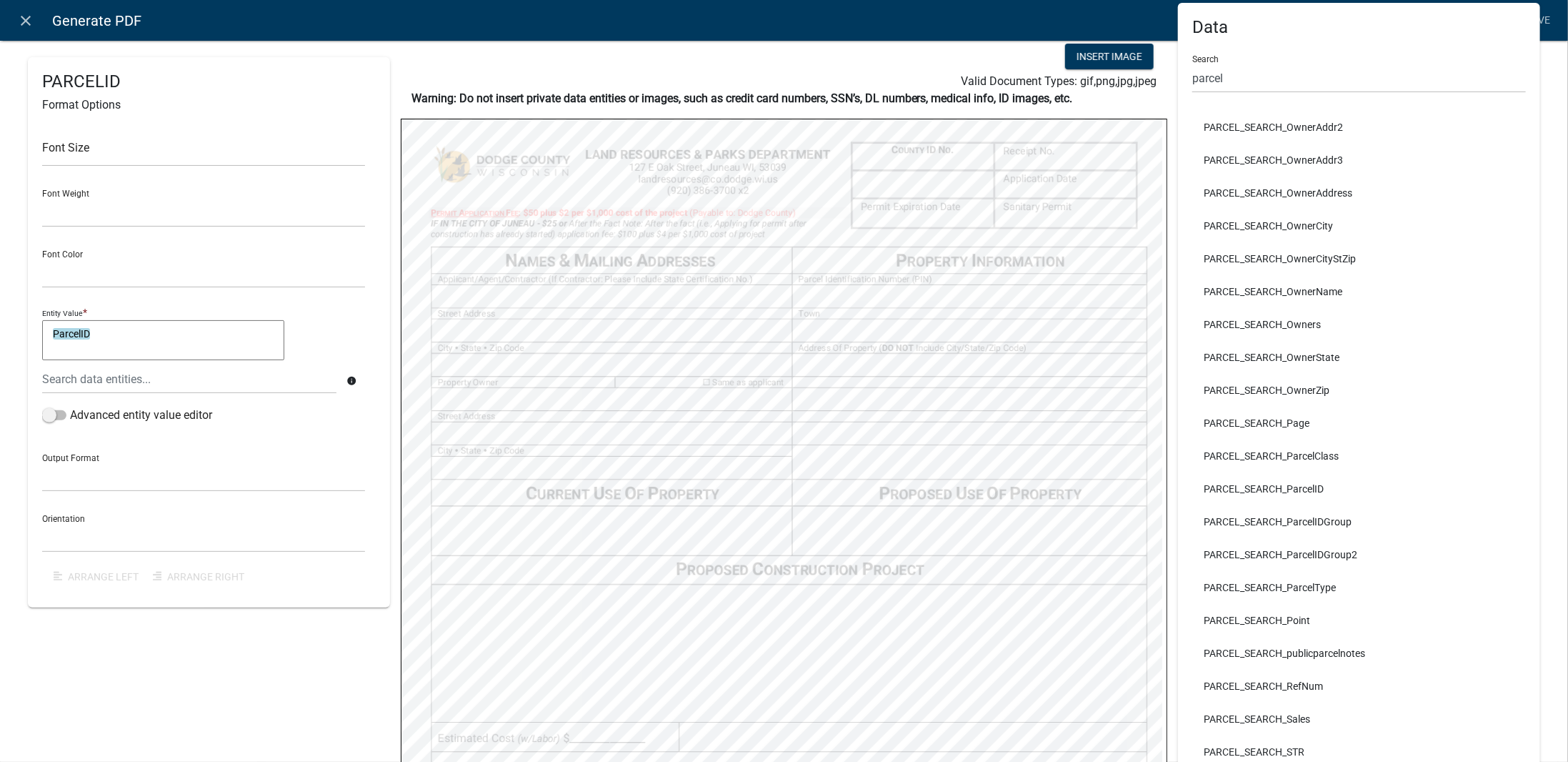
select select
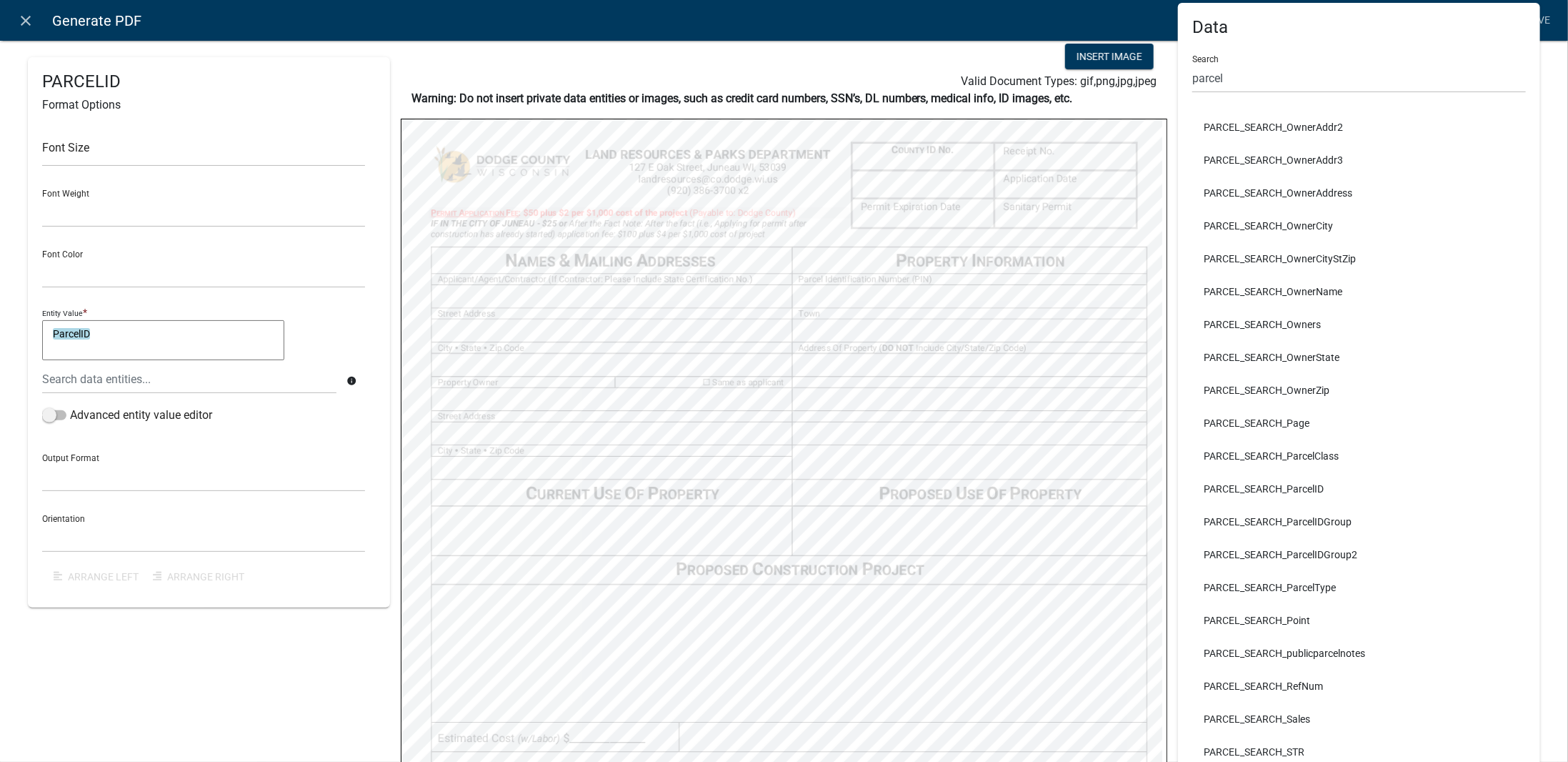
select select
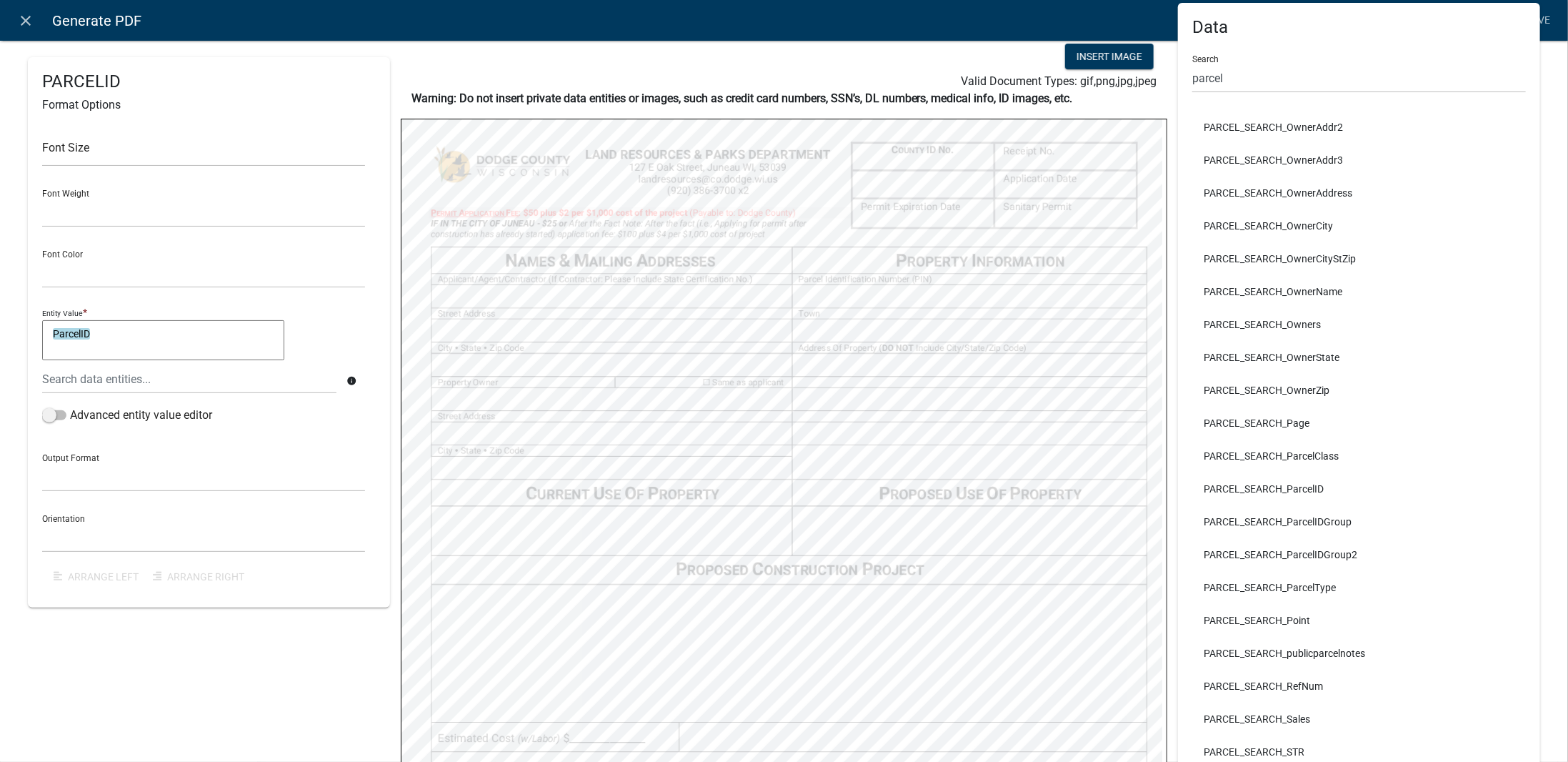
select select
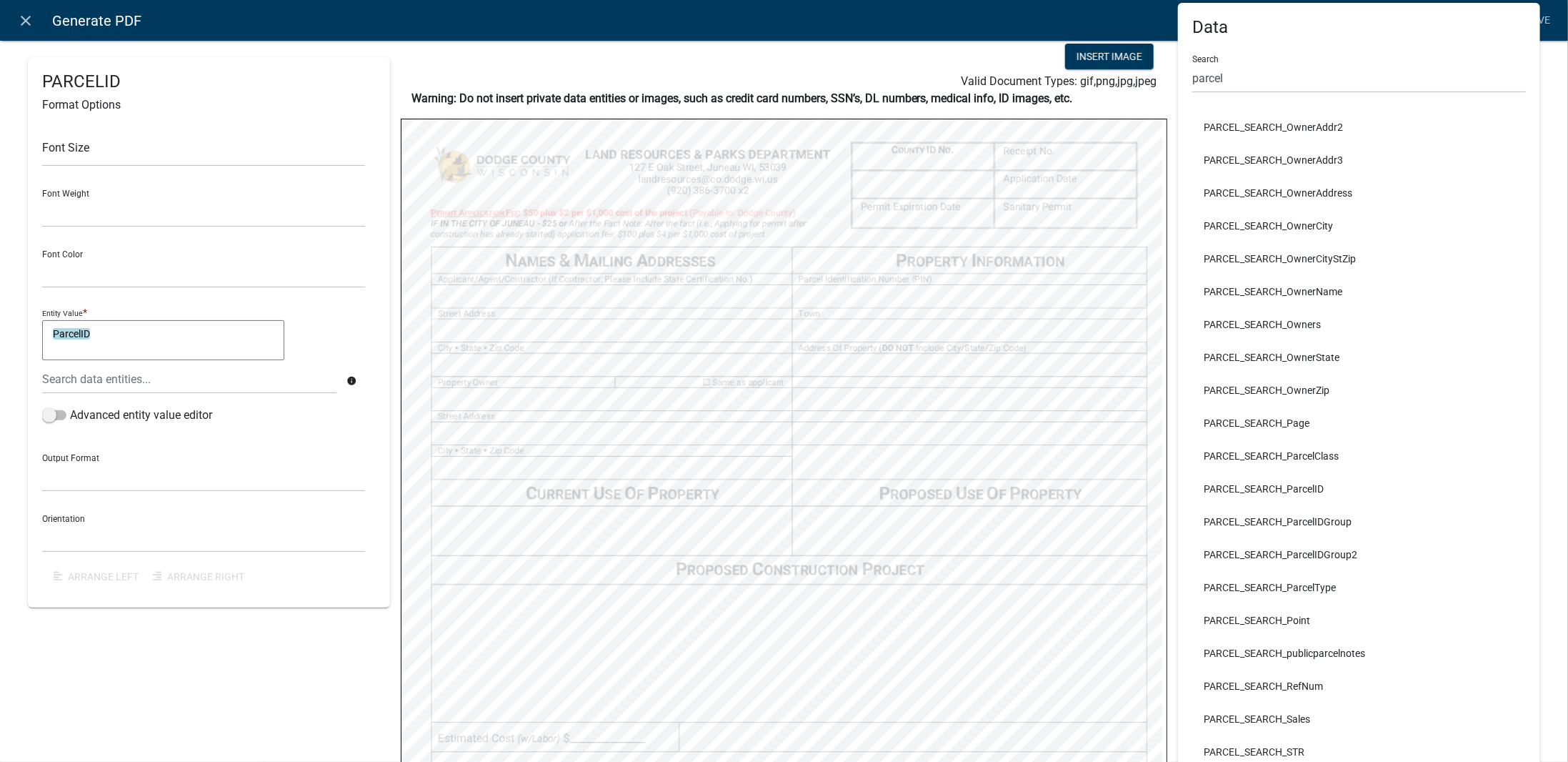
select select
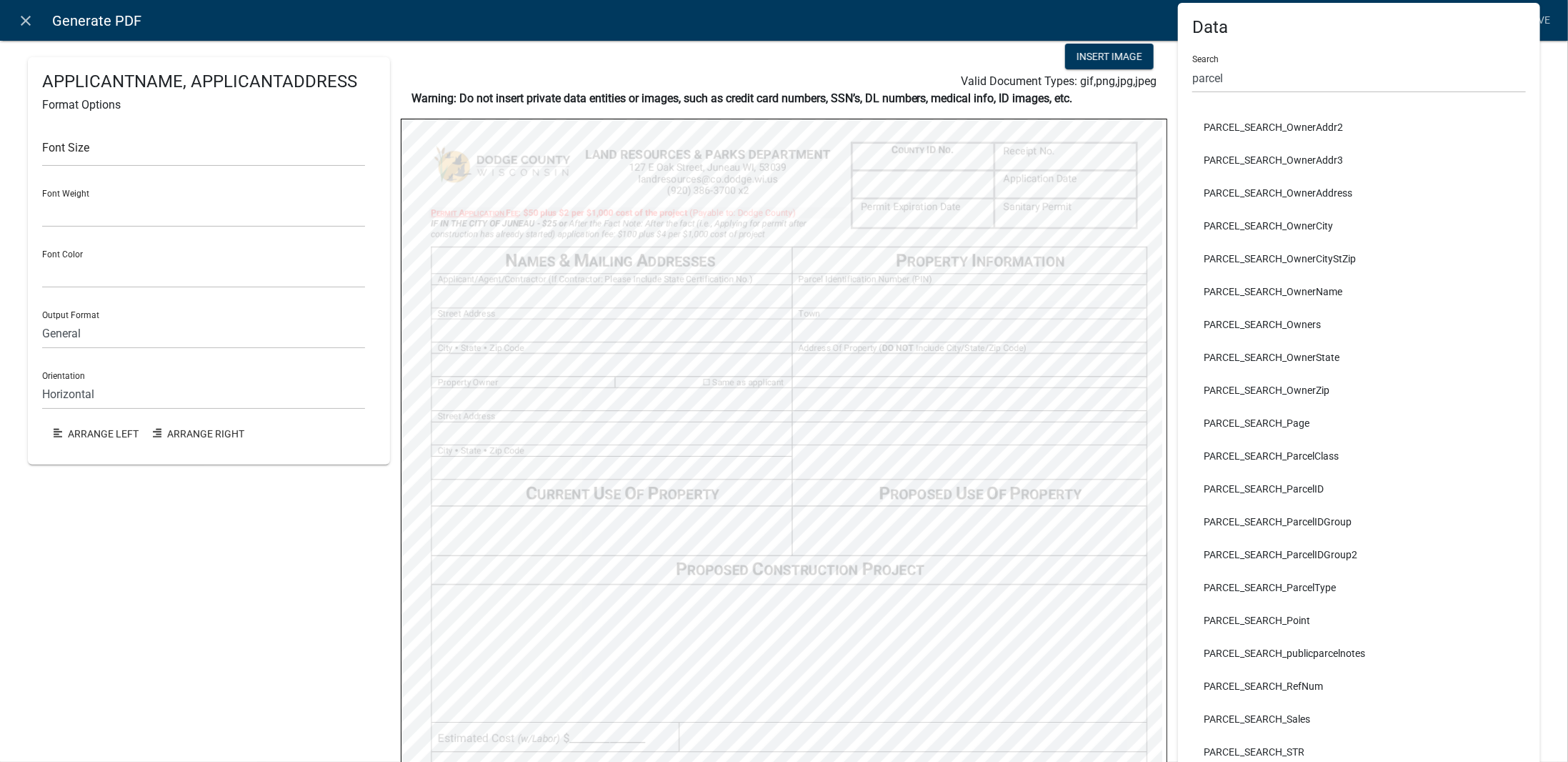
select select
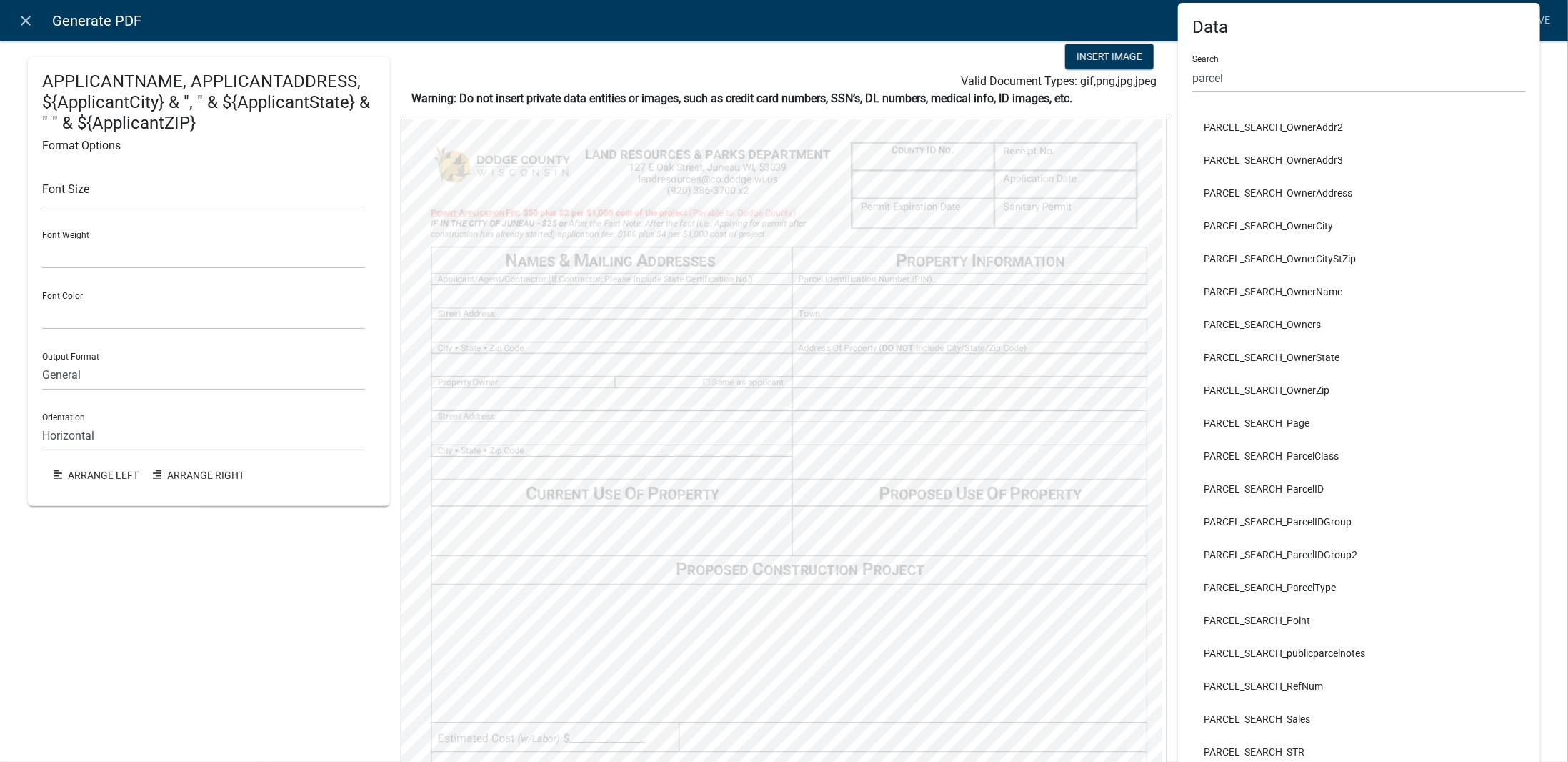
select select
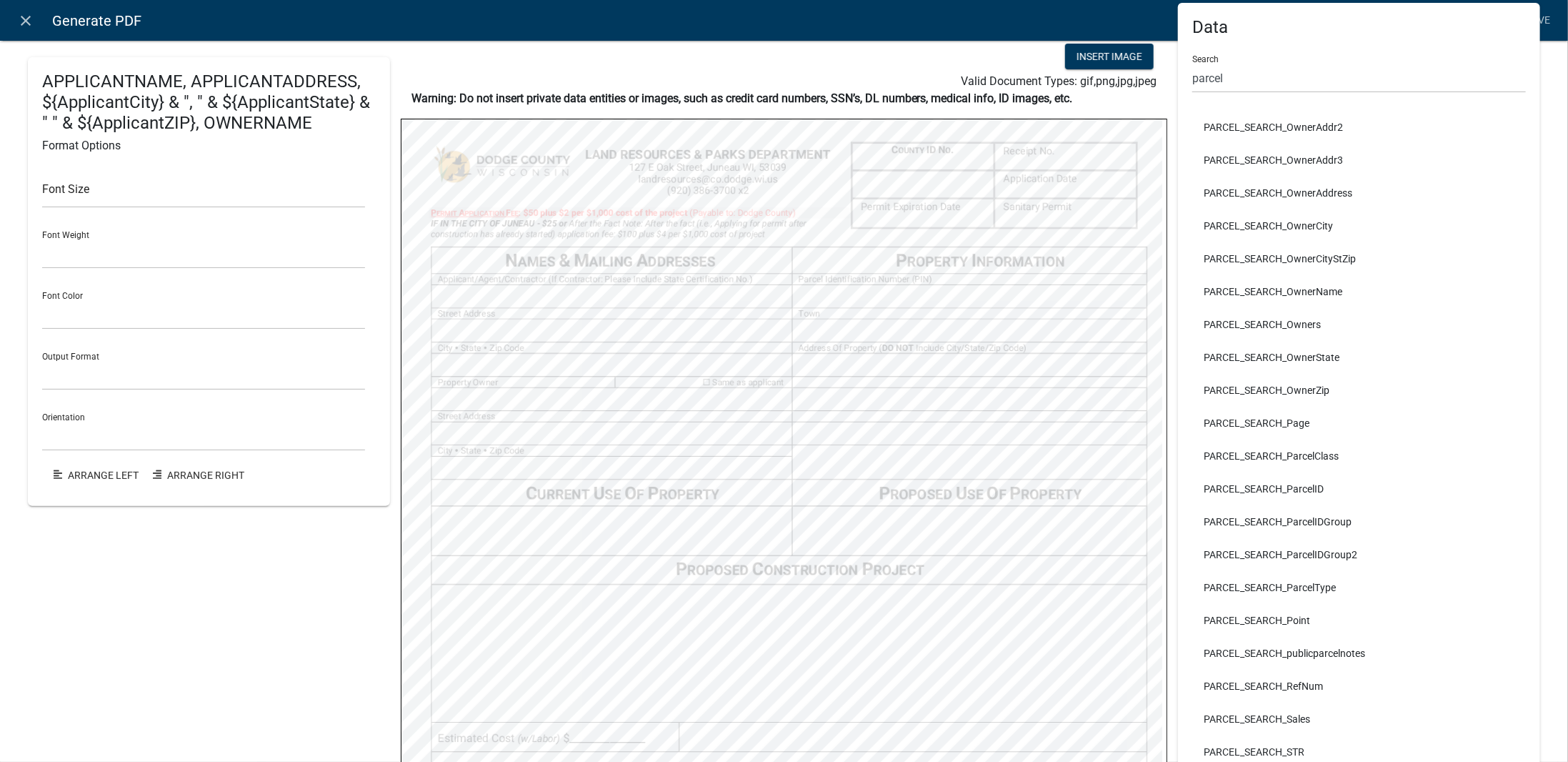
select select
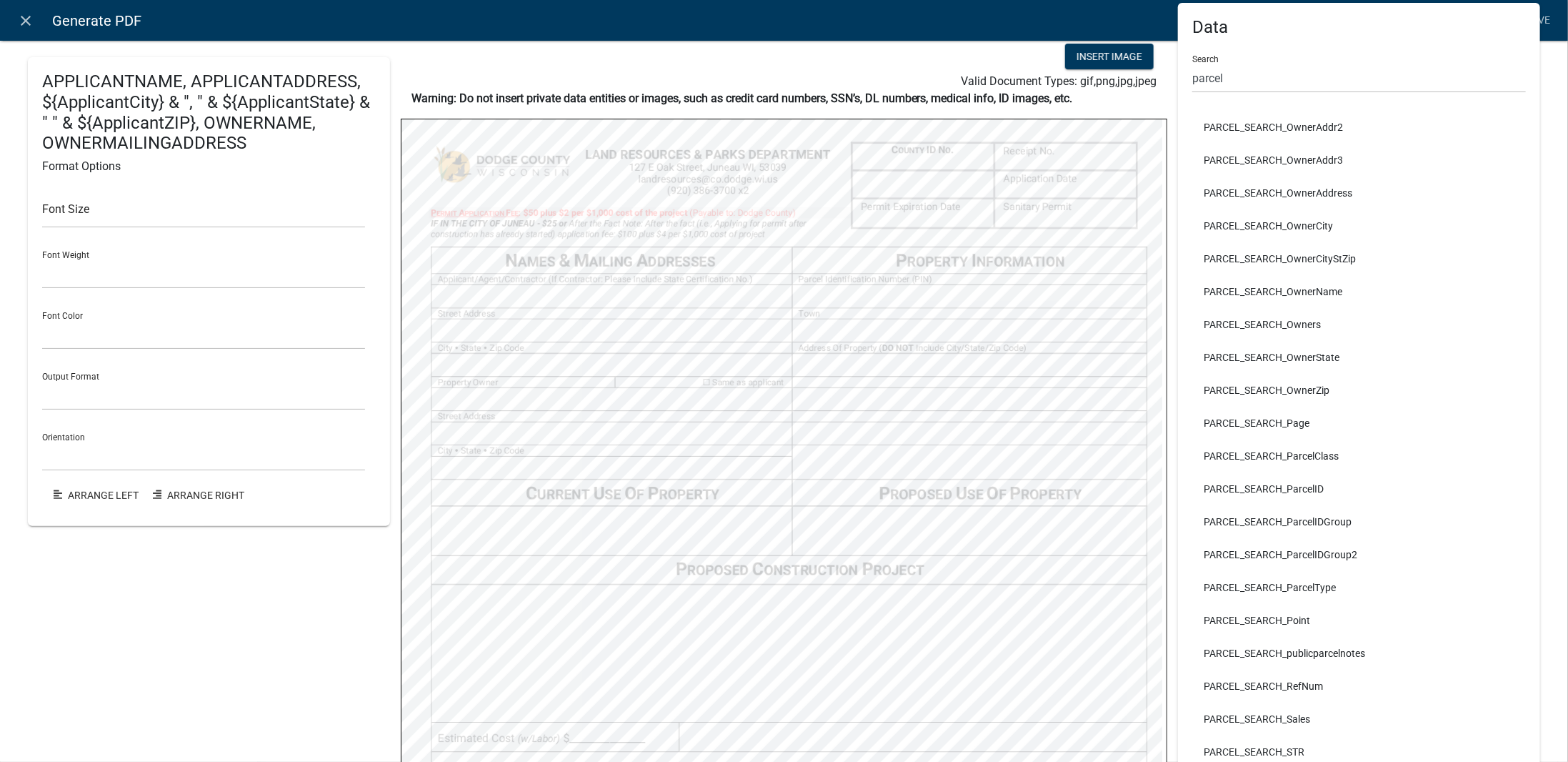
select select
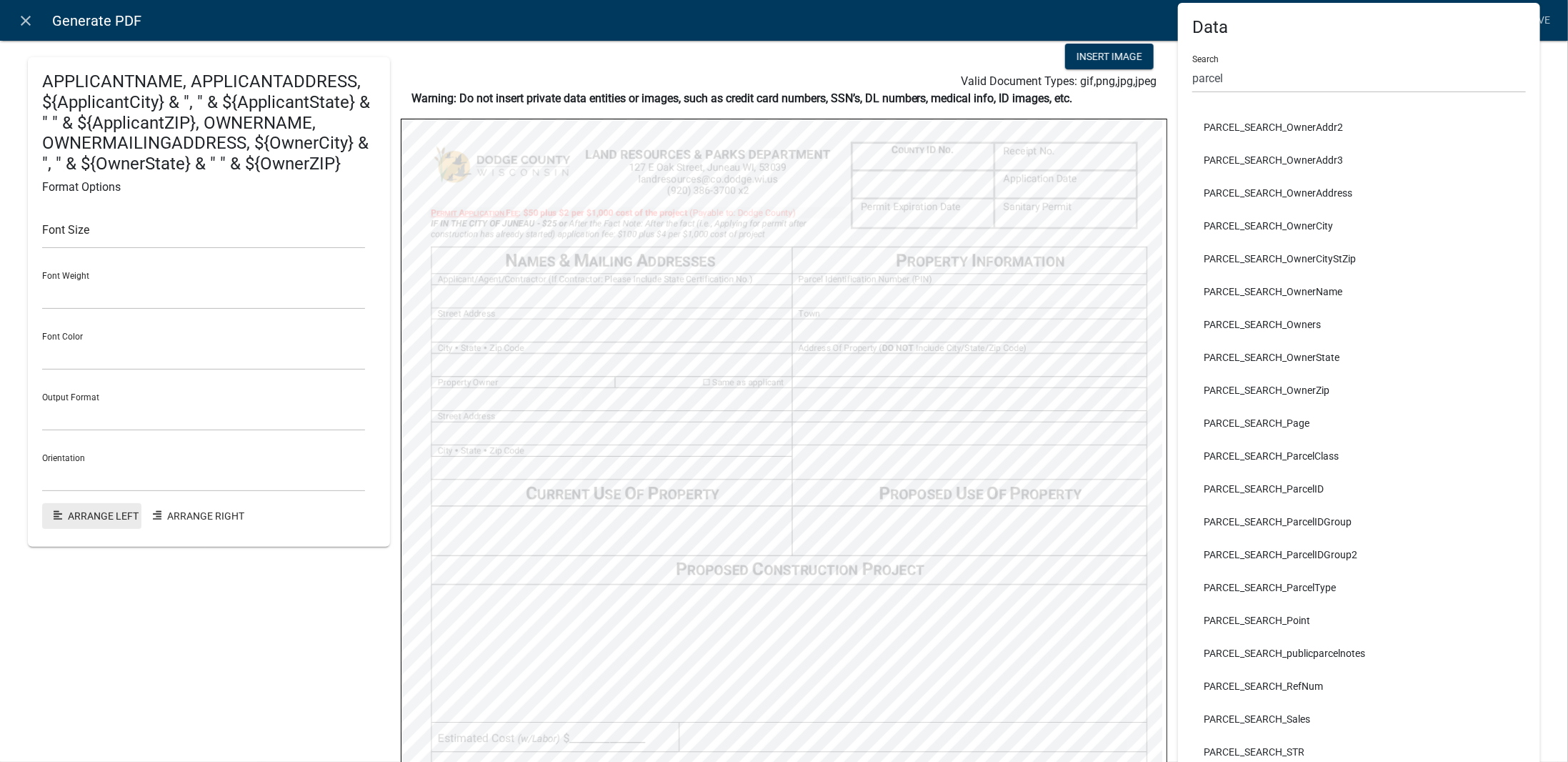
click at [120, 513] on button "Arrange Left" at bounding box center [92, 516] width 99 height 26
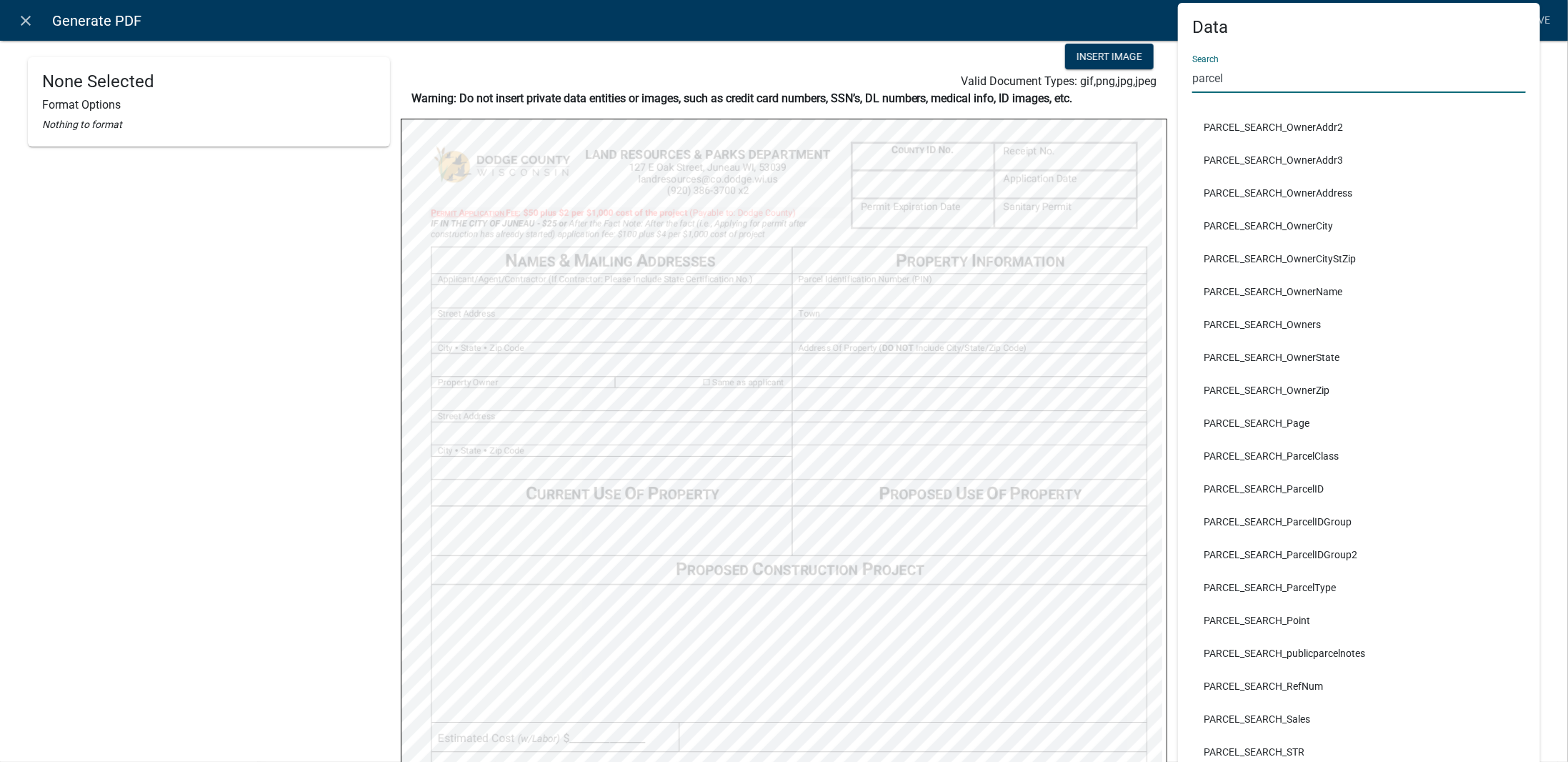
drag, startPoint x: 1218, startPoint y: 83, endPoint x: 1189, endPoint y: 81, distance: 29.1
click at [1193, 81] on input "parcel" at bounding box center [1359, 78] width 334 height 29
type input "p"
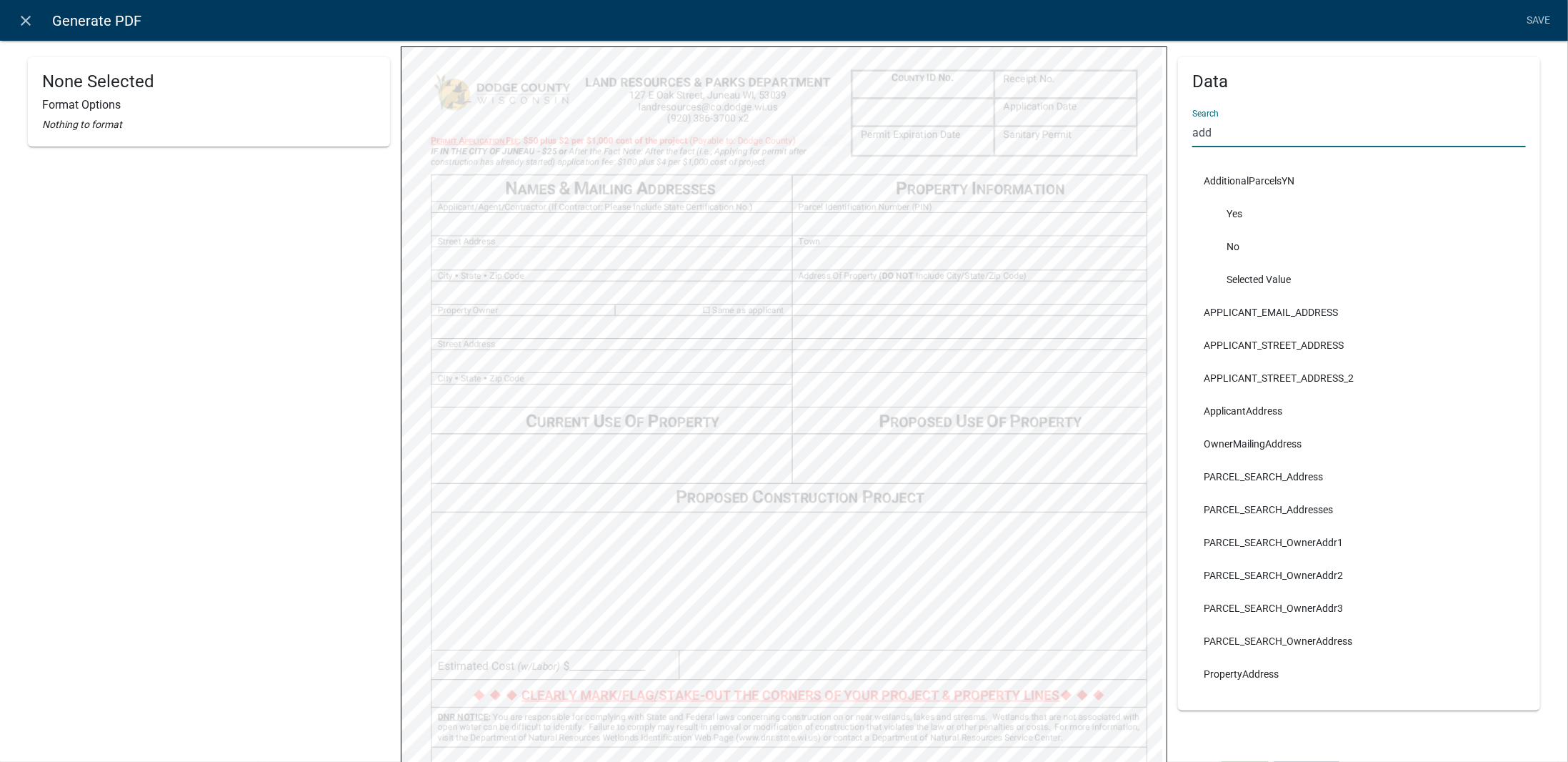
scroll to position [131, 0]
type input "add"
select select
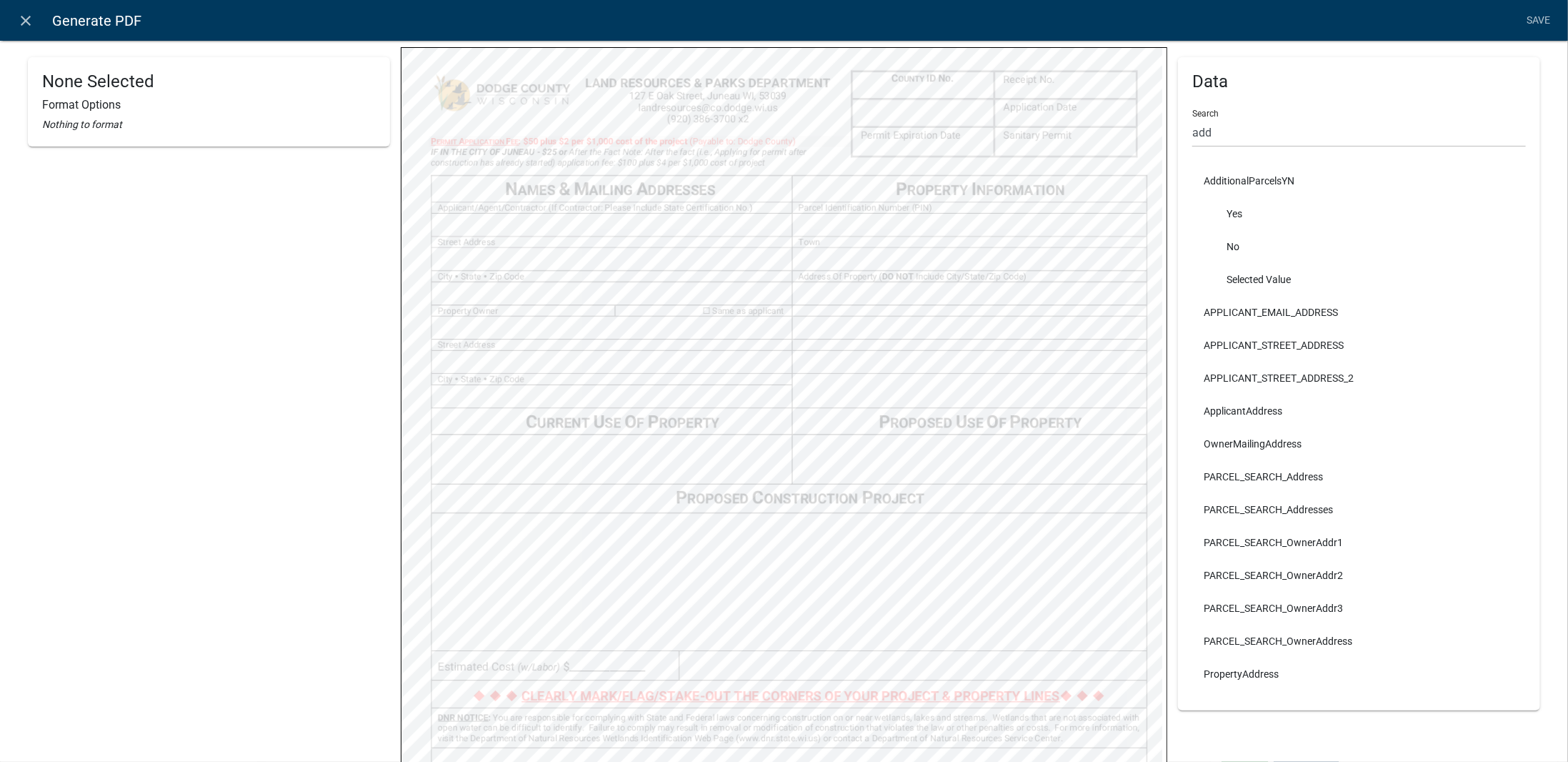
select select
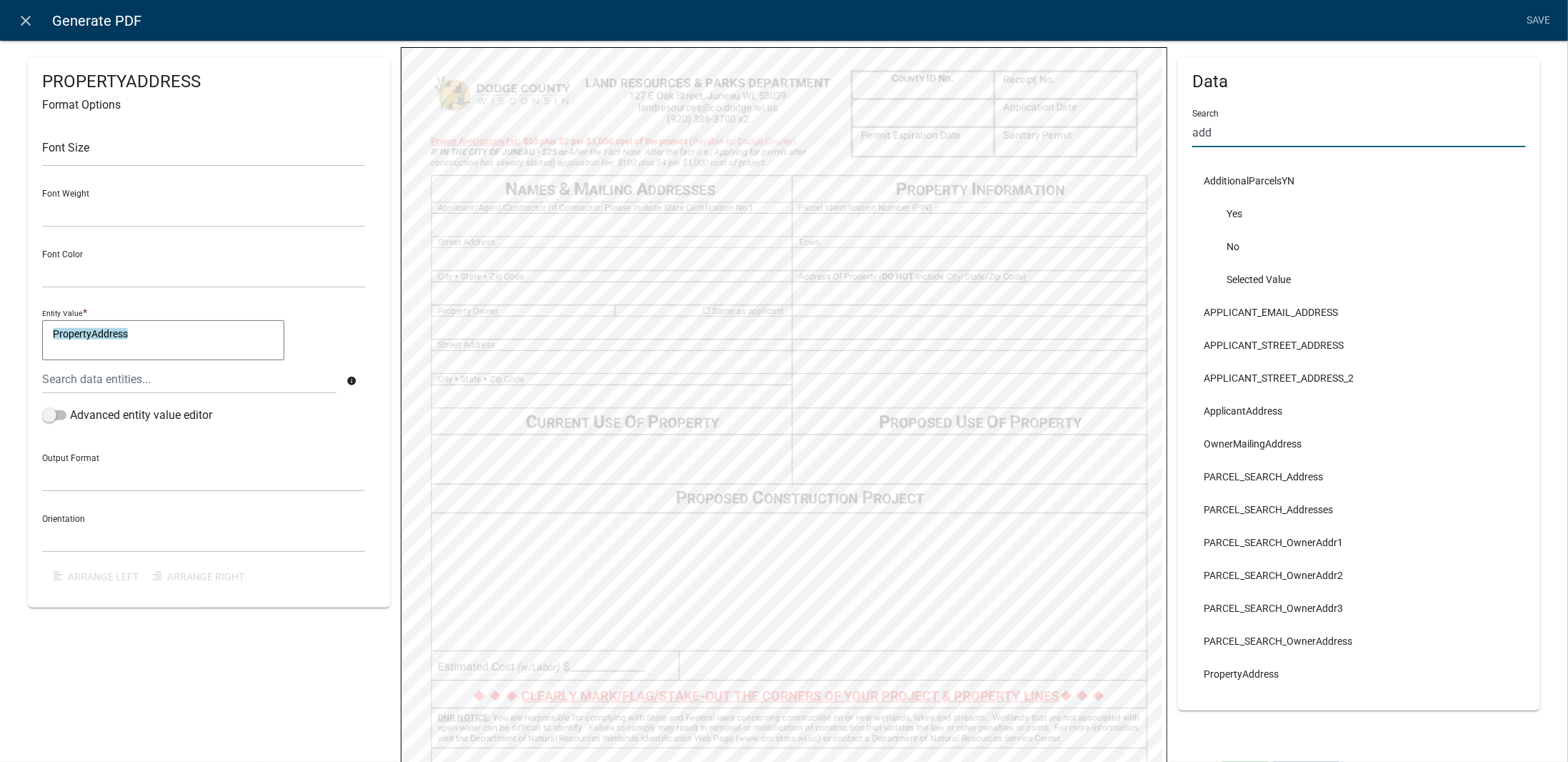
click at [1227, 132] on input "add" at bounding box center [1359, 132] width 334 height 29
type input "a"
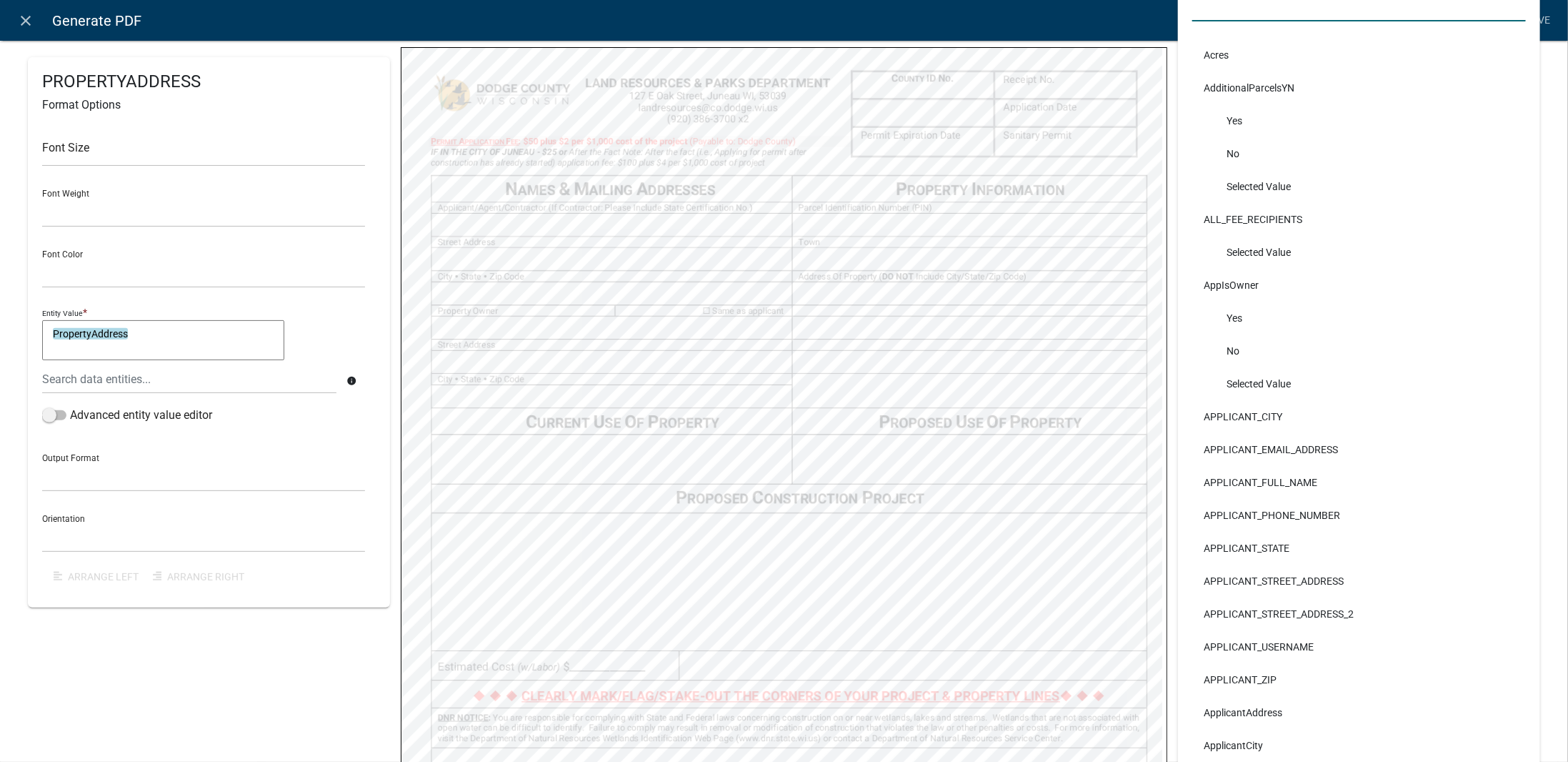
click at [1539, 243] on div "Data Search Acres AdditionalParcelsYN Yes No Selected Value ALL_FEE_RECIPIENTS …" at bounding box center [1359, 507] width 384 height 1164
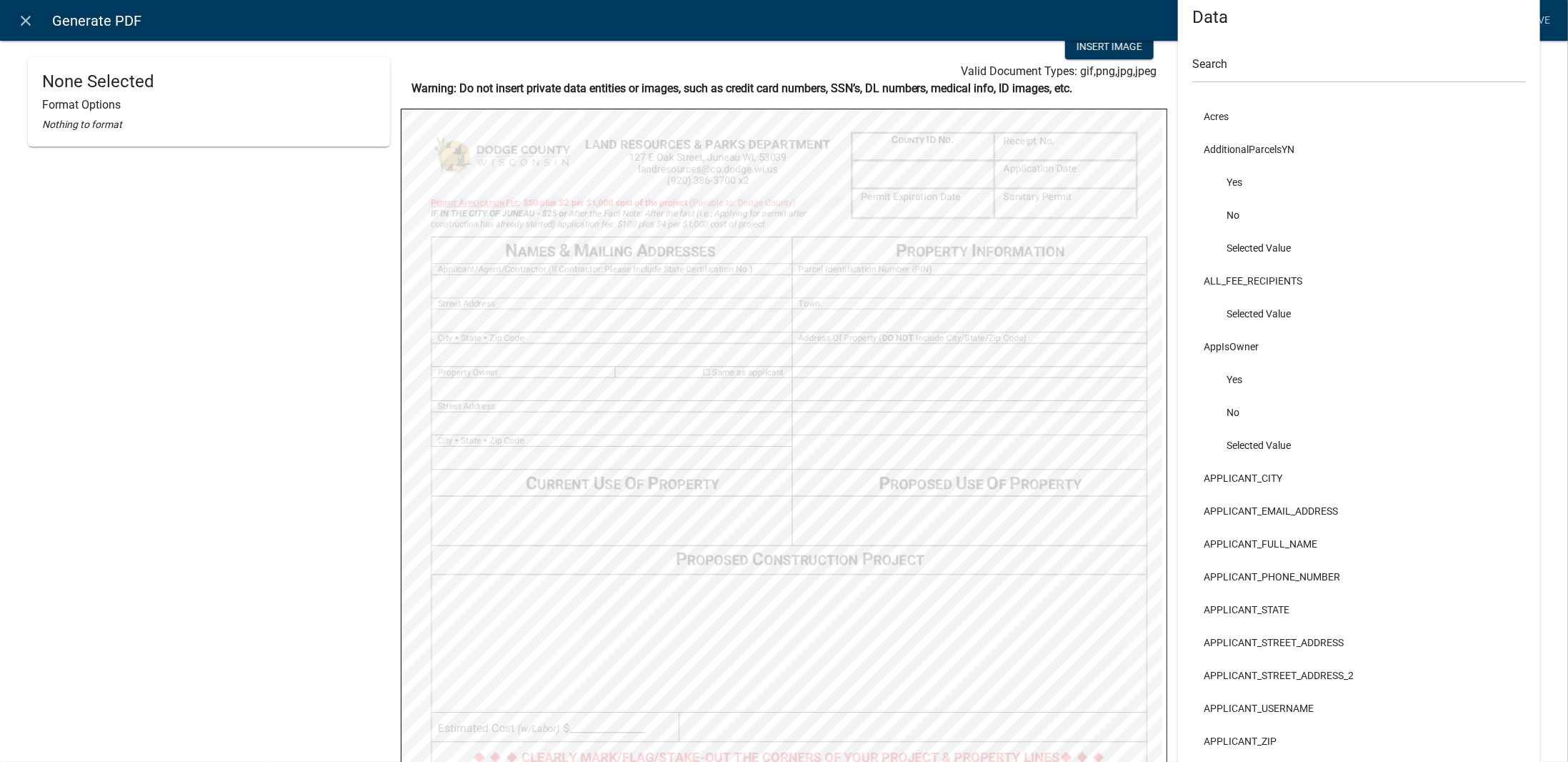
scroll to position [0, 0]
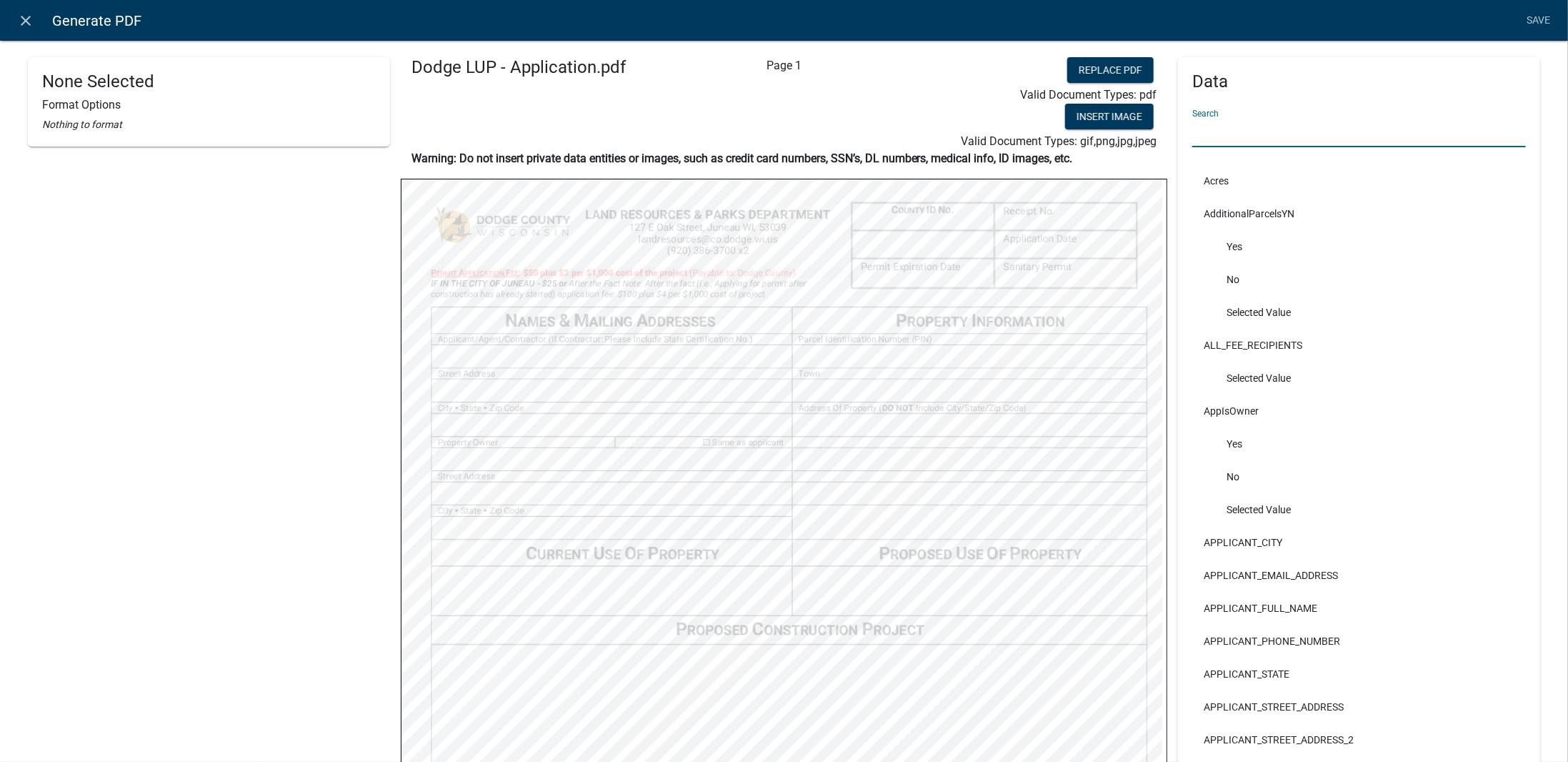
click at [1233, 142] on input "text" at bounding box center [1359, 132] width 334 height 29
type input "use"
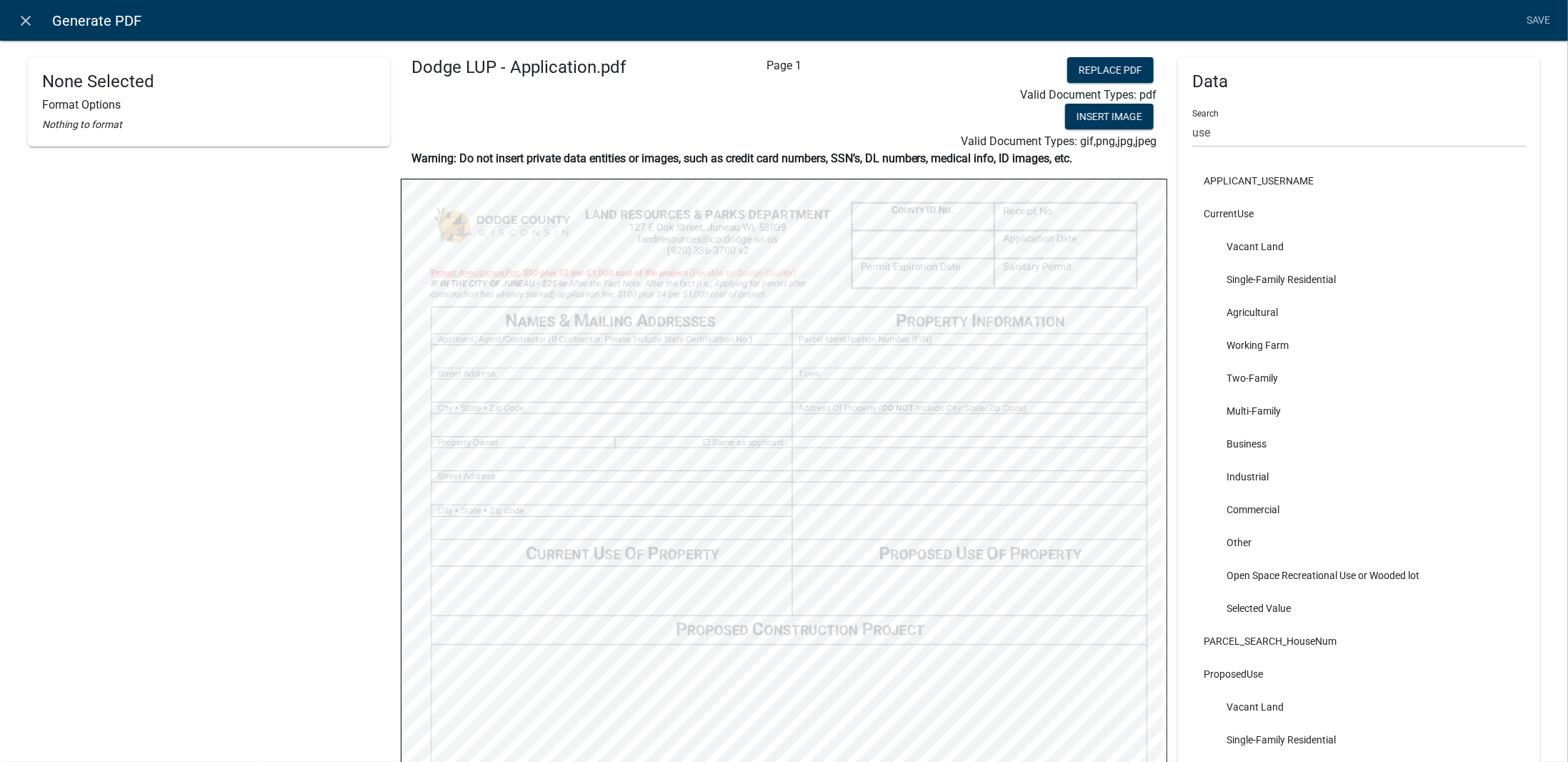
select select
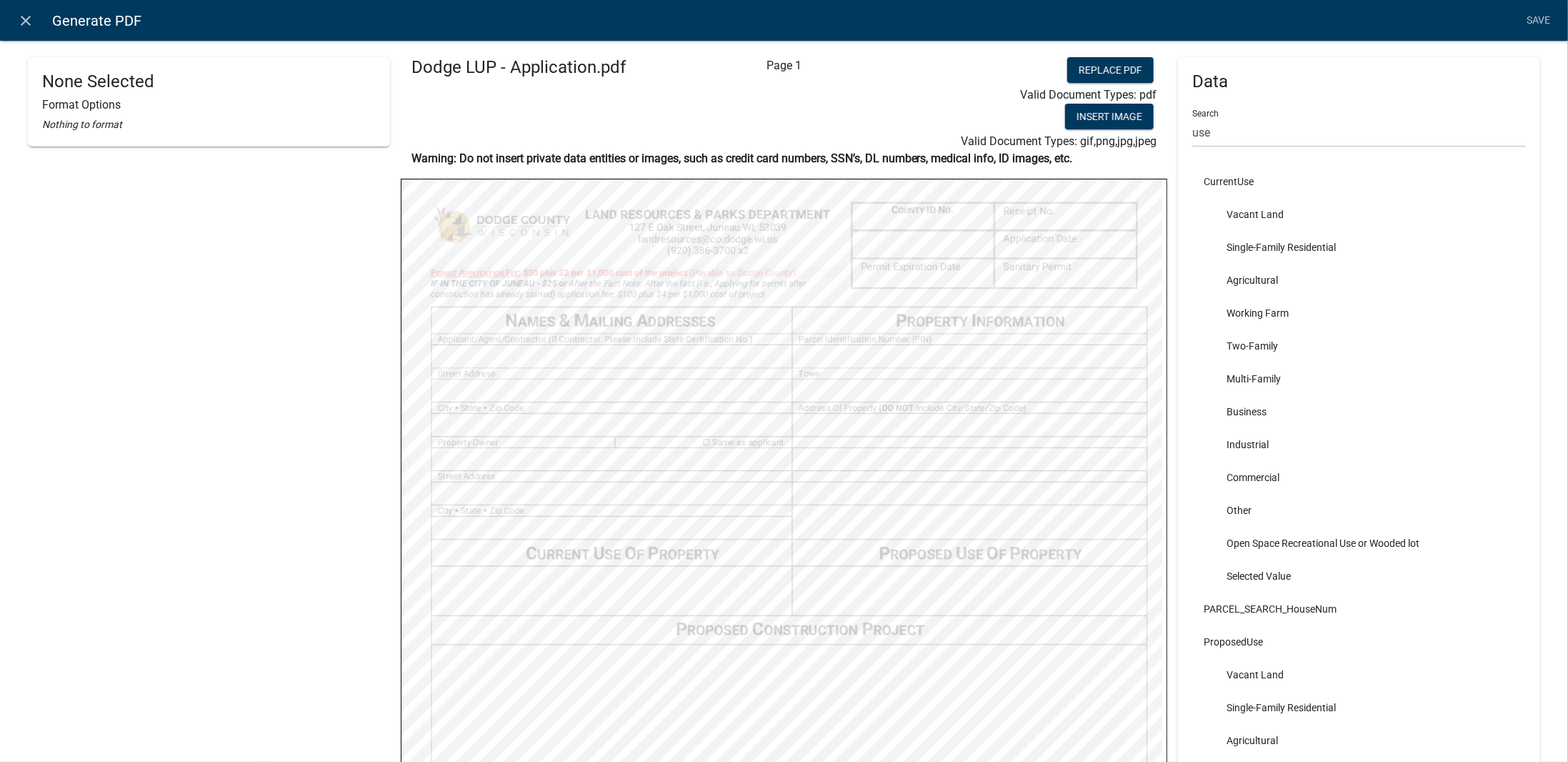
select select
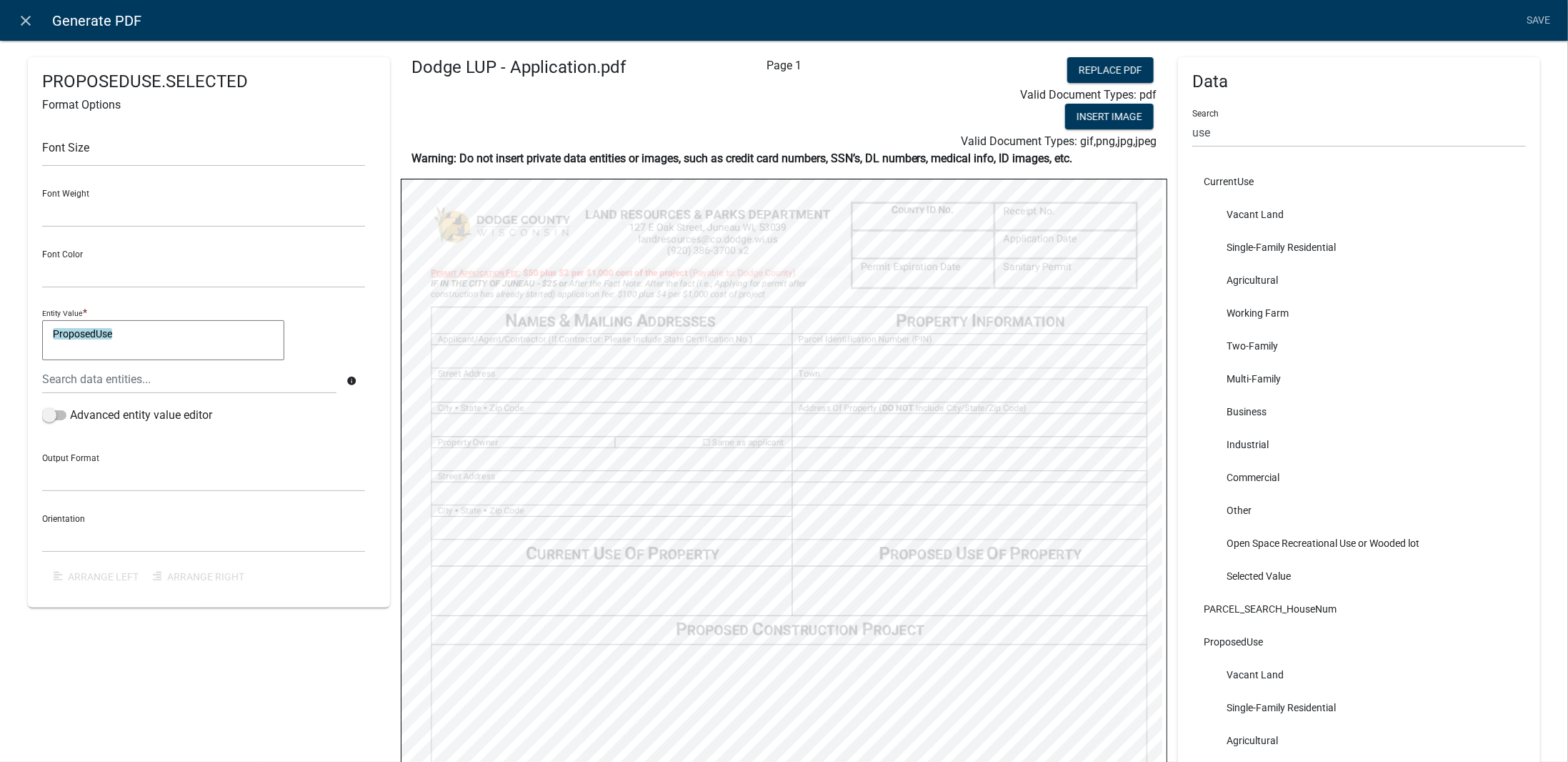
select select
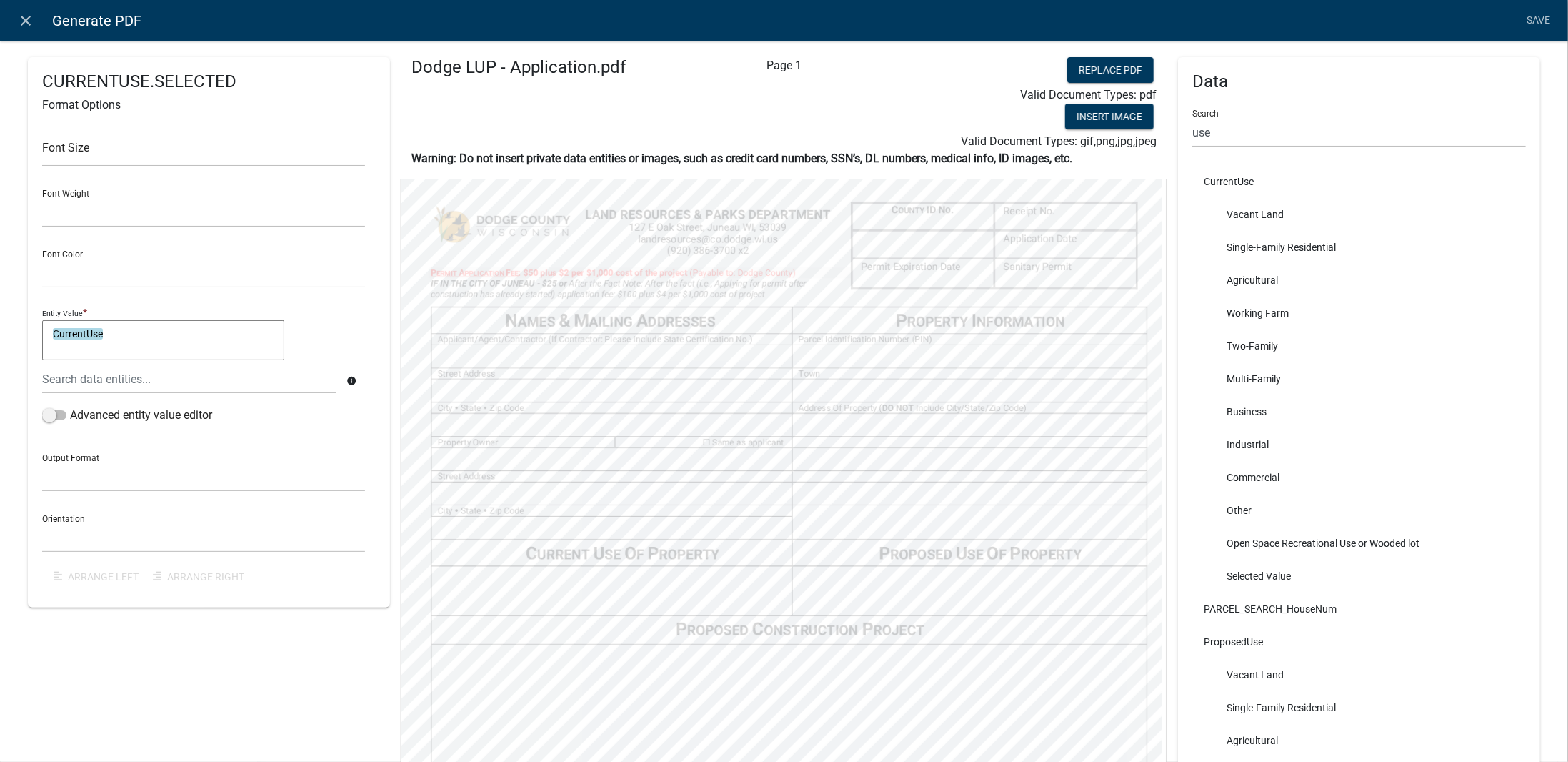
select select
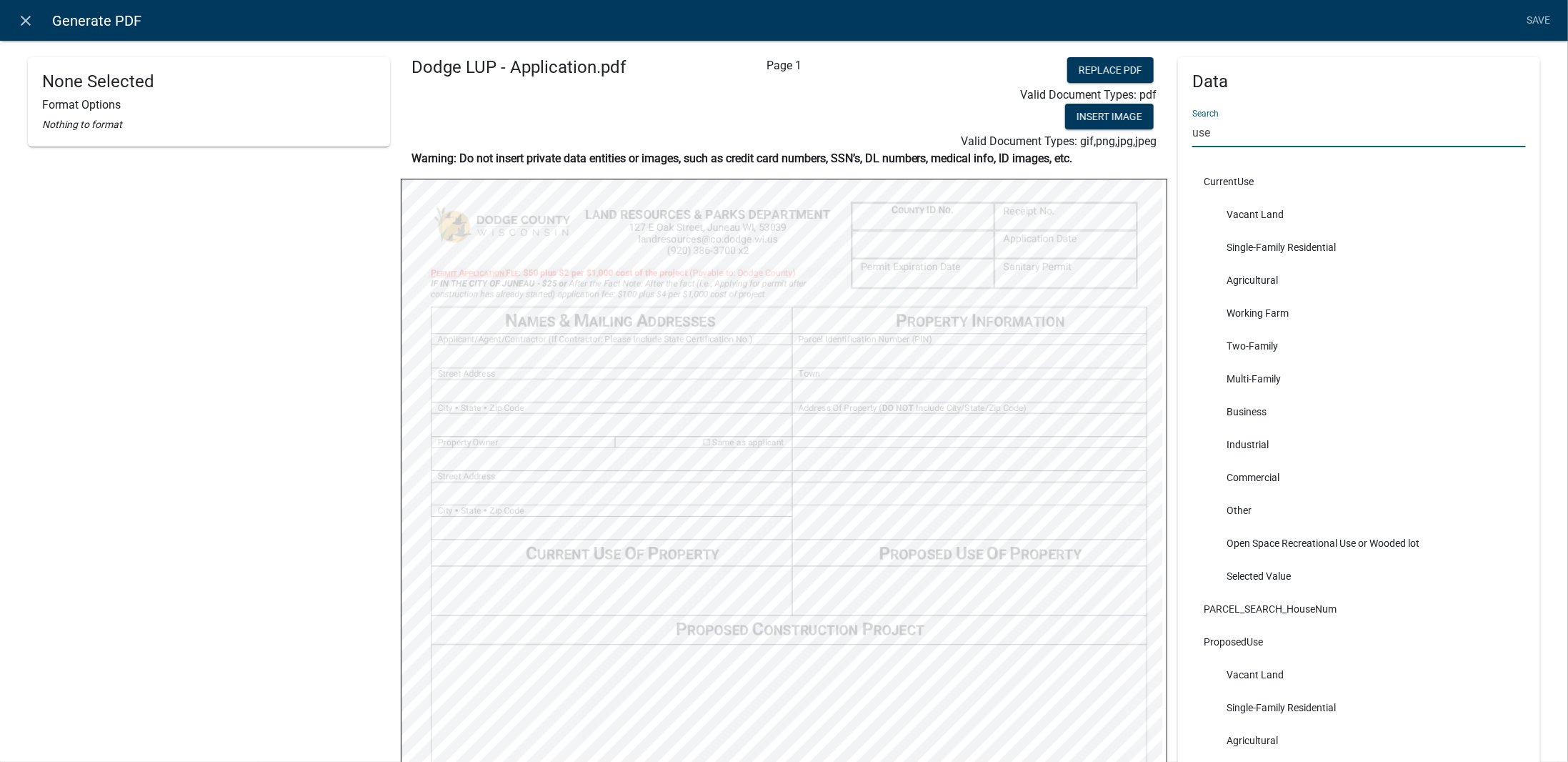
drag, startPoint x: 1218, startPoint y: 136, endPoint x: 1148, endPoint y: 132, distance: 70.1
click at [1148, 132] on div "None Selected Format Options Nothing to format Dodge LUP - Application.pdf Page…" at bounding box center [784, 639] width 1534 height 1164
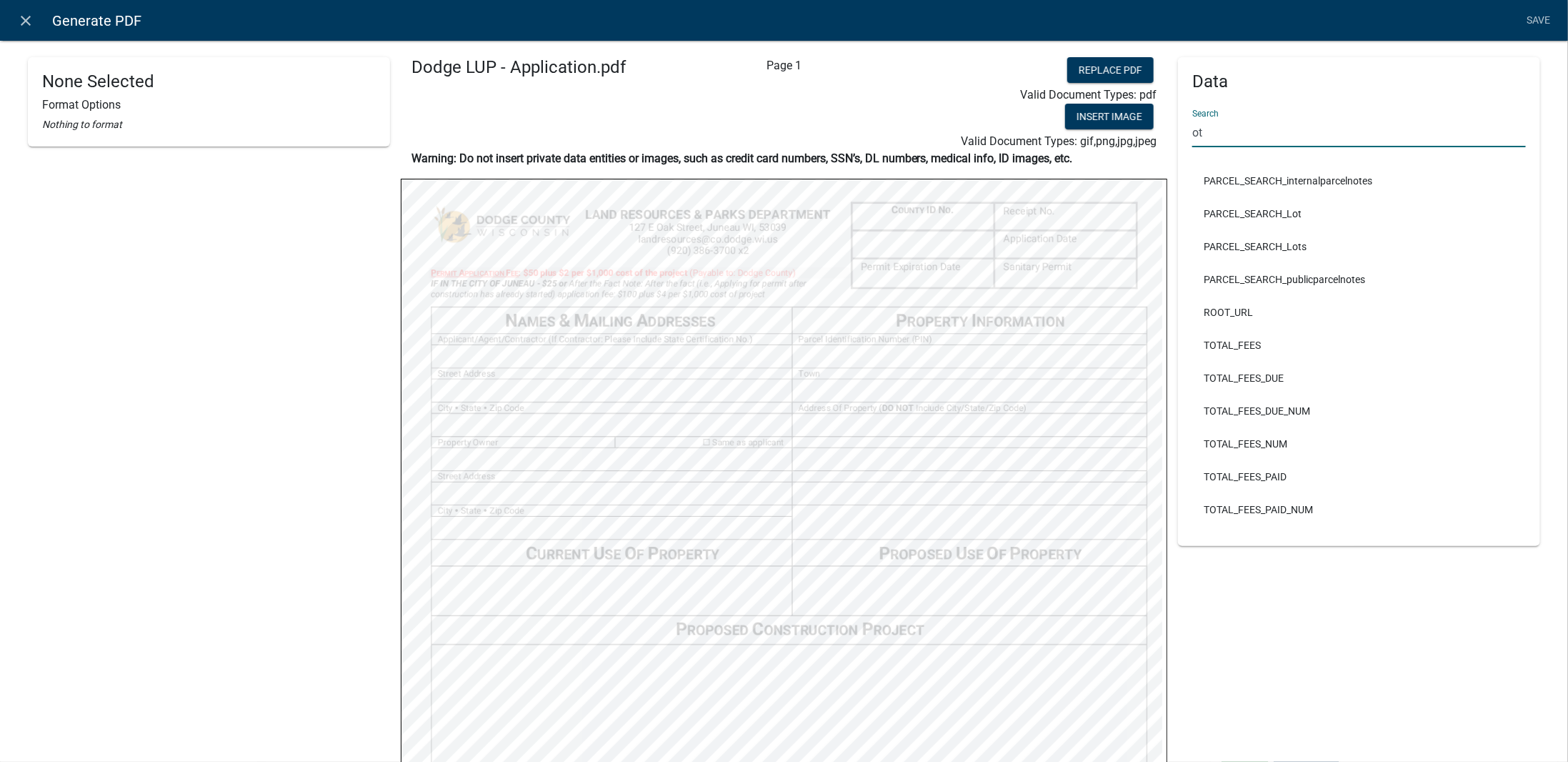
type input "o"
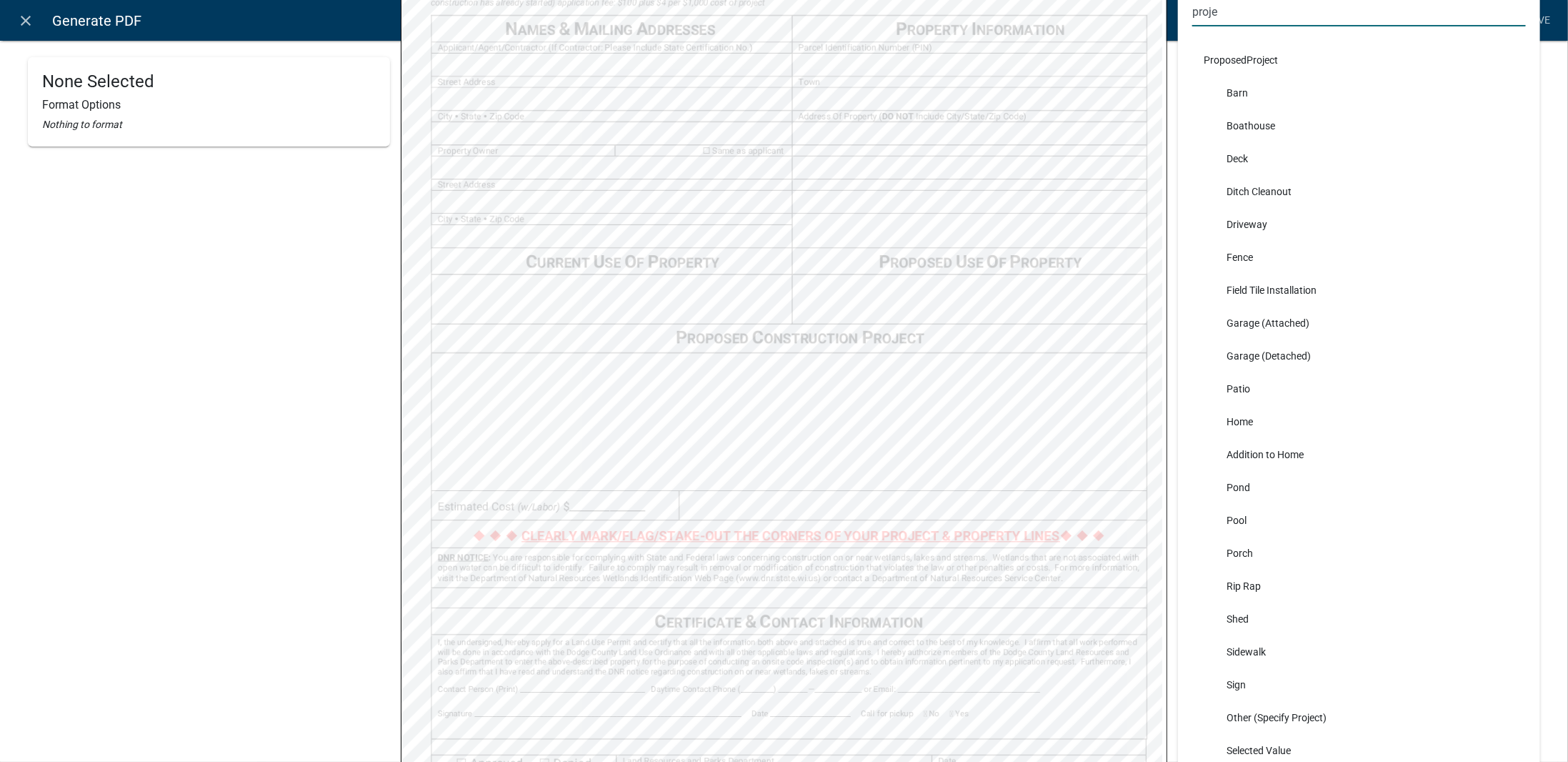
scroll to position [357, 0]
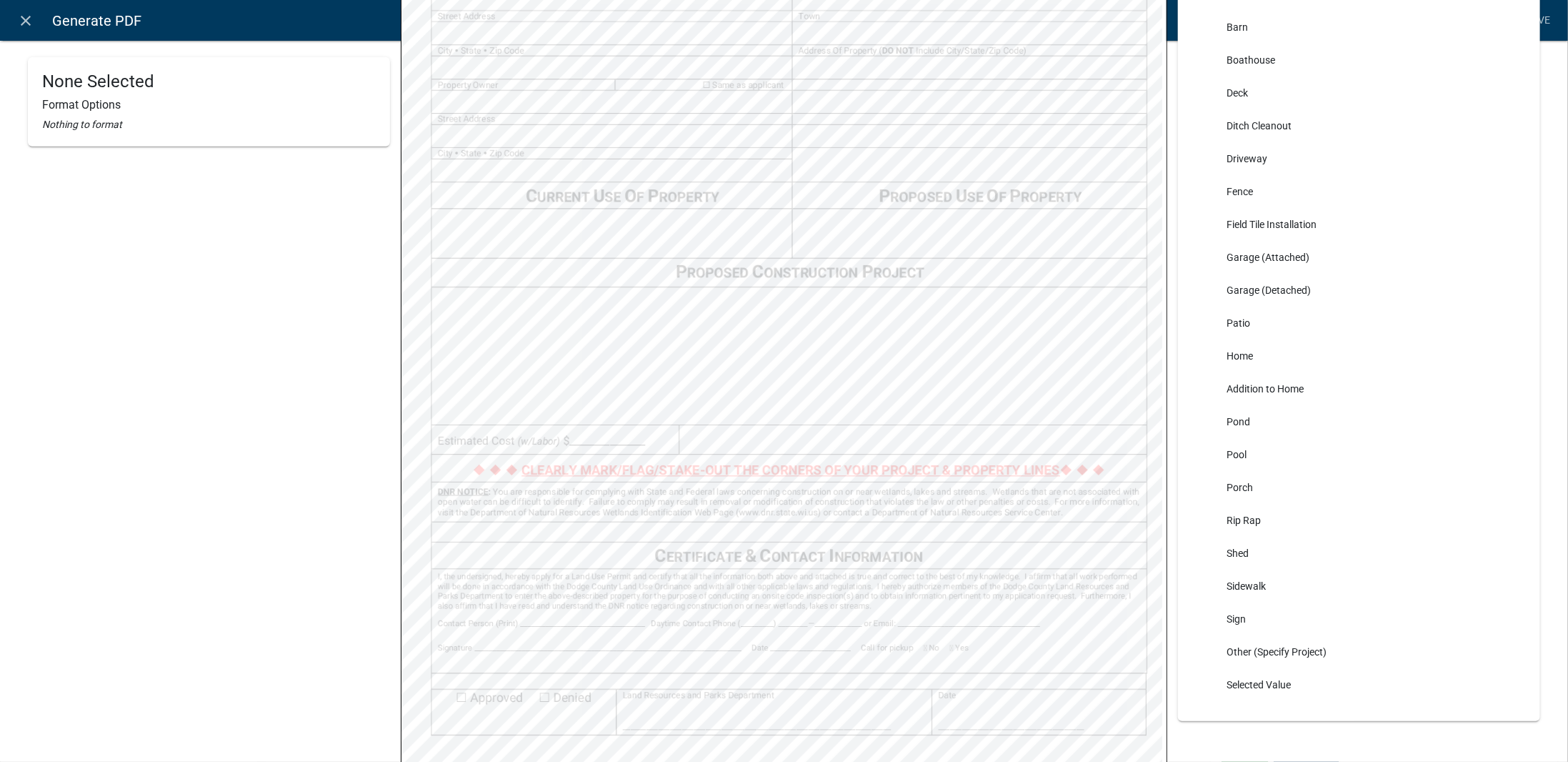
type input "proje"
select select
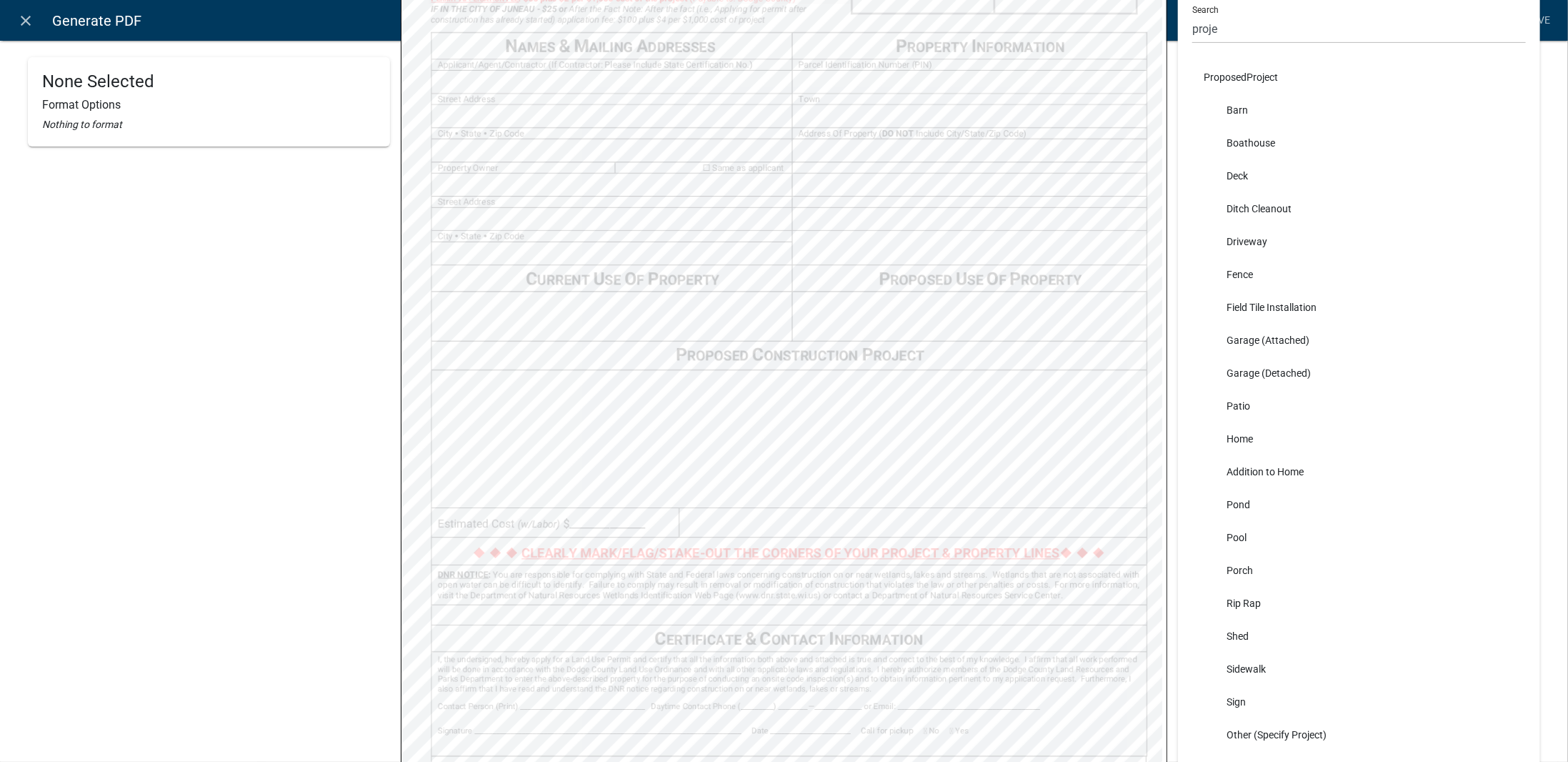
scroll to position [131, 0]
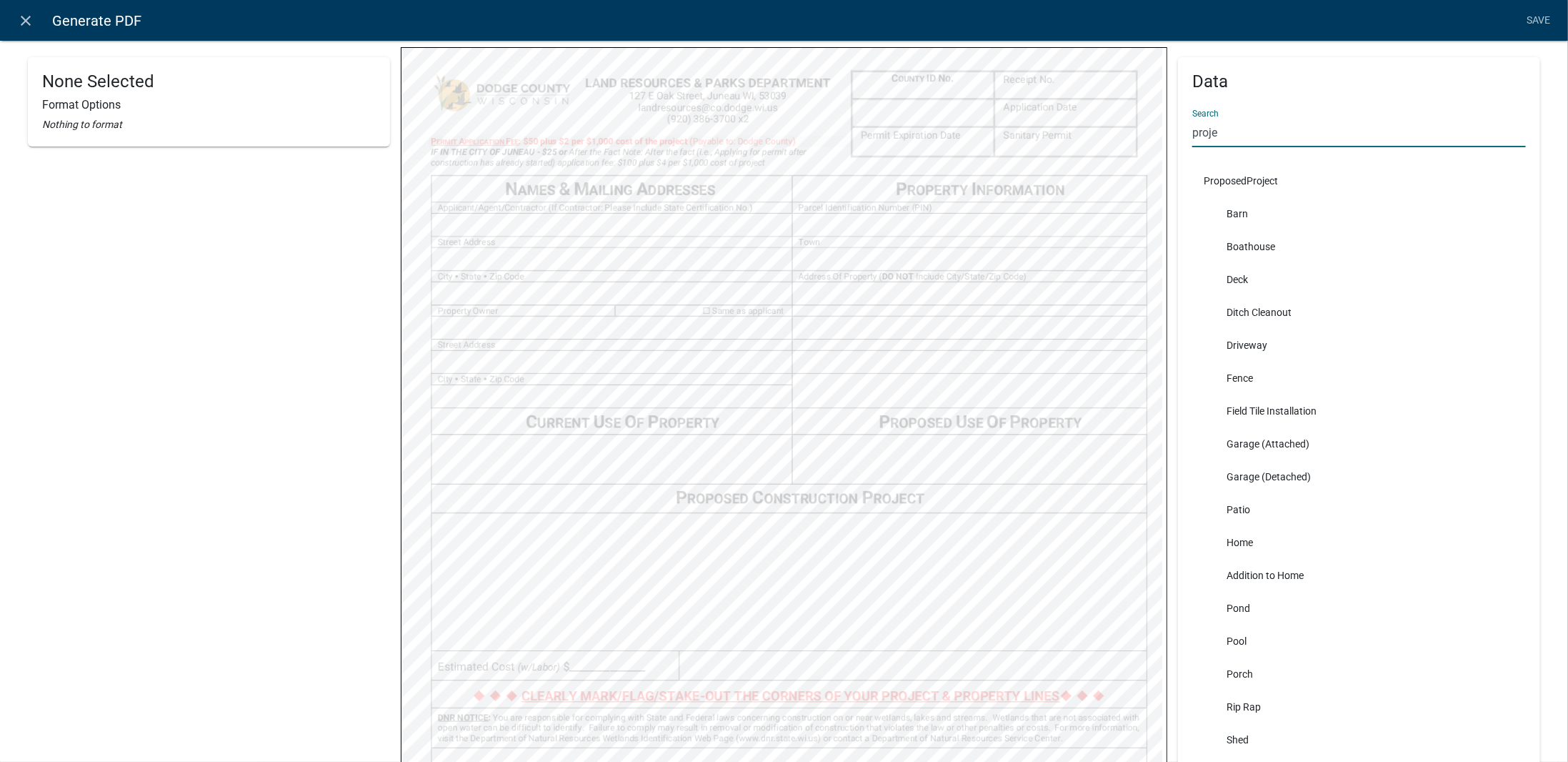
click at [1223, 142] on input "proje" at bounding box center [1359, 132] width 334 height 29
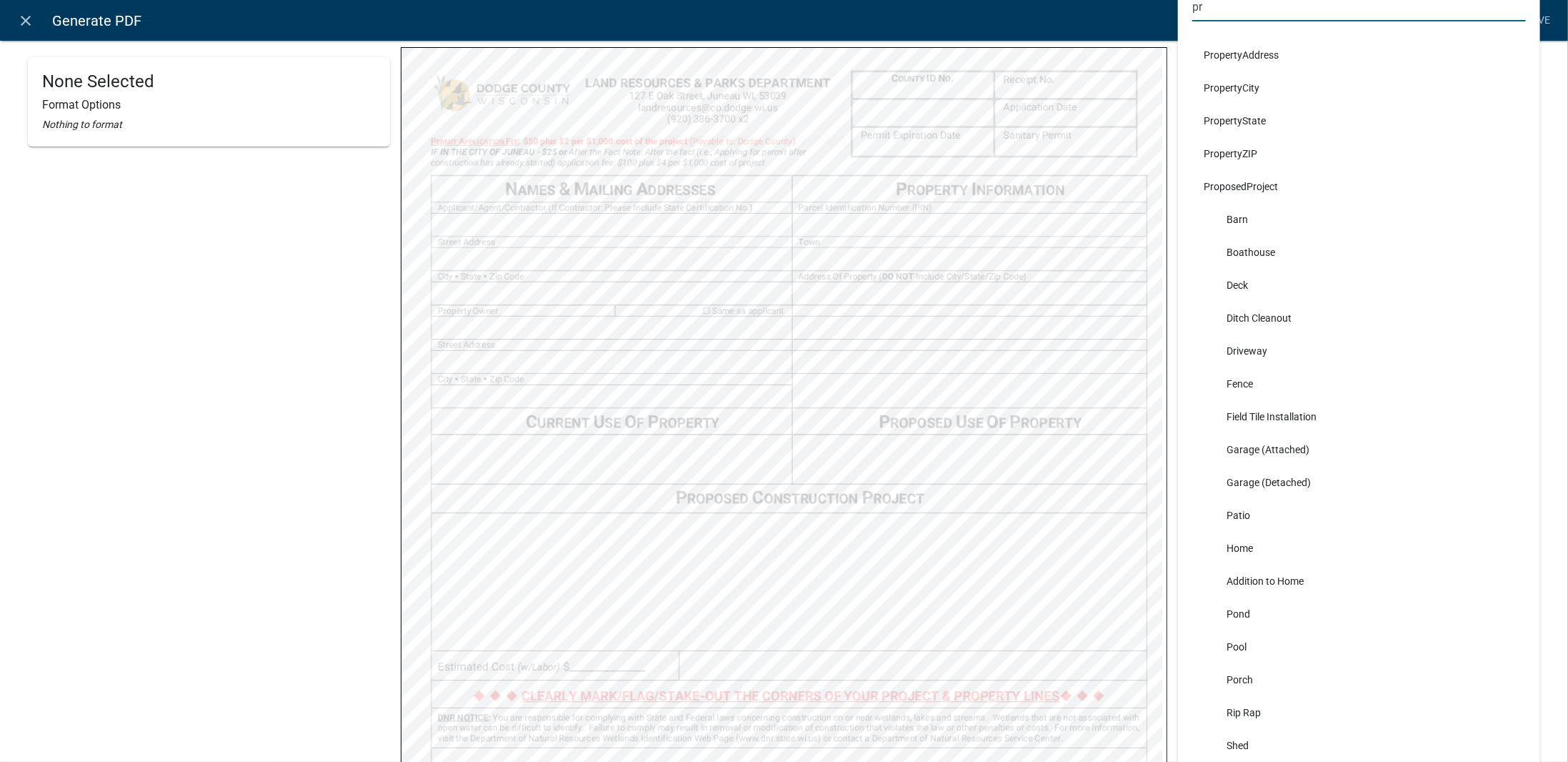
type input "p"
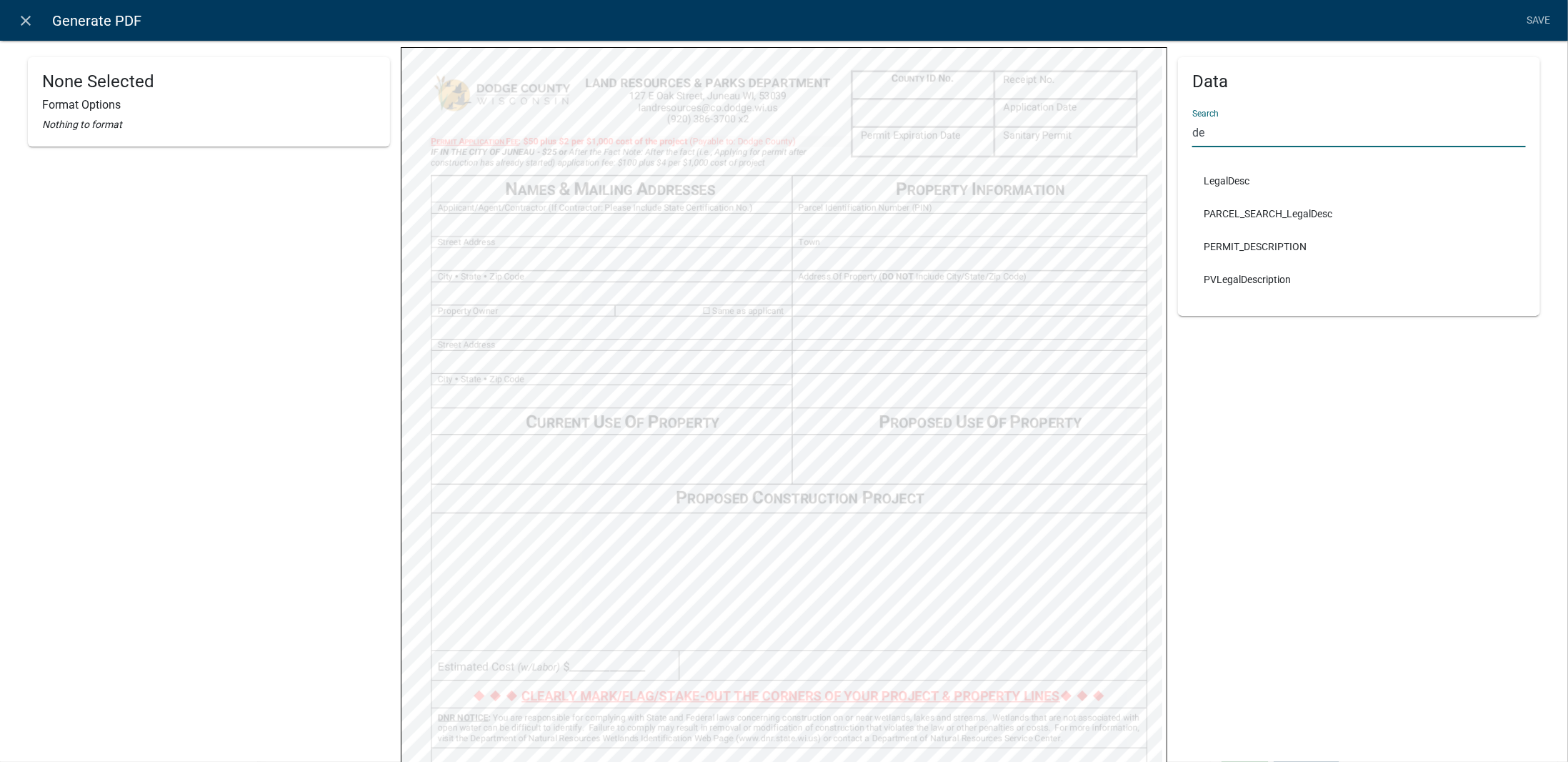
type input "d"
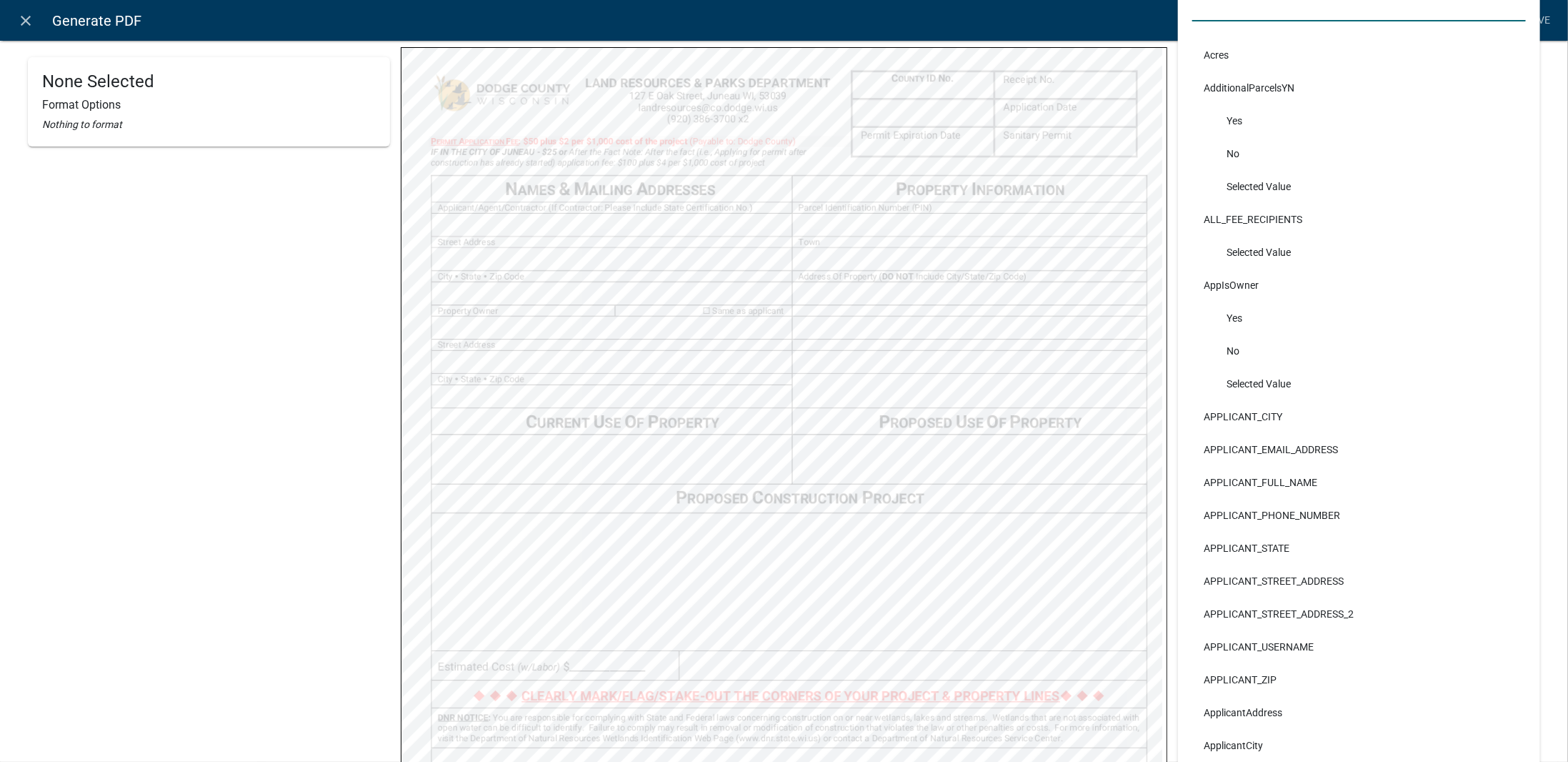
click at [328, 509] on div "None Selected Format Options Nothing to format" at bounding box center [209, 436] width 362 height 1021
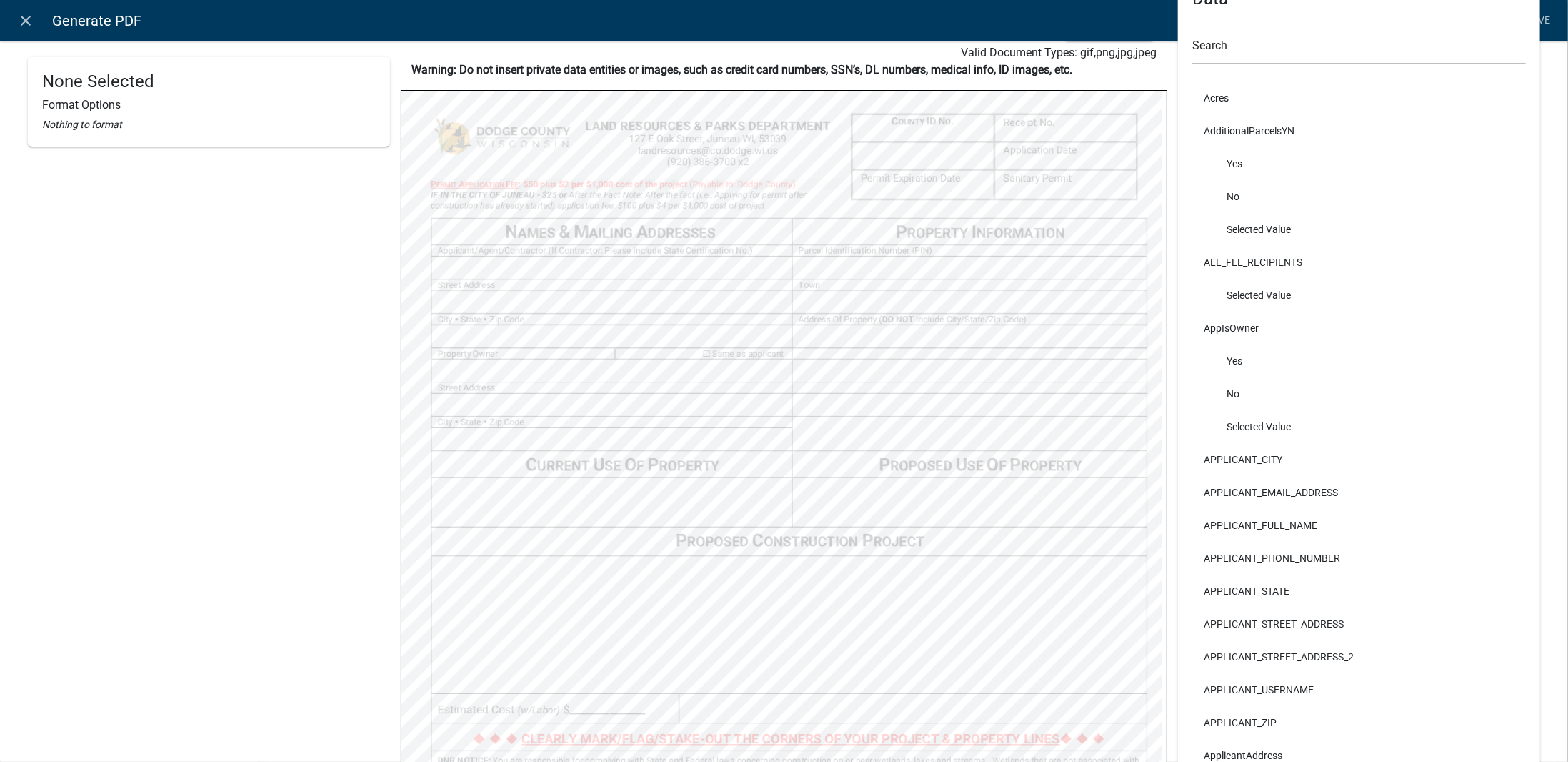
scroll to position [60, 0]
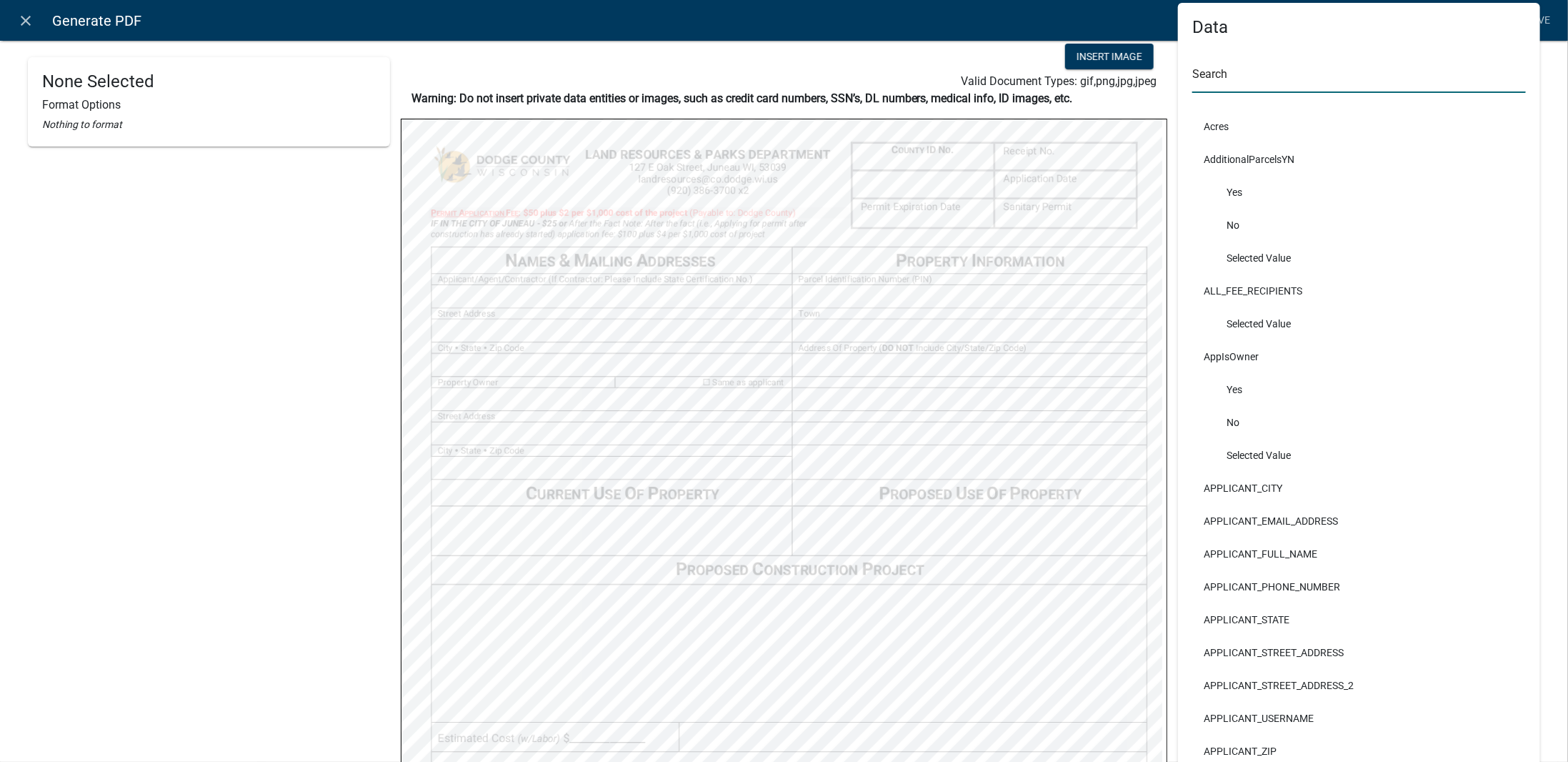
click at [1210, 80] on input "text" at bounding box center [1359, 78] width 334 height 29
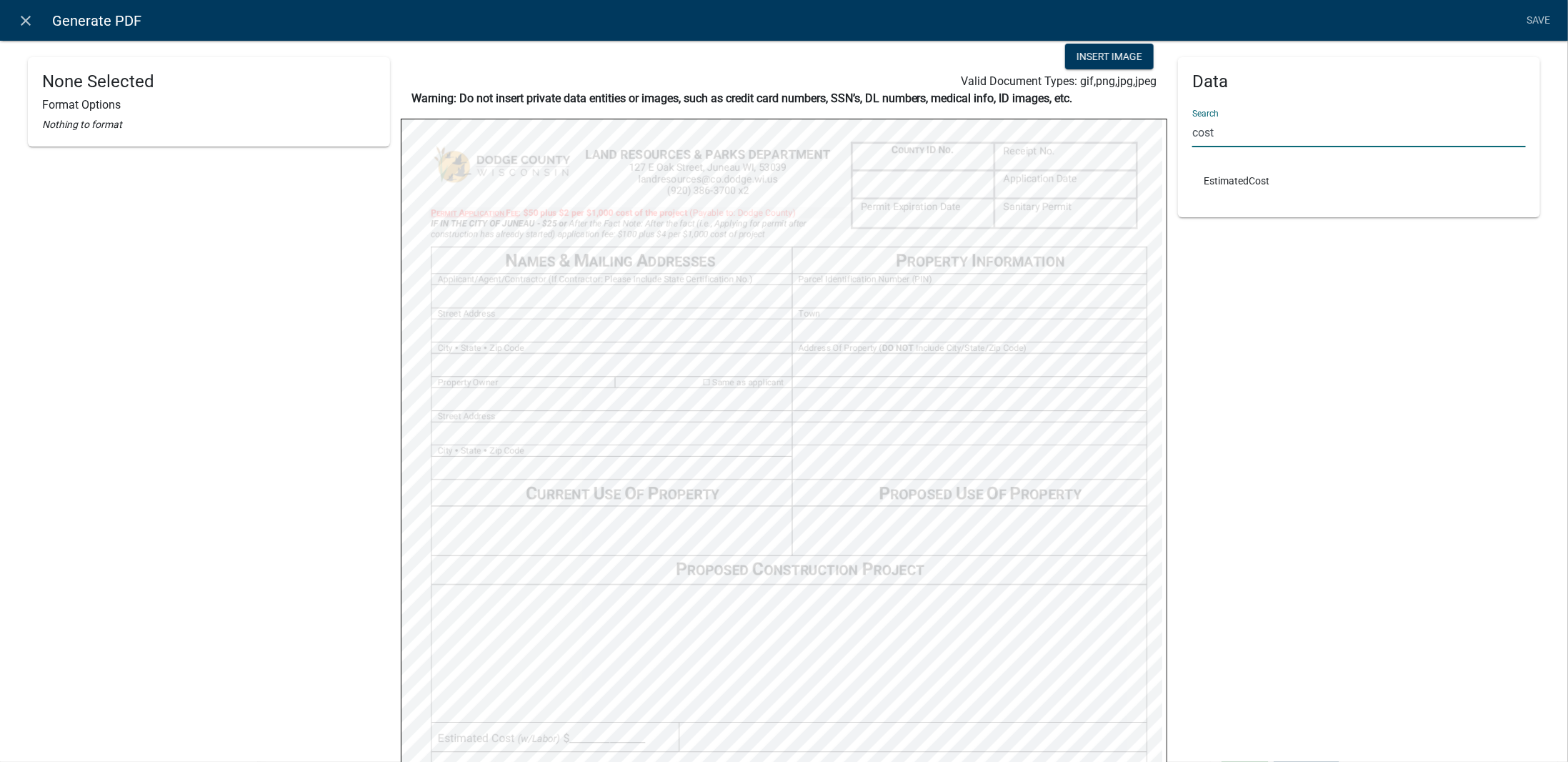
type input "cost"
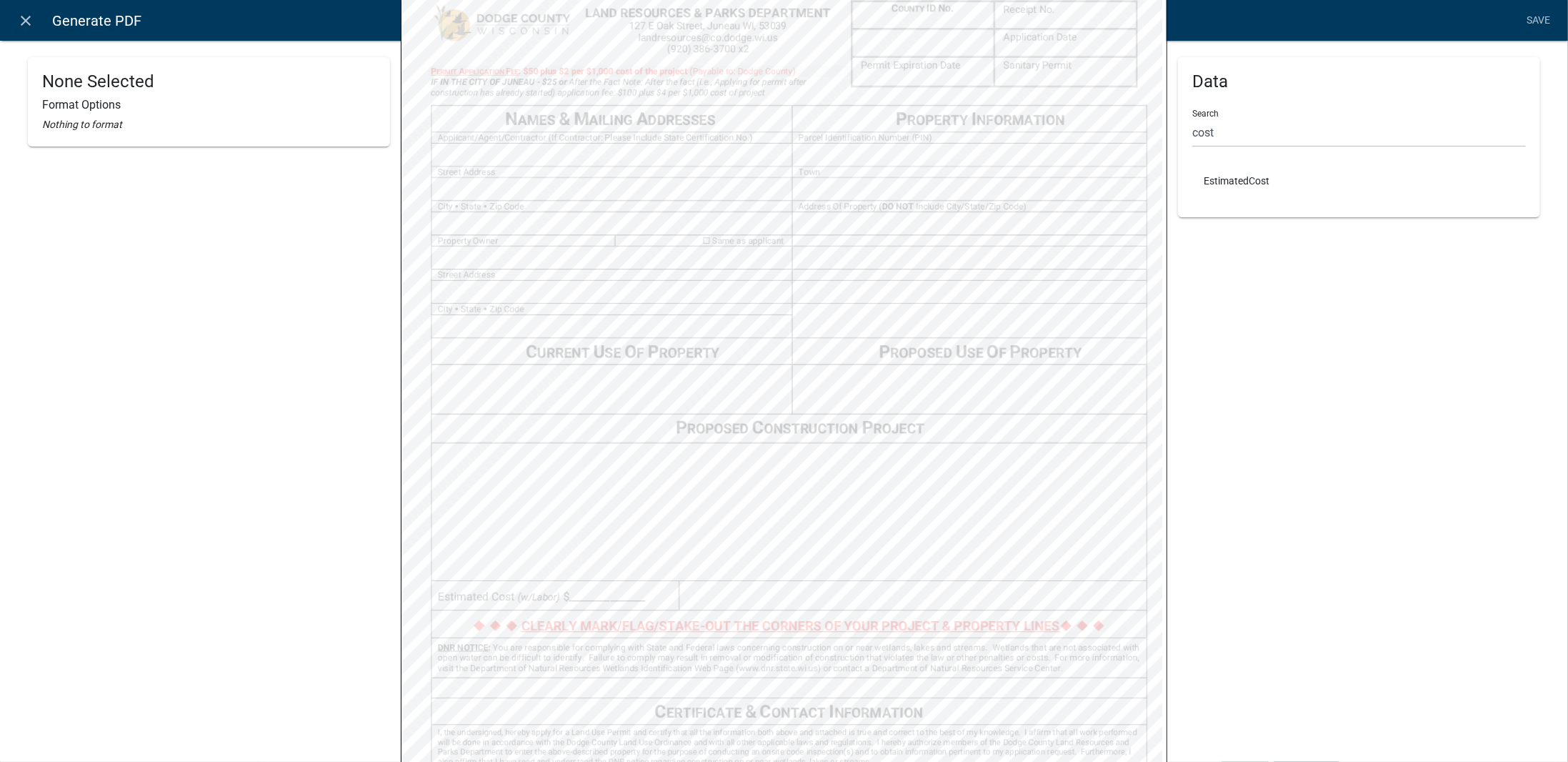
scroll to position [203, 0]
select select
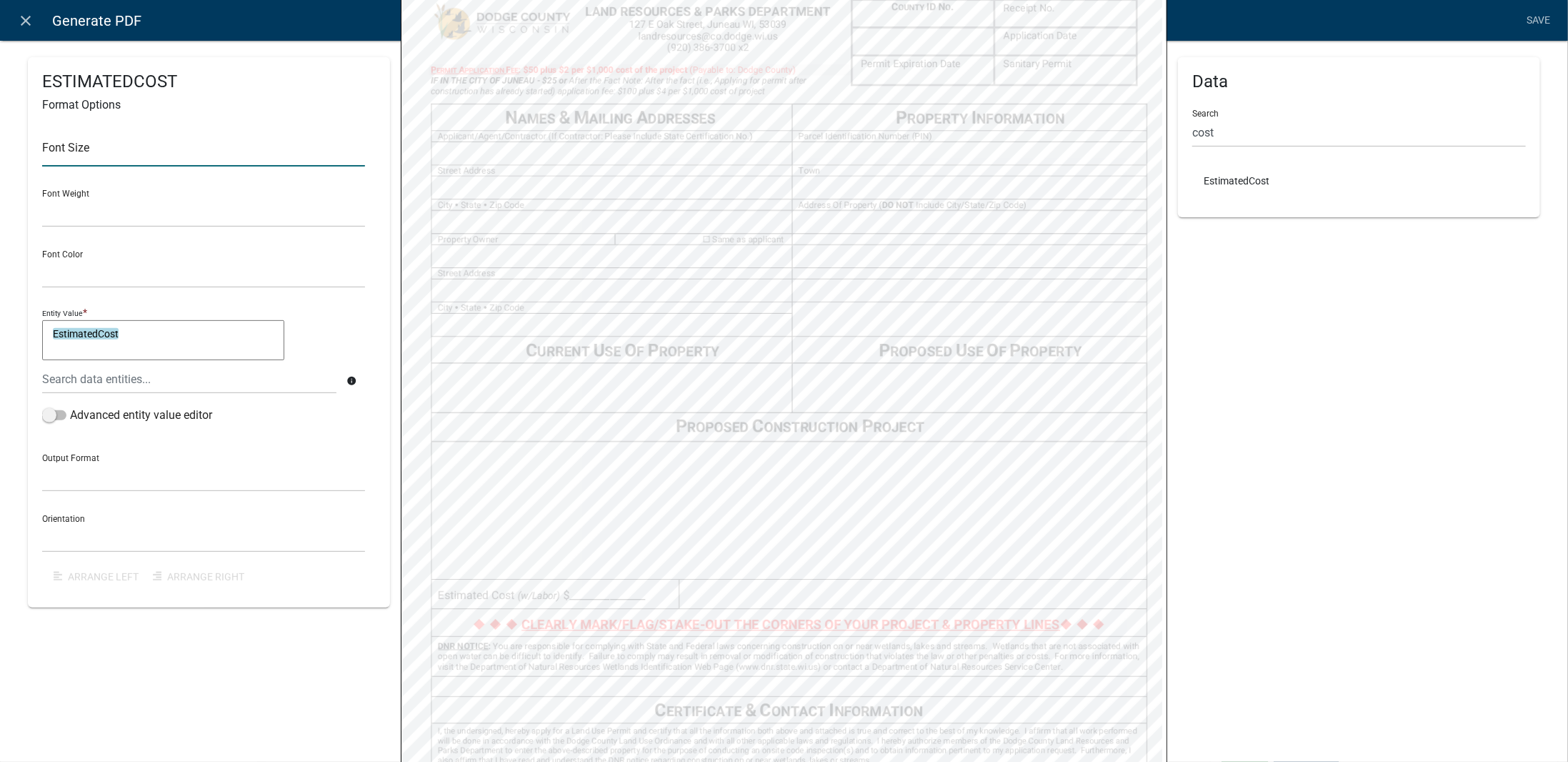
click at [157, 148] on input "text" at bounding box center [203, 151] width 323 height 29
type input "10"
click at [359, 193] on div "Font Weight Normal Bold" at bounding box center [203, 202] width 323 height 49
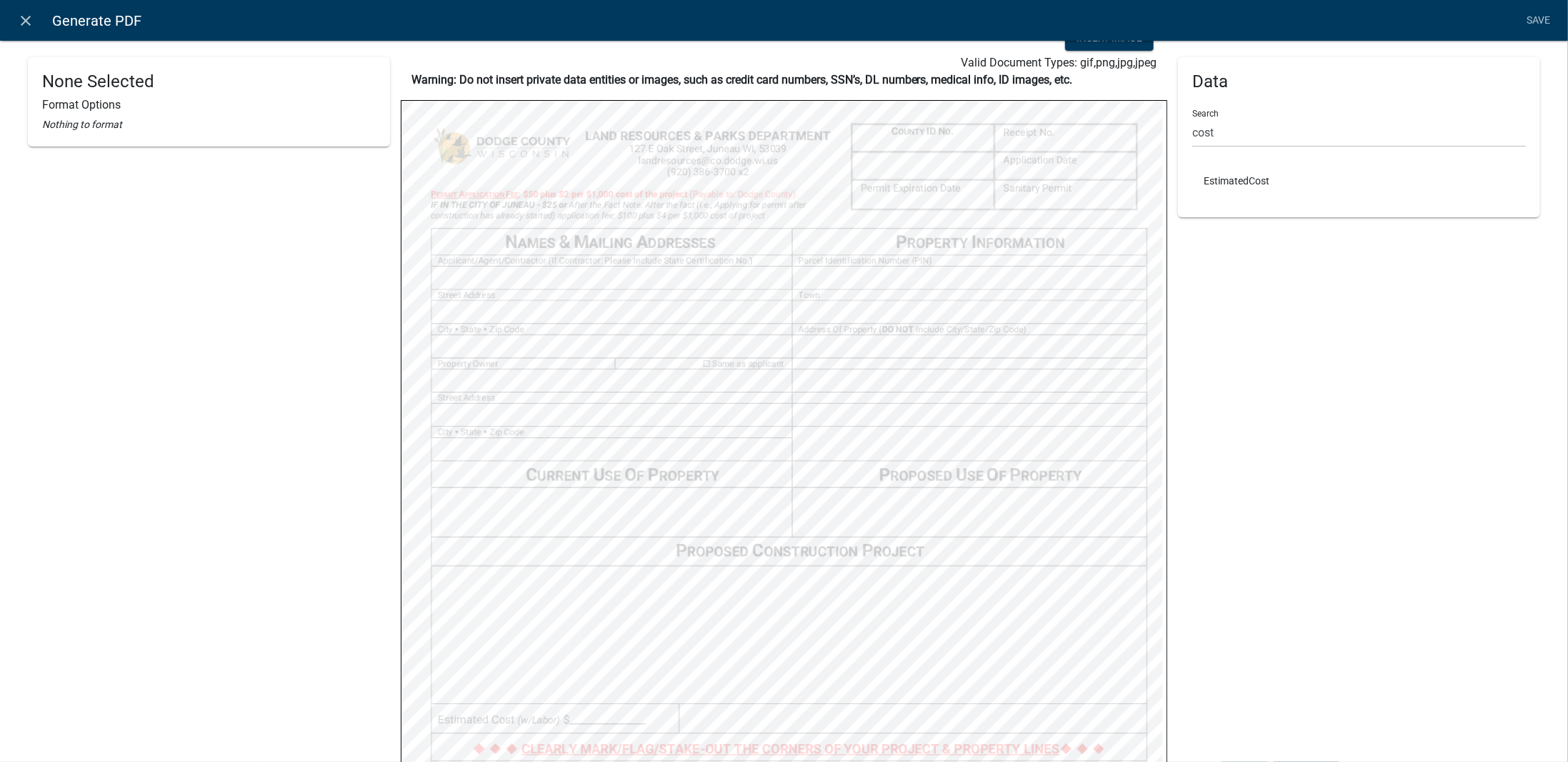
scroll to position [0, 0]
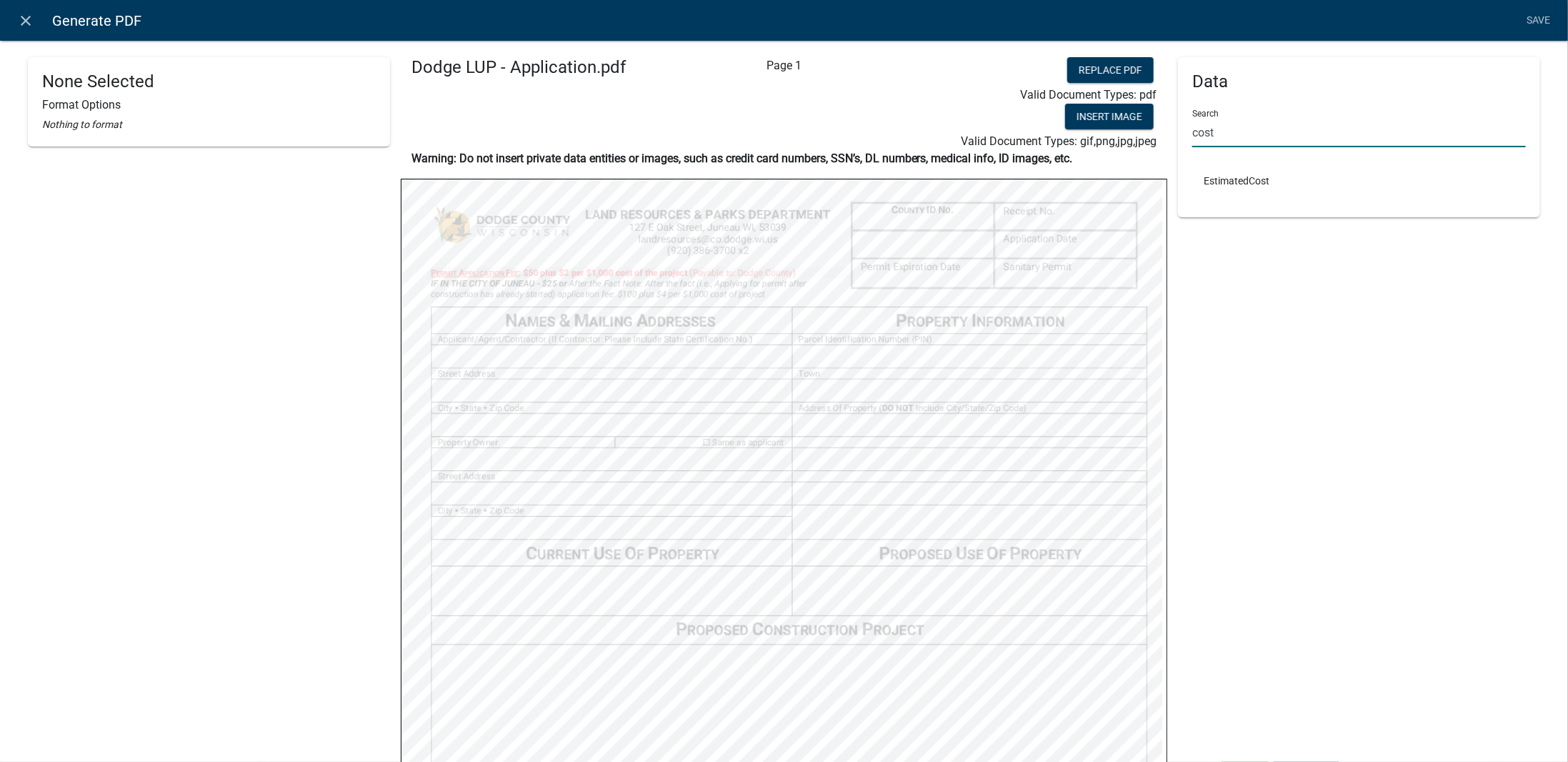
click at [1223, 143] on input "cost" at bounding box center [1359, 132] width 334 height 29
type input "c"
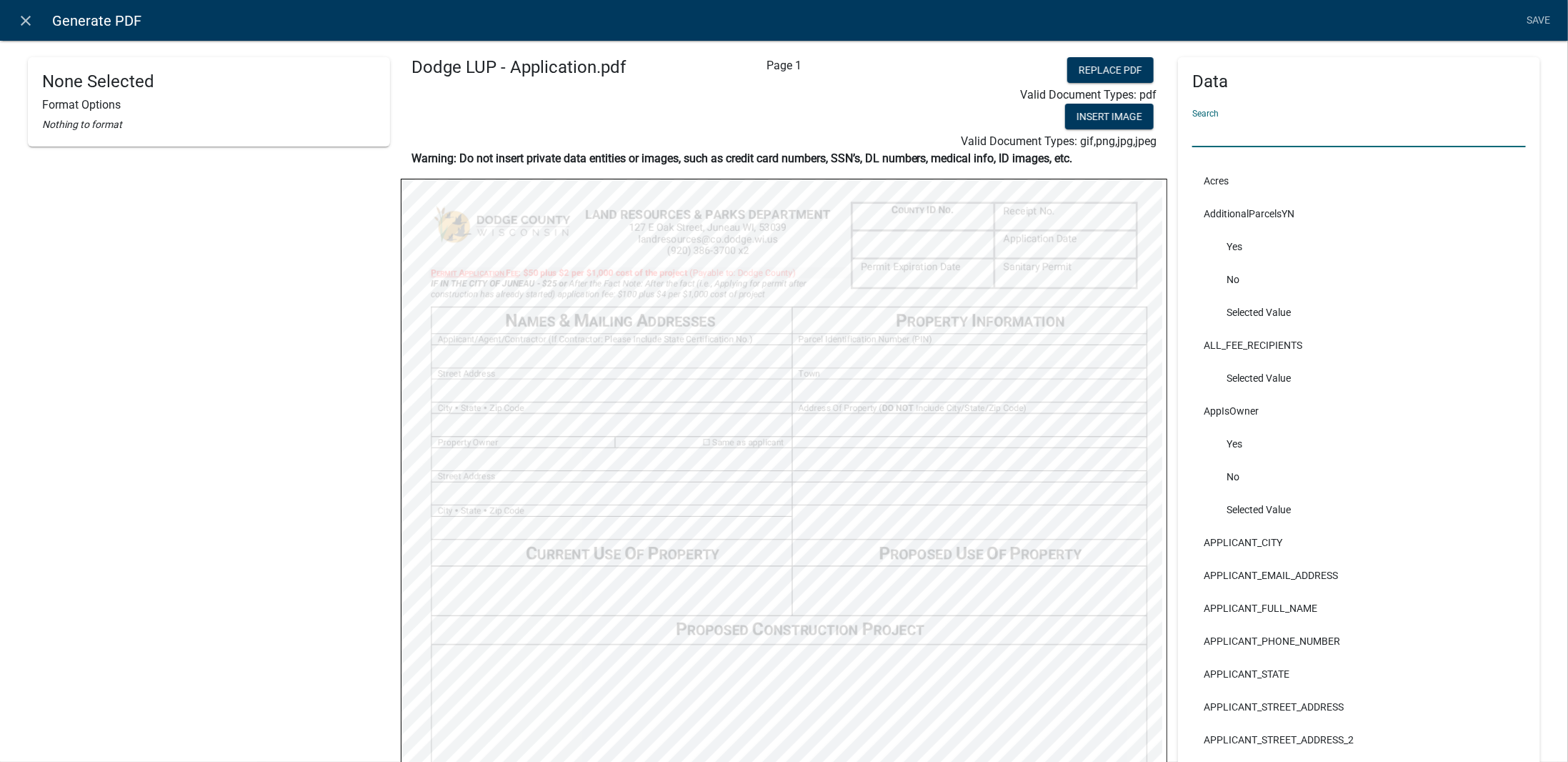
click at [254, 399] on div "None Selected Format Options Nothing to format" at bounding box center [209, 568] width 362 height 1021
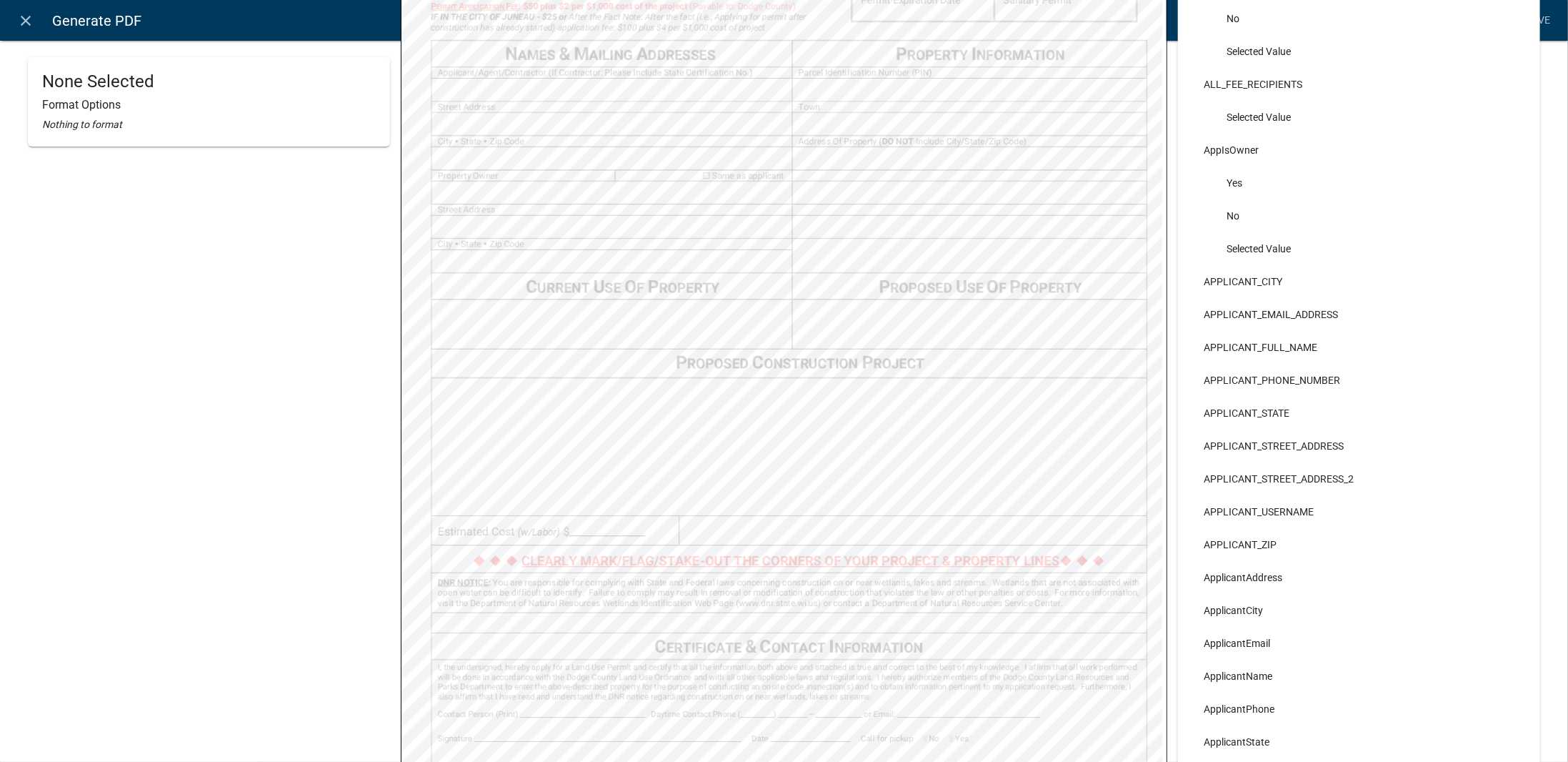
scroll to position [286, 0]
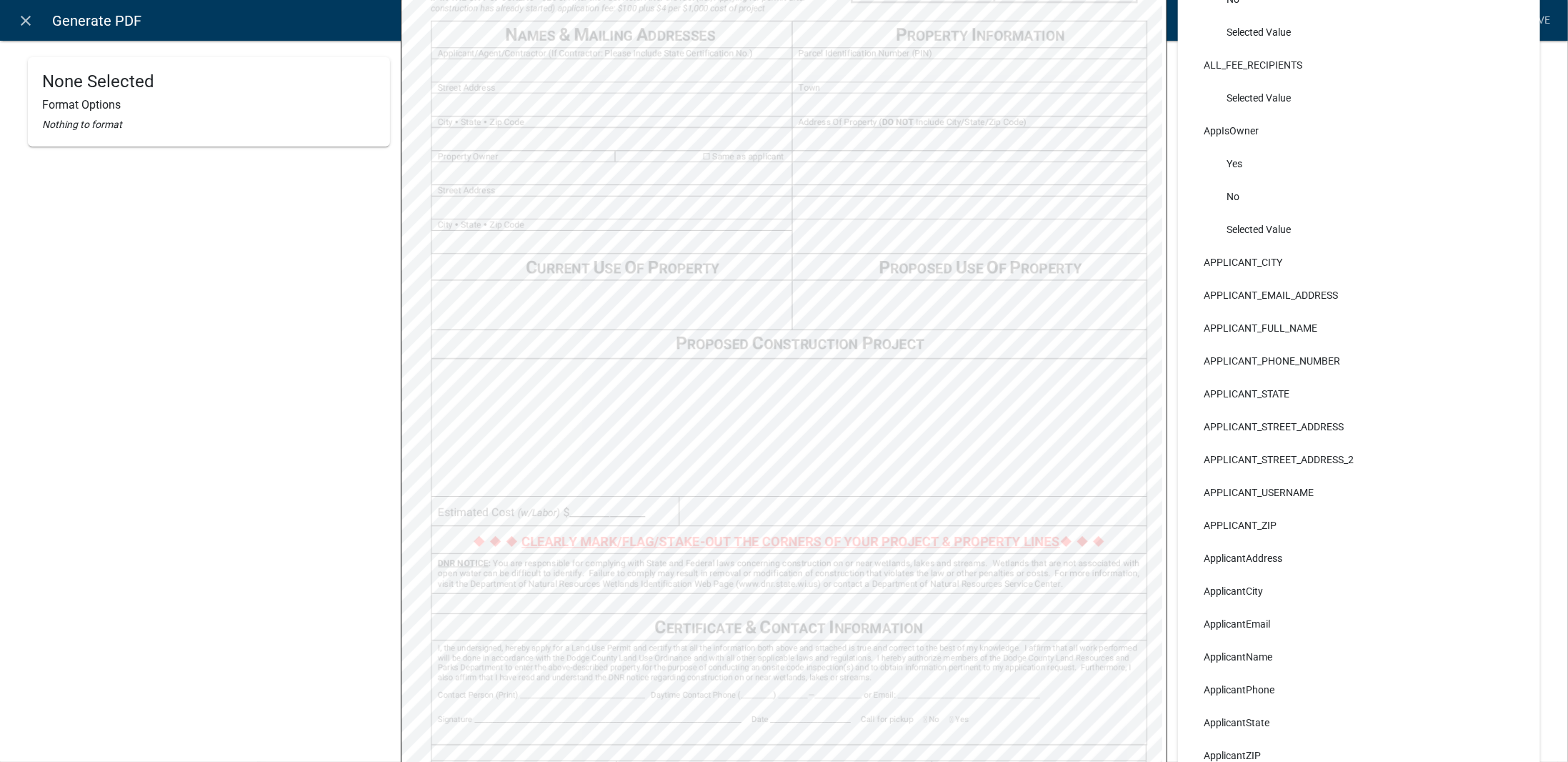
click at [1548, 20] on link "Save" at bounding box center [1539, 20] width 35 height 27
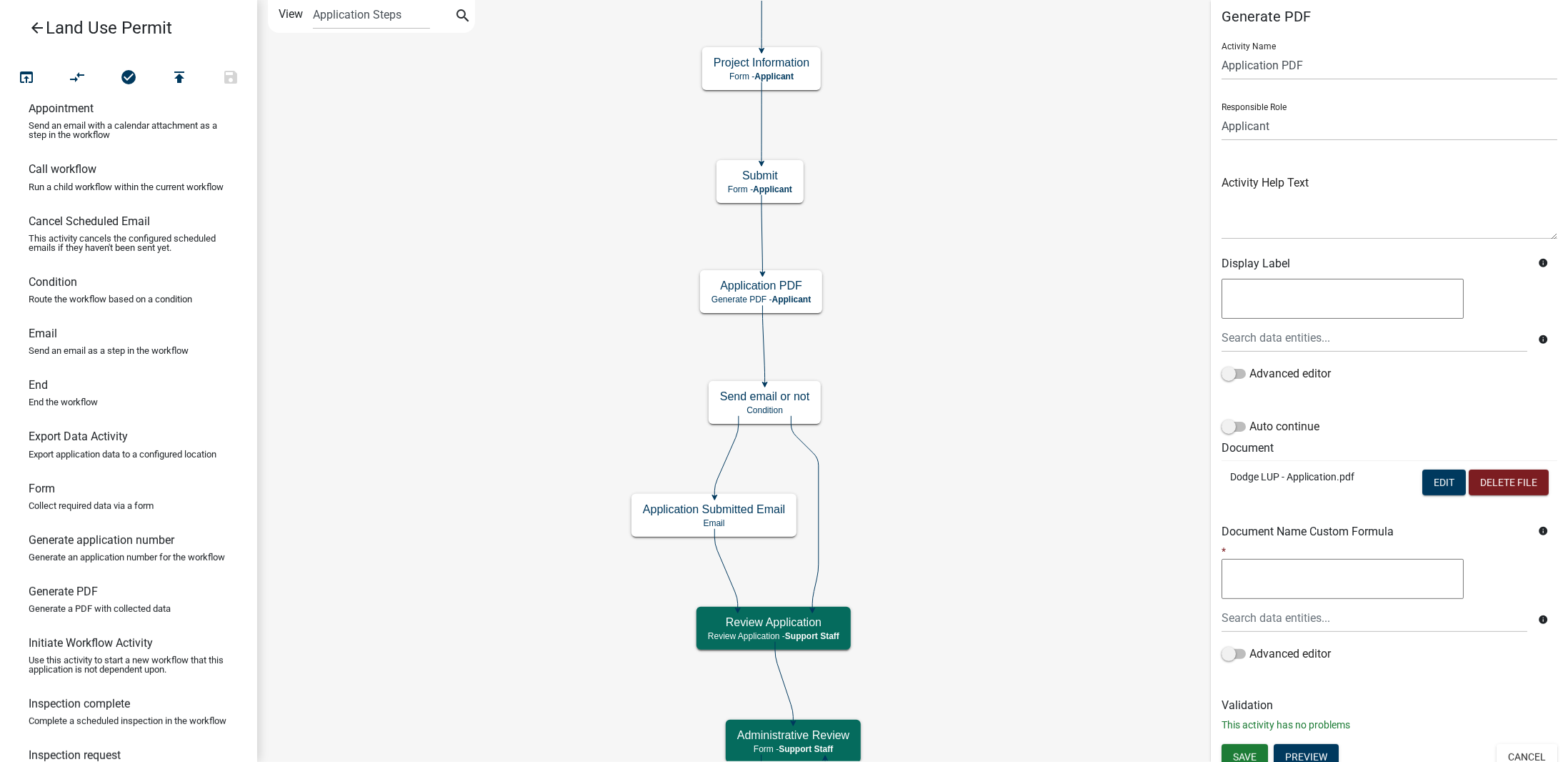
scroll to position [19, 0]
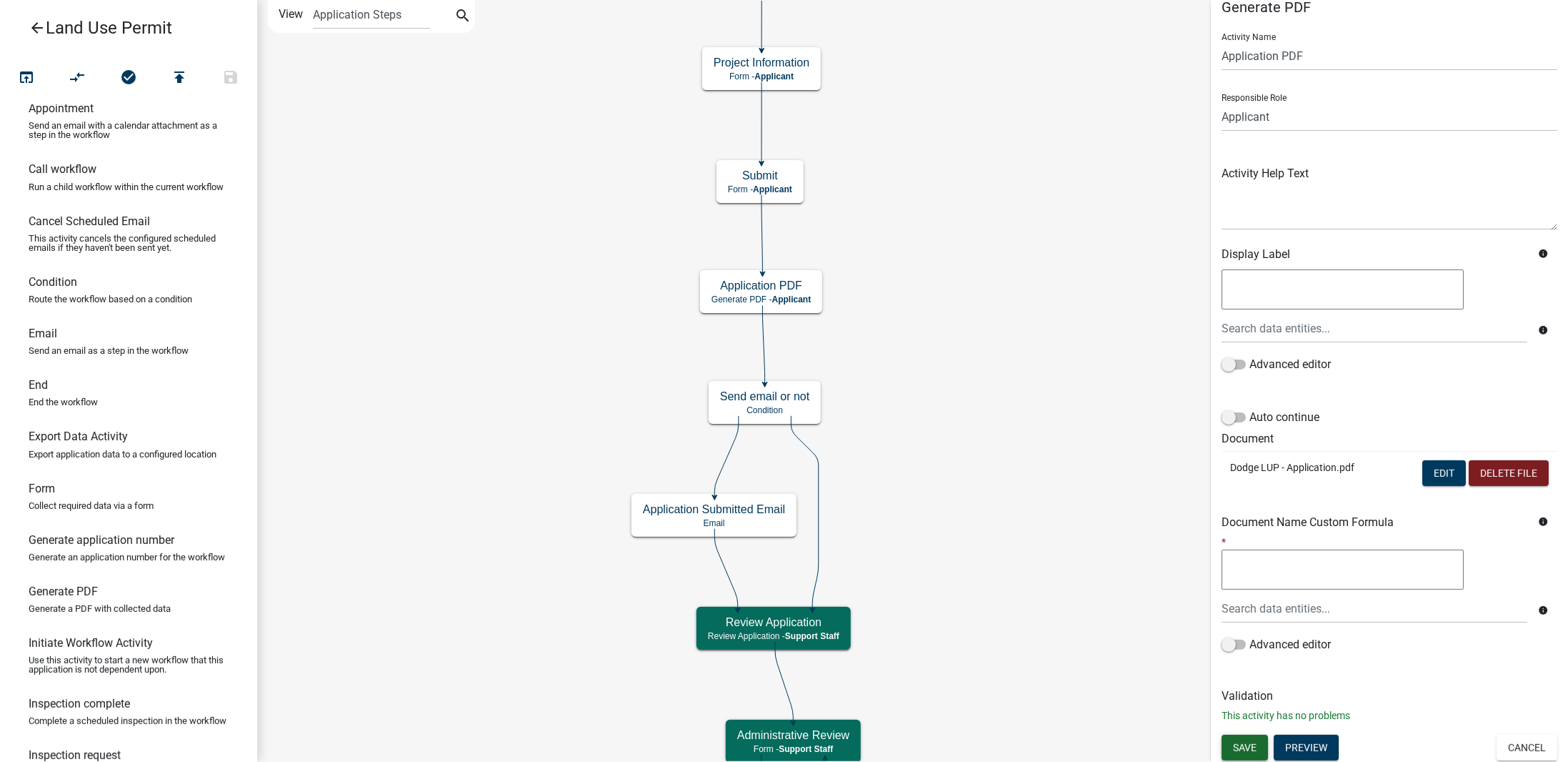
click at [1242, 748] on span "Save" at bounding box center [1245, 746] width 23 height 11
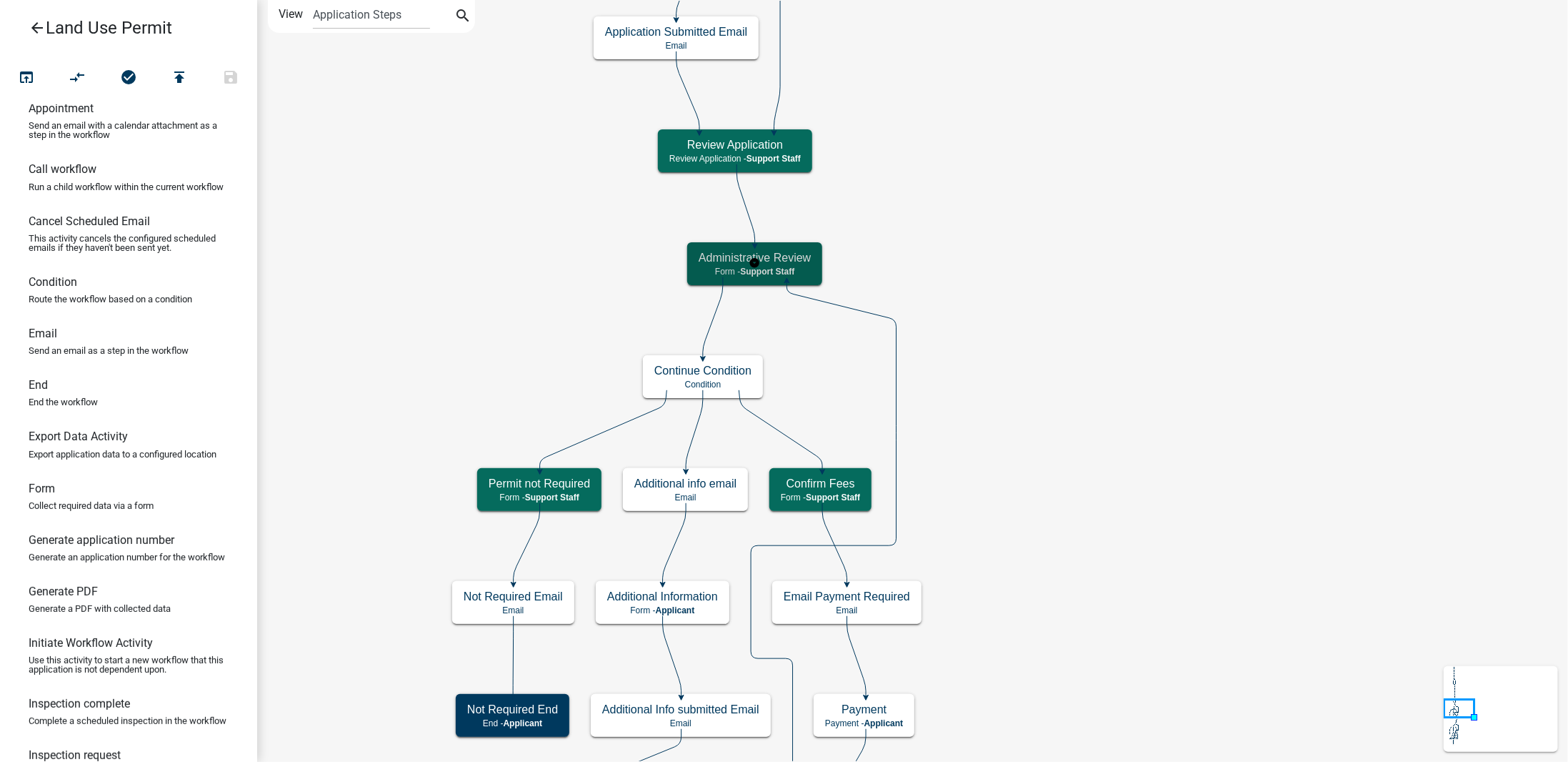
click at [799, 271] on p "Form - Support Staff" at bounding box center [754, 271] width 112 height 10
select select "BACAAB95-4761-470E-9B0D-34E4BF51F11A"
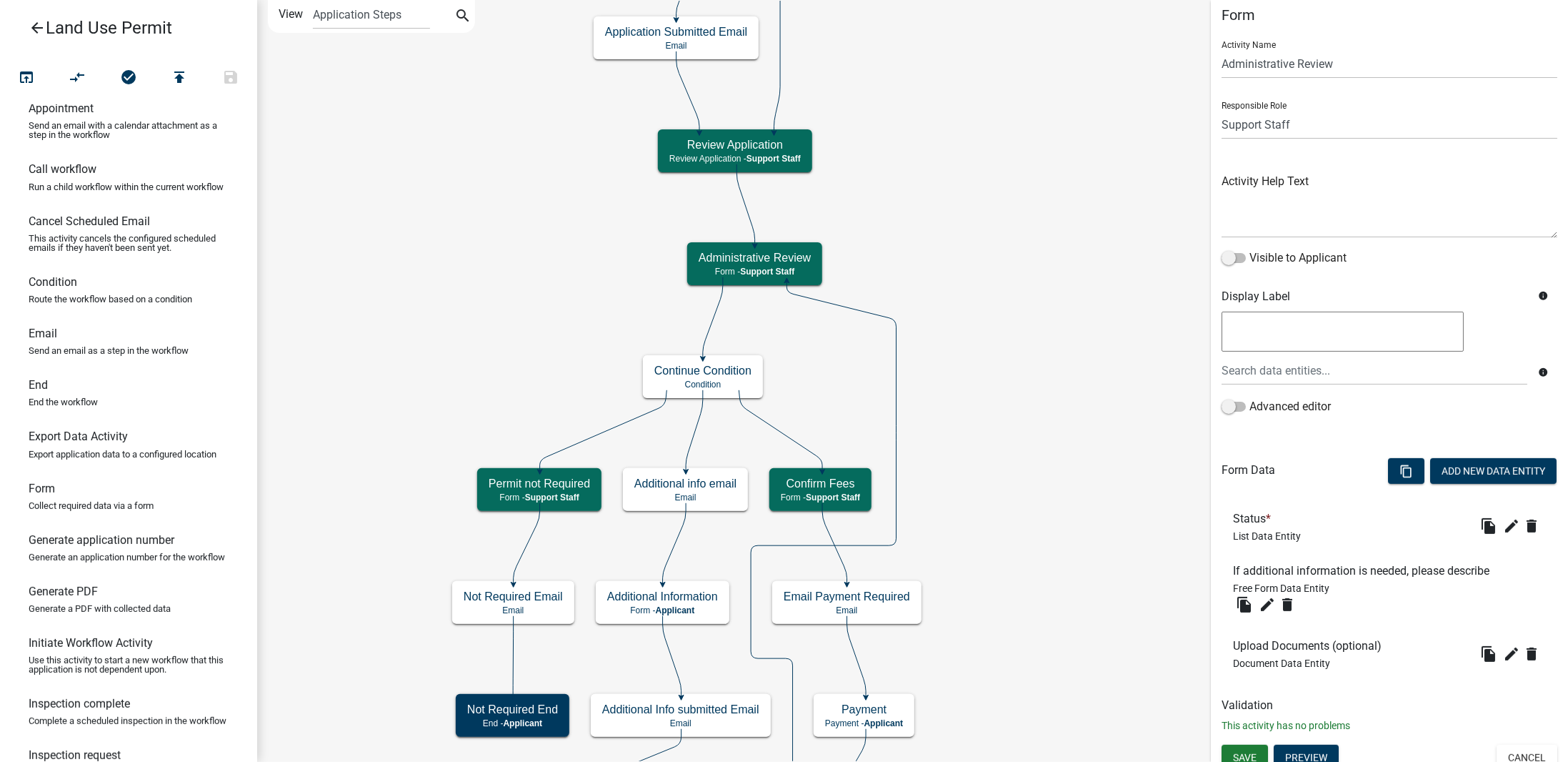
scroll to position [21, 0]
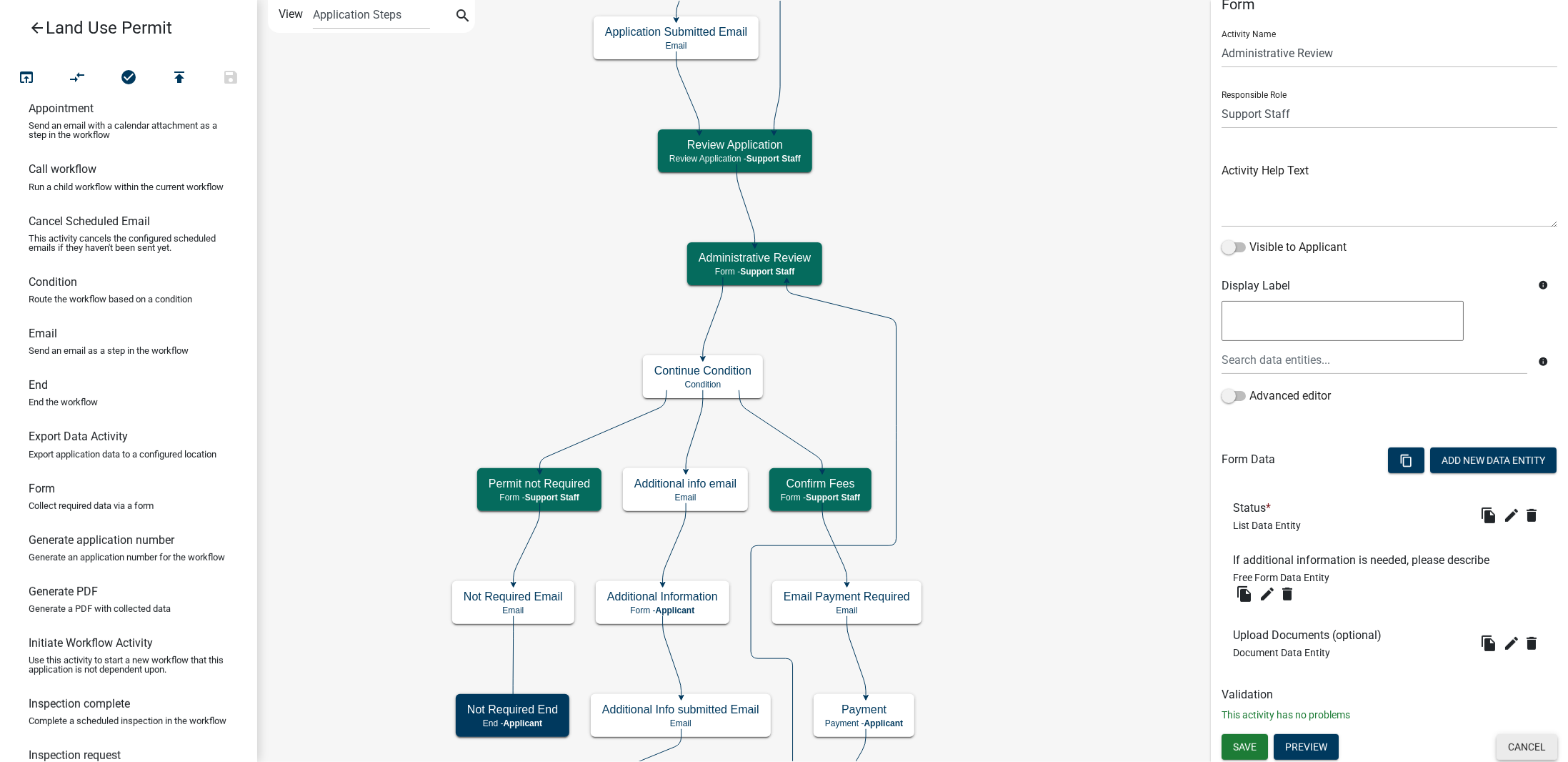
click at [1522, 742] on button "Cancel" at bounding box center [1527, 747] width 61 height 26
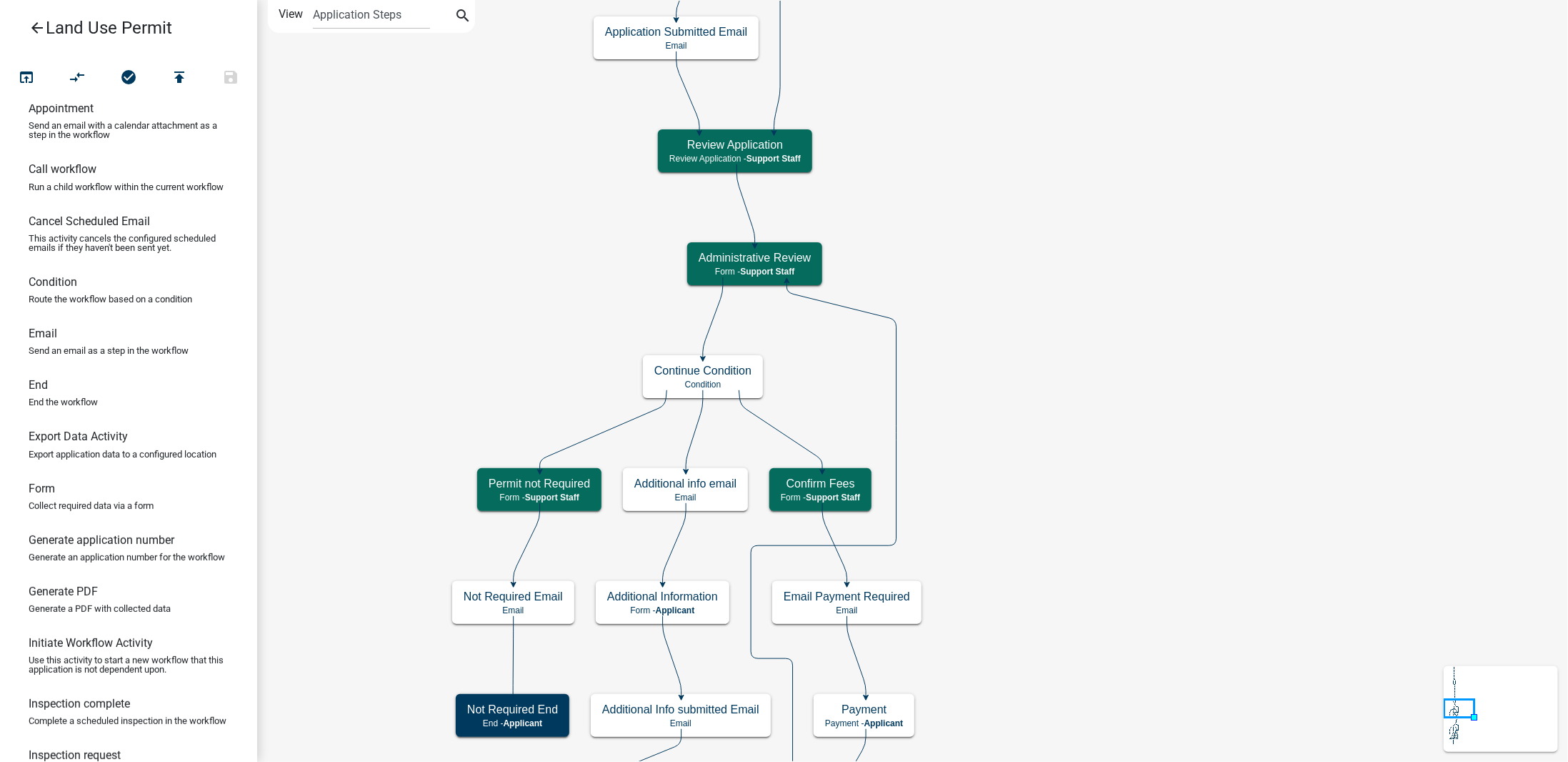
scroll to position [0, 0]
